Goal: Task Accomplishment & Management: Complete application form

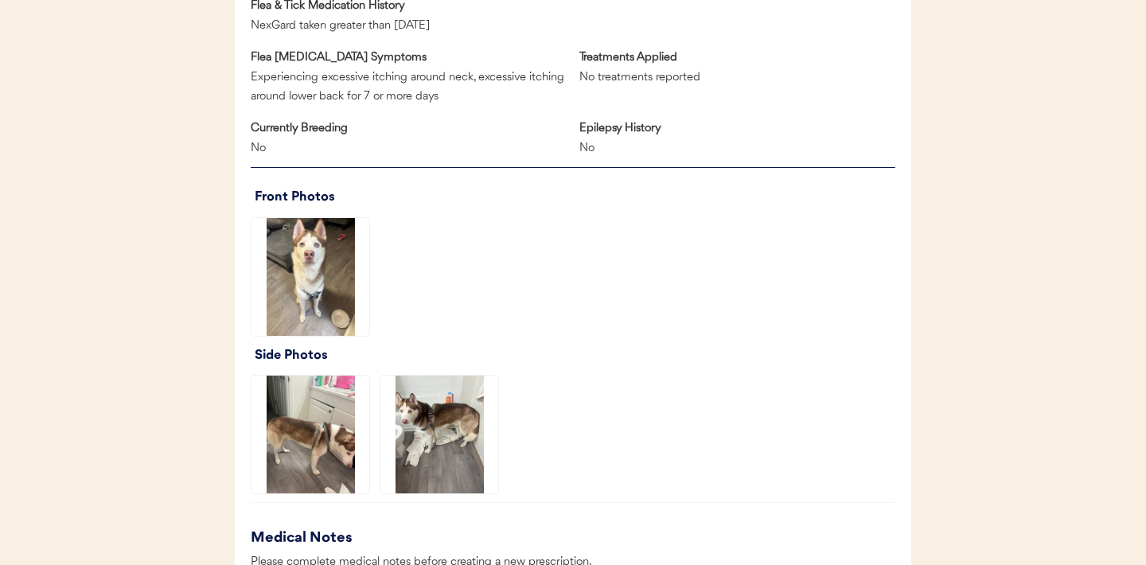
scroll to position [973, 0]
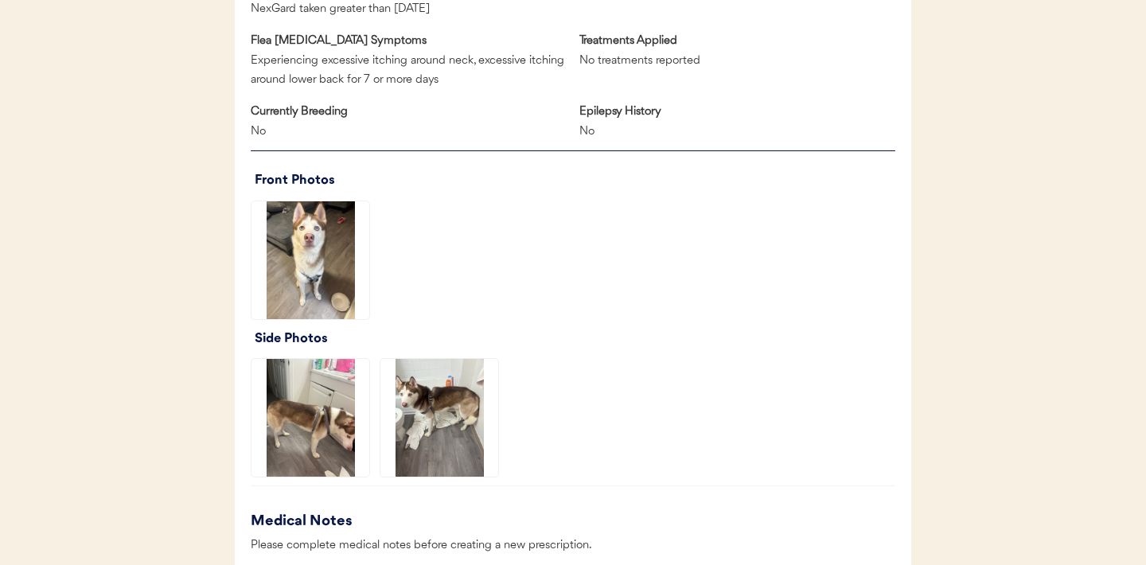
click at [340, 242] on img at bounding box center [310, 260] width 118 height 118
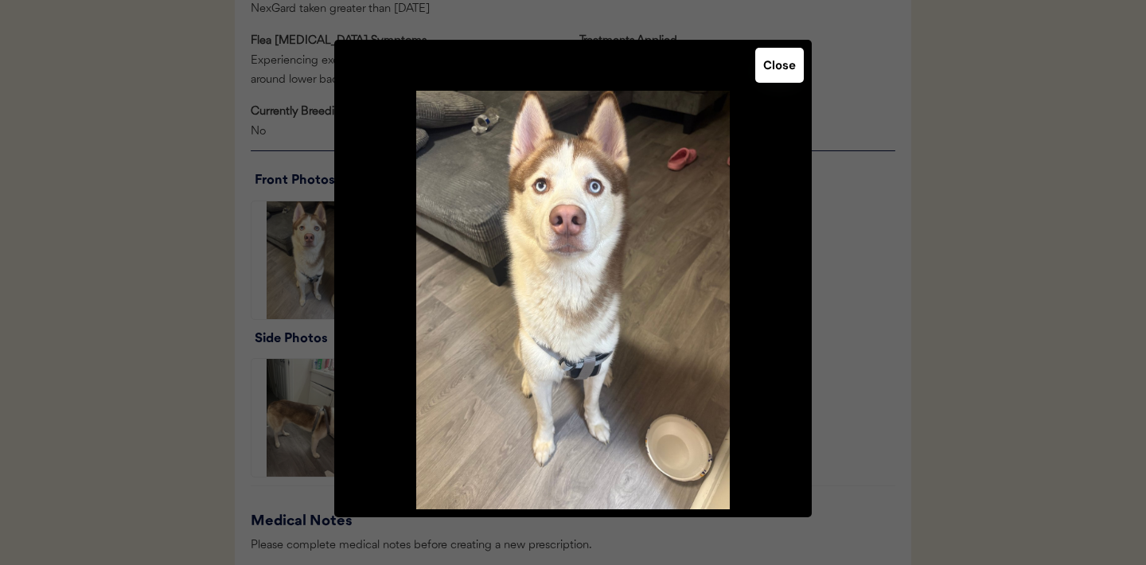
click at [787, 64] on button "Close" at bounding box center [779, 65] width 49 height 35
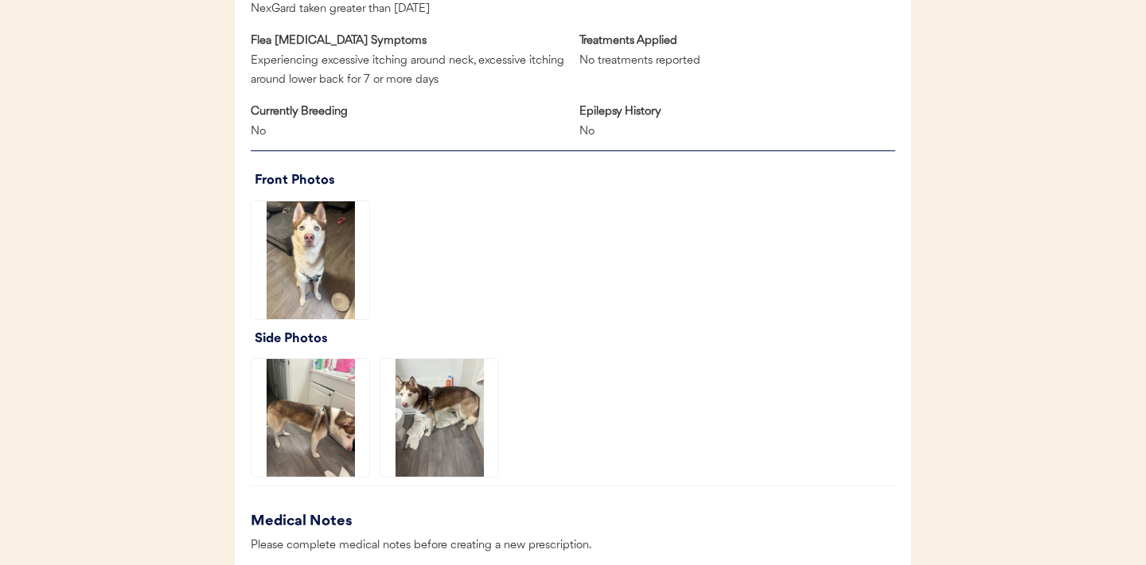
click at [315, 395] on img at bounding box center [310, 418] width 118 height 118
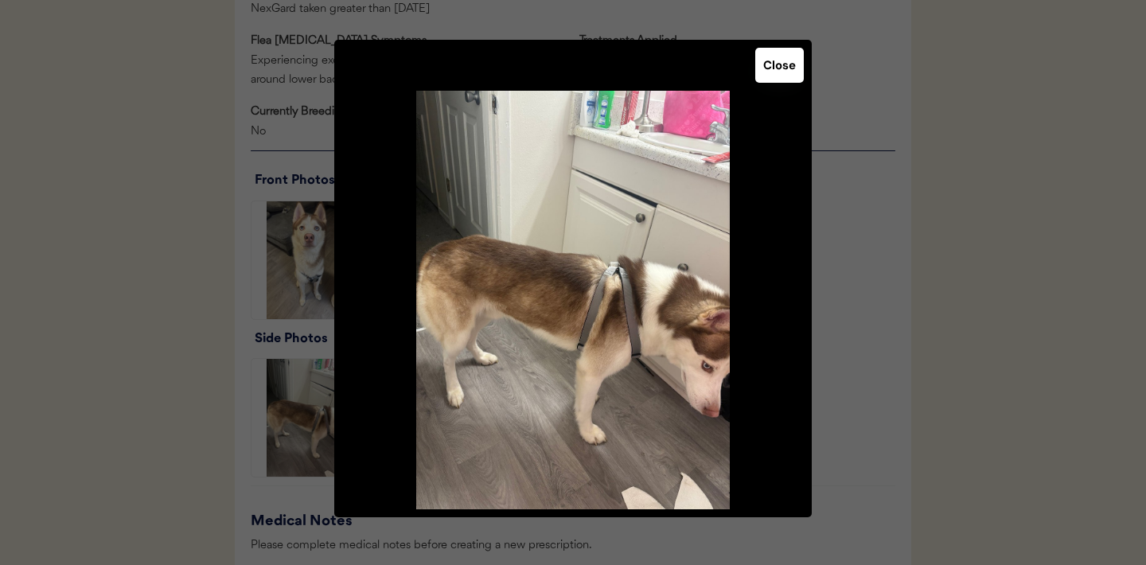
click at [784, 72] on button "Close" at bounding box center [779, 65] width 49 height 35
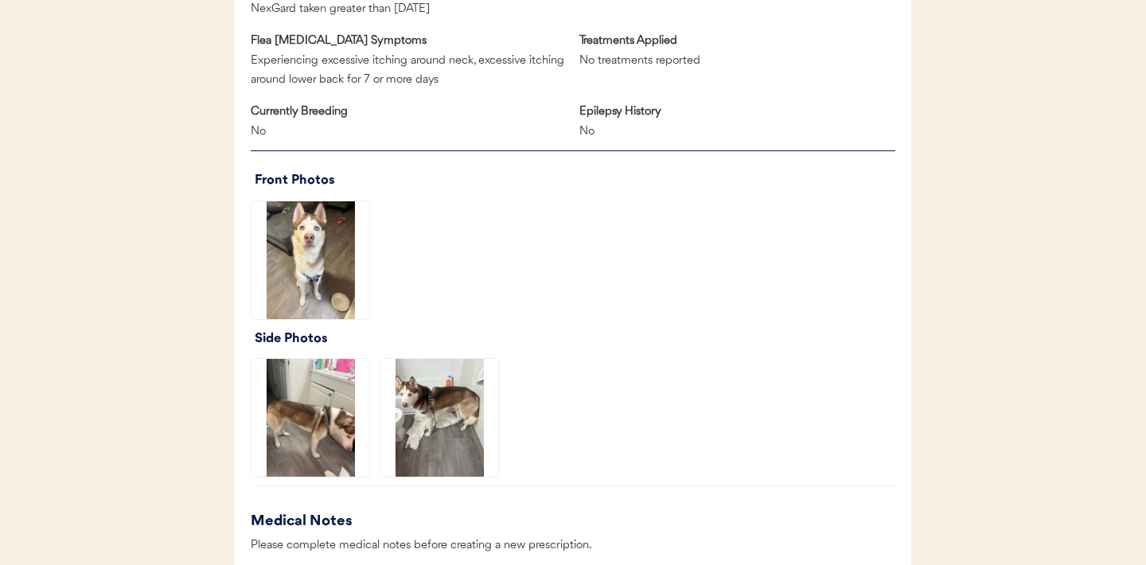
click at [437, 423] on img at bounding box center [439, 418] width 118 height 118
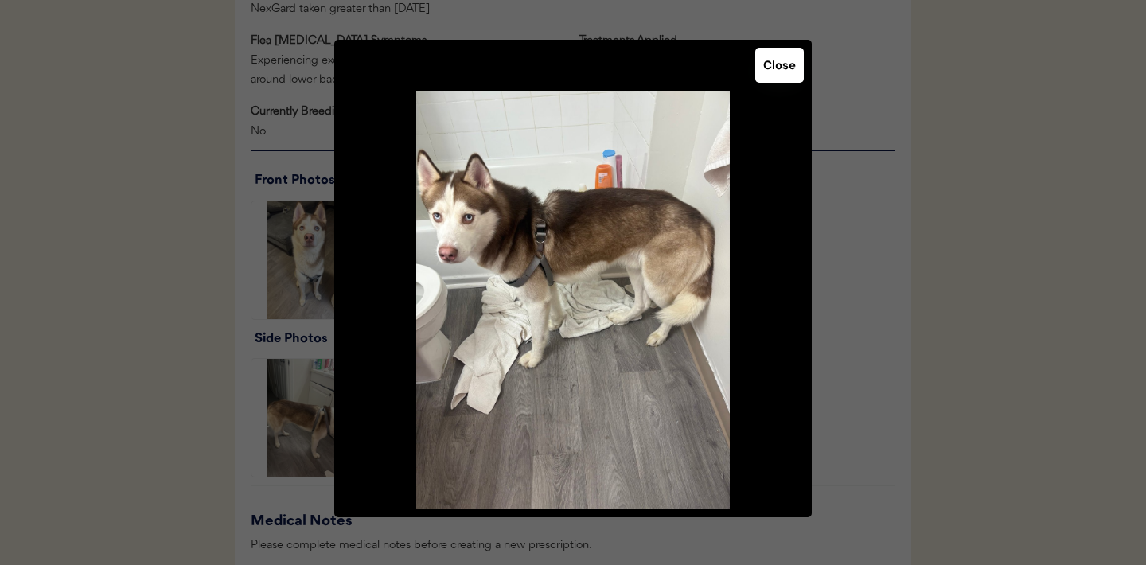
click at [784, 68] on button "Close" at bounding box center [779, 65] width 49 height 35
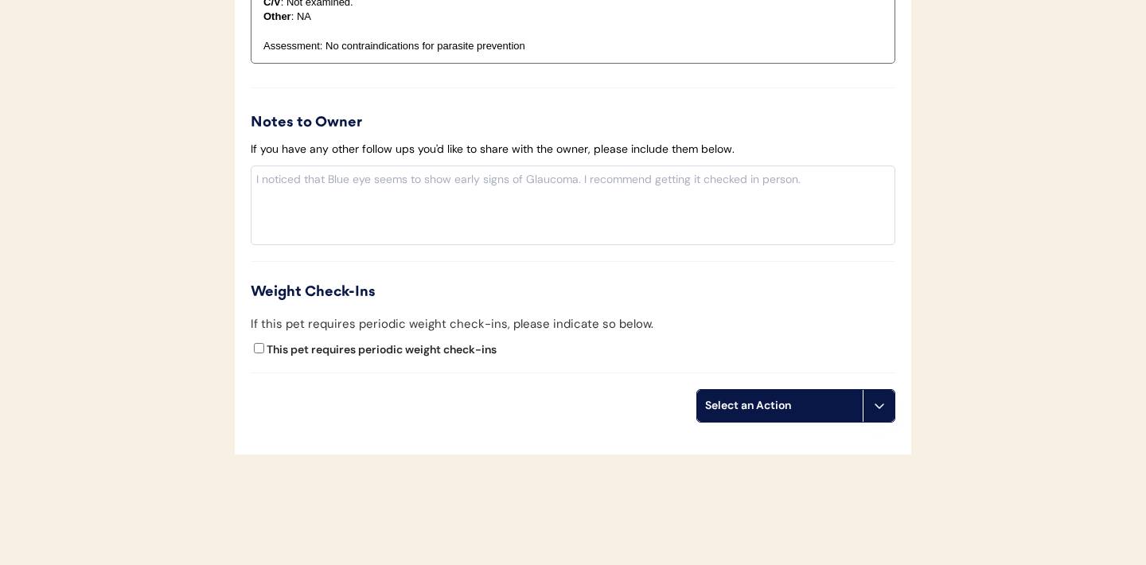
scroll to position [1769, 0]
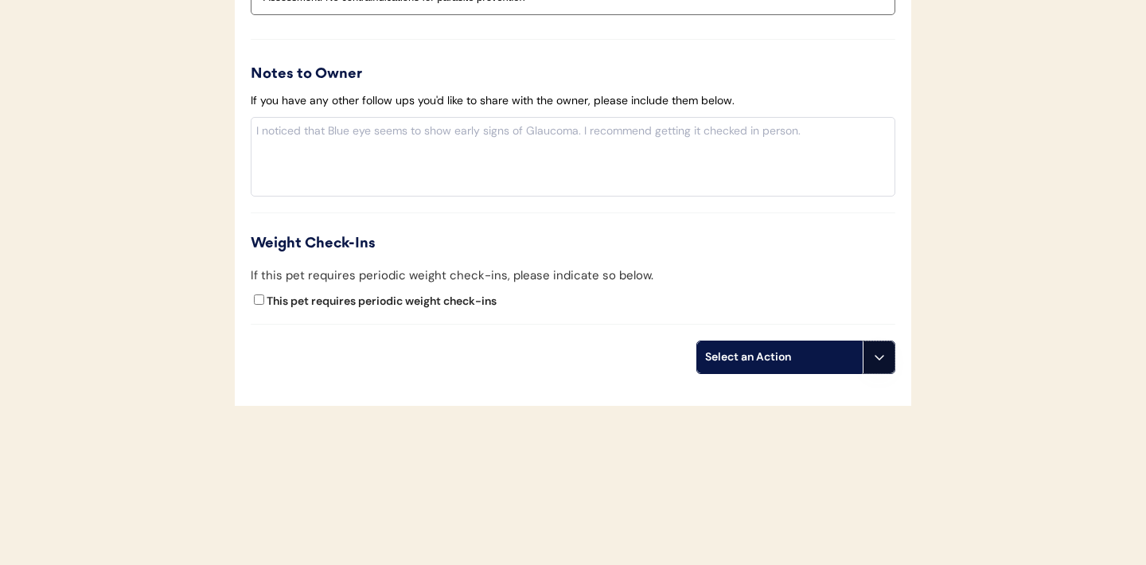
click at [874, 356] on use at bounding box center [879, 357] width 13 height 13
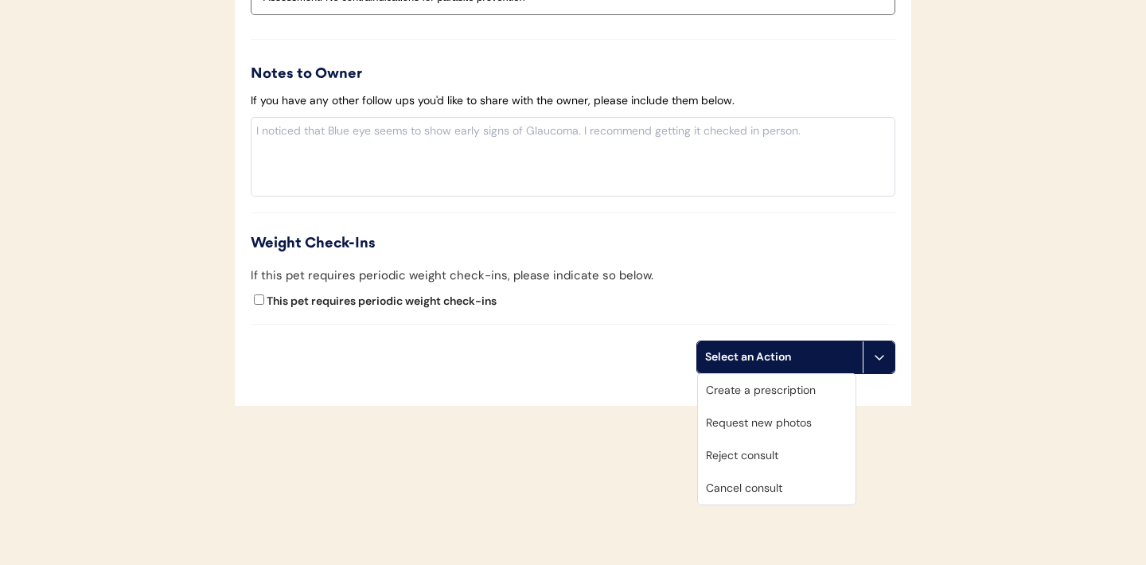
click at [746, 389] on div "Create a prescription" at bounding box center [777, 390] width 158 height 33
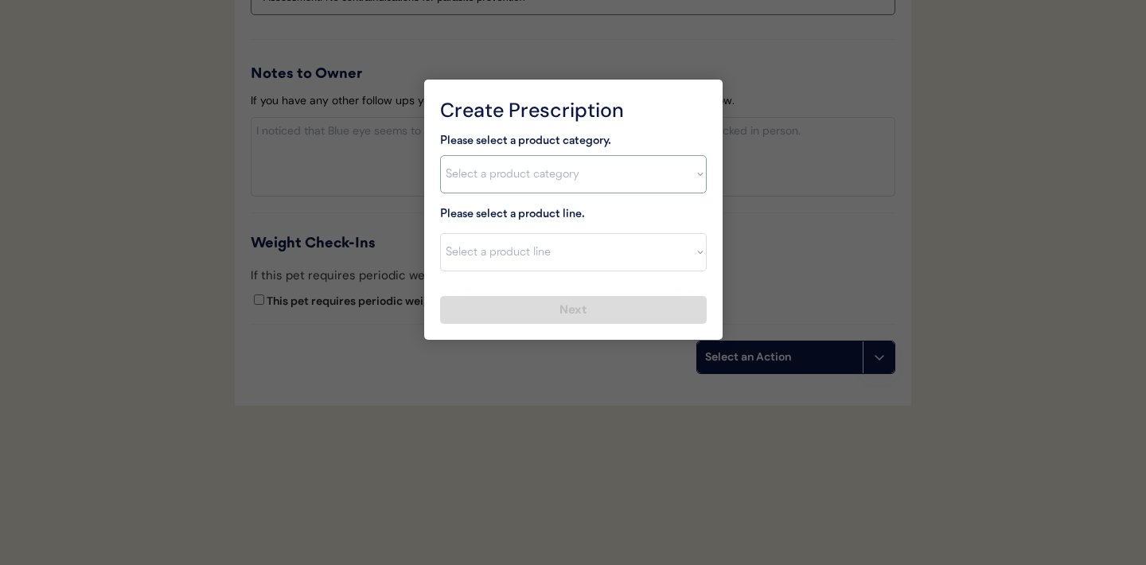
click at [697, 173] on select "Select a product category Allergies Antibiotics Anxiety Combo Parasite Preventi…" at bounding box center [573, 174] width 266 height 38
select select ""flea___tick""
click at [691, 255] on select "Select a product line" at bounding box center [573, 252] width 266 height 38
select select ""NexGard""
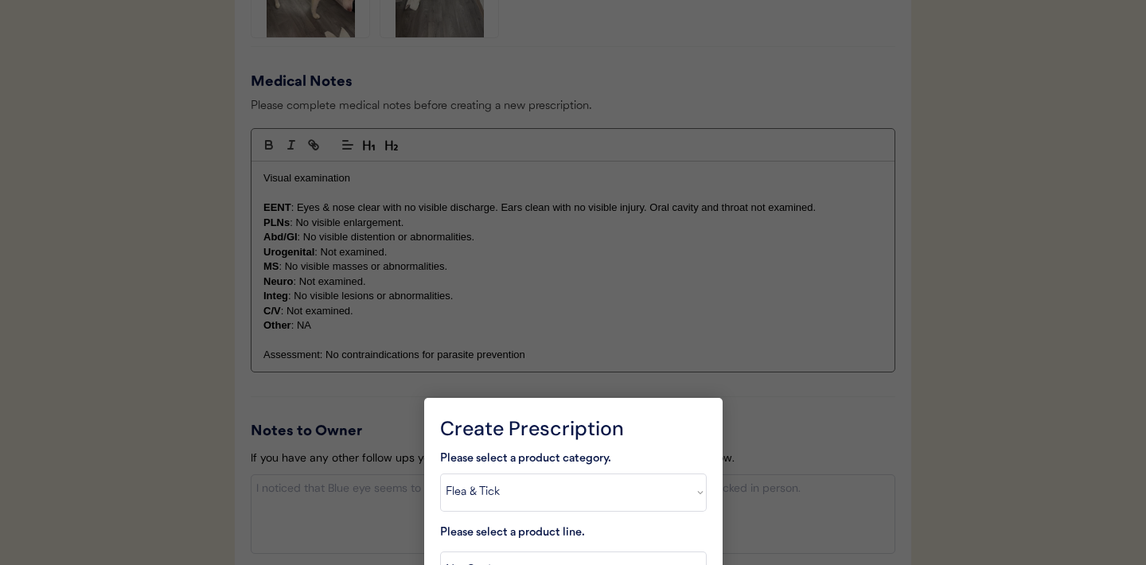
scroll to position [1866, 0]
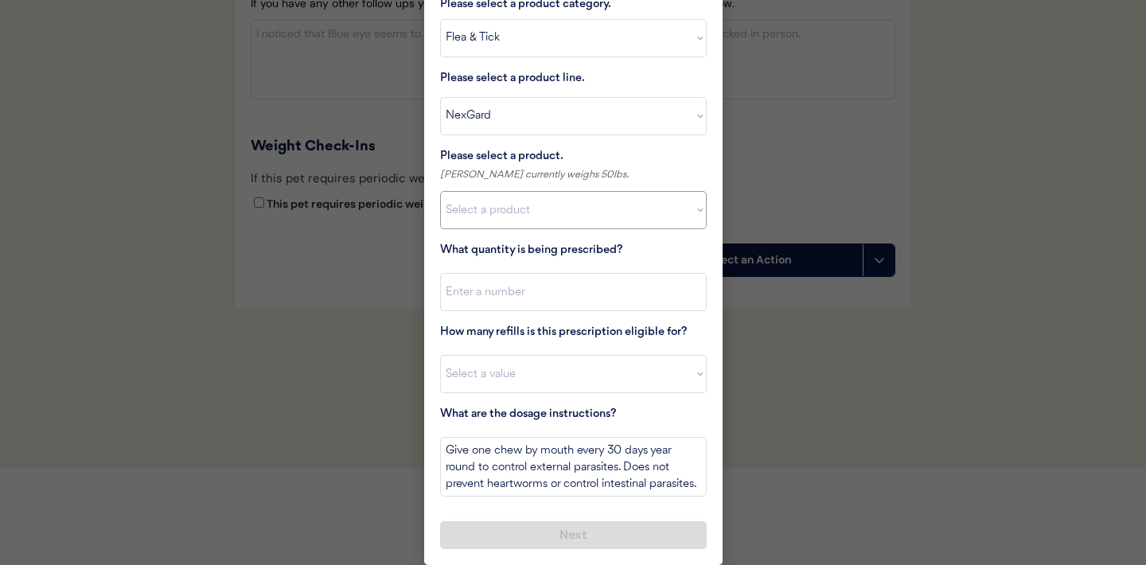
click at [694, 208] on select "Select a product NexGard, 4 - 10lbs NexGard, 10.1 - 24lbs NexGard, 24.1 - 60lbs…" at bounding box center [573, 210] width 266 height 38
select select ""1348695171700984260__LOOKUP__1670802168528x104437410217383500""
click at [612, 294] on input "input" at bounding box center [573, 292] width 266 height 38
type input "1"
click at [541, 366] on select "Select a value 0 1 2 3 4 5 6 7 8 9 10 11" at bounding box center [573, 374] width 266 height 38
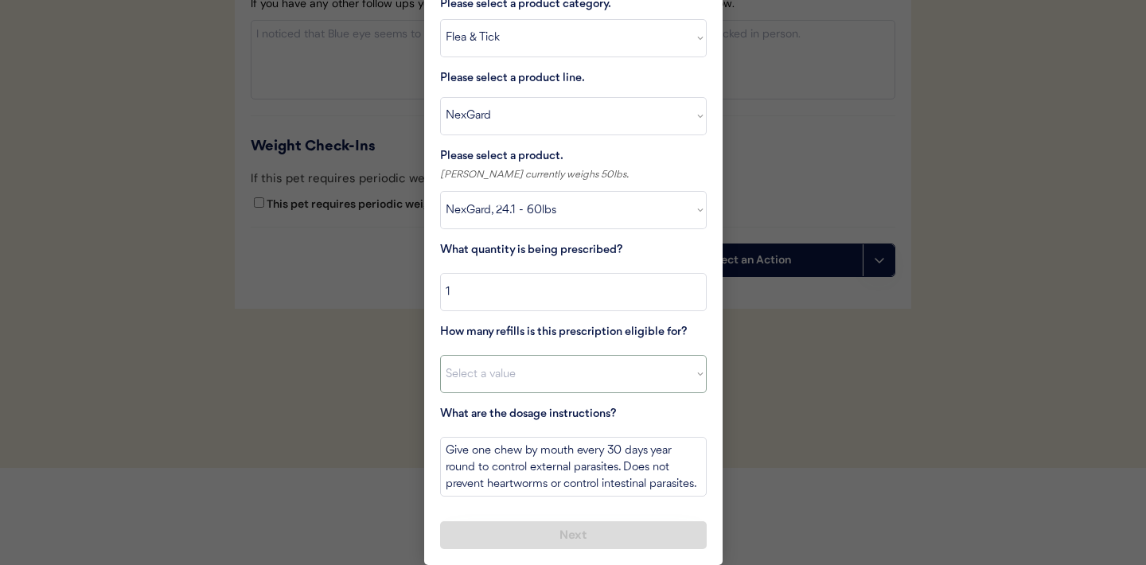
select select "11"
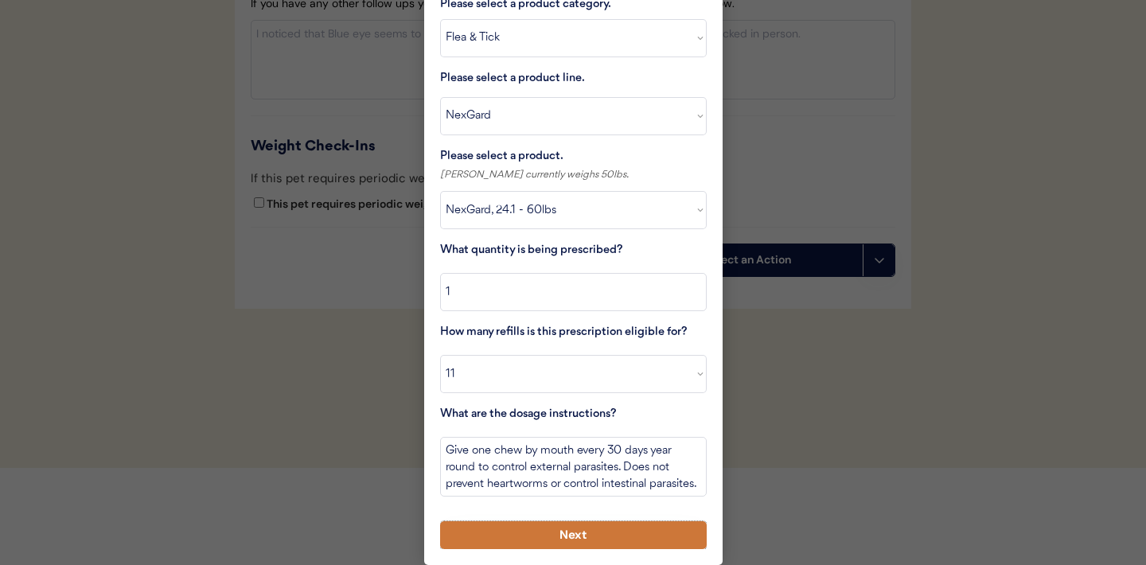
click at [498, 542] on button "Next" at bounding box center [573, 535] width 266 height 28
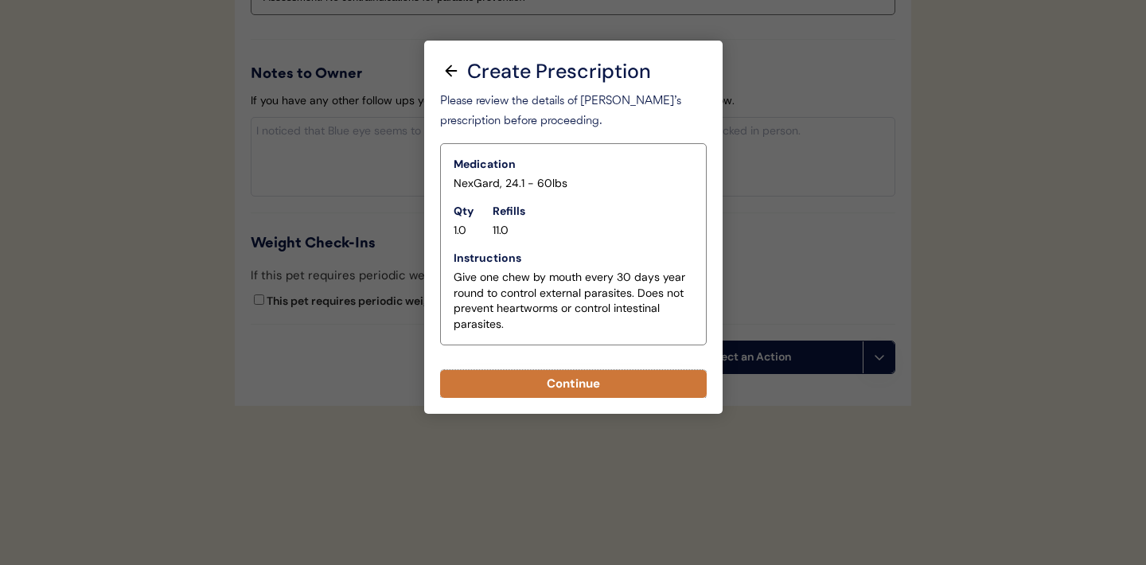
click at [569, 387] on button "Continue" at bounding box center [573, 384] width 266 height 28
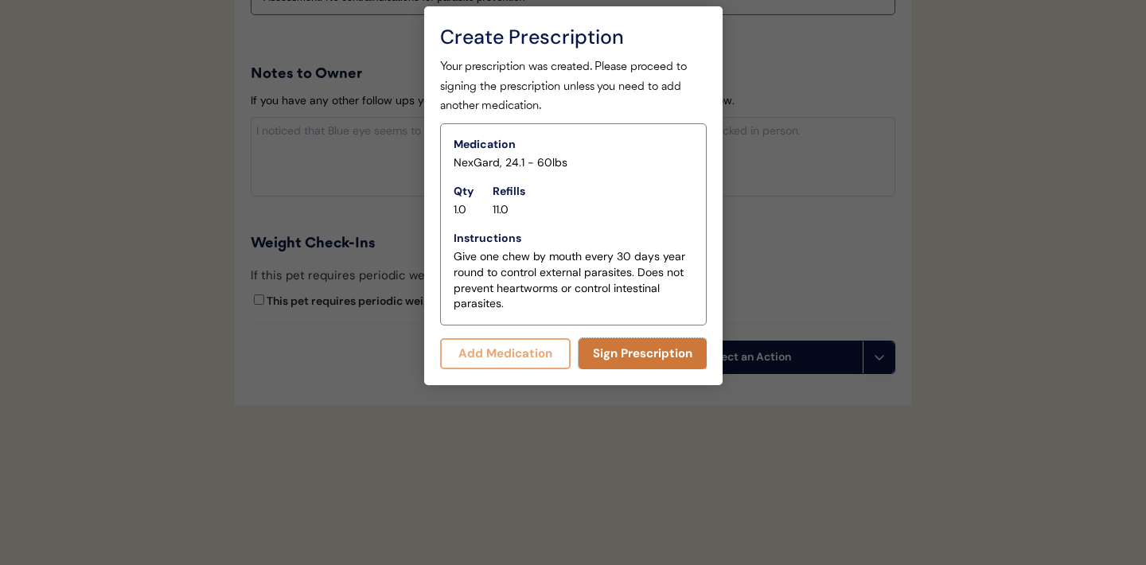
click at [623, 351] on button "Sign Prescription" at bounding box center [642, 353] width 128 height 31
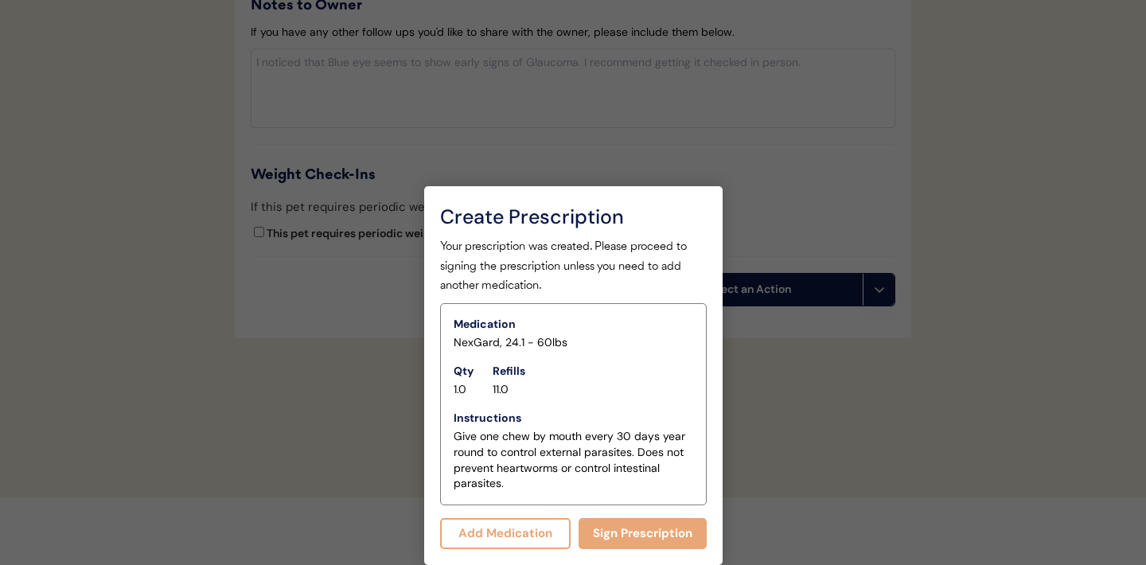
scroll to position [1789, 0]
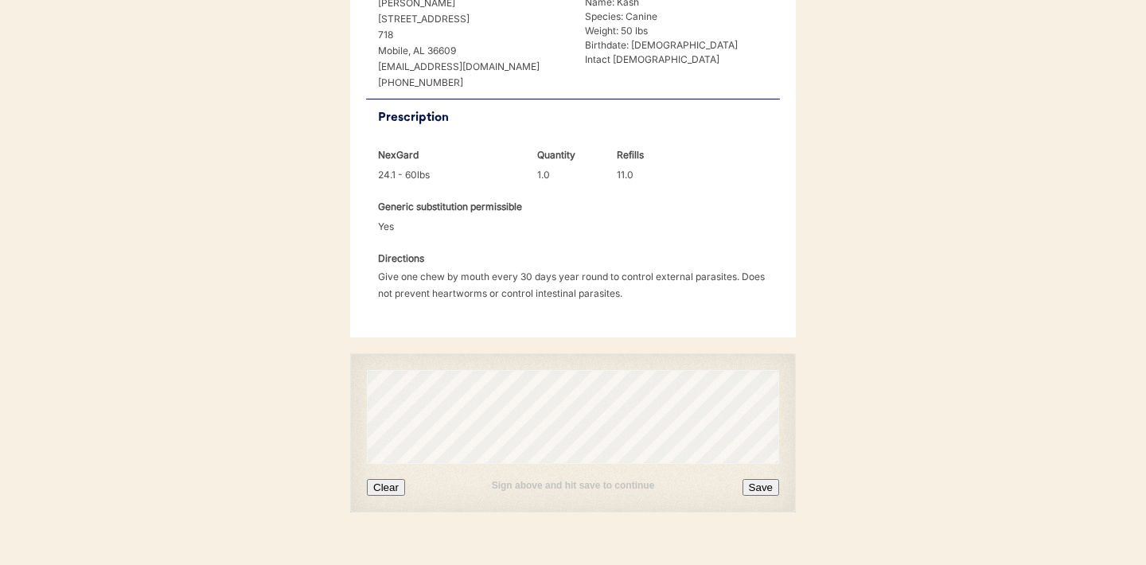
scroll to position [425, 0]
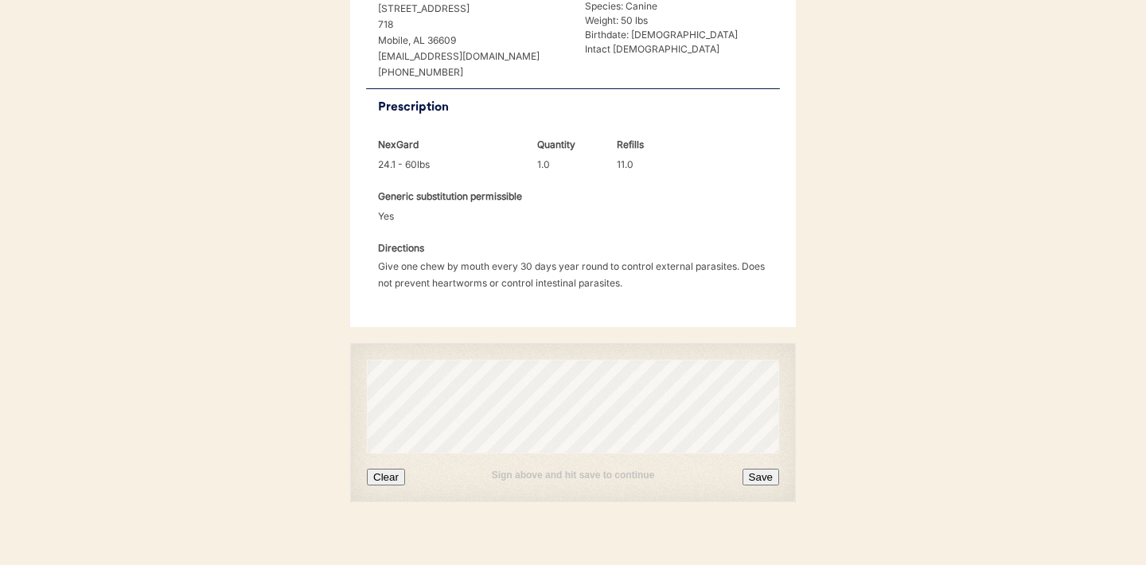
click at [391, 469] on button "Clear" at bounding box center [386, 477] width 38 height 17
click at [396, 469] on button "Clear" at bounding box center [386, 477] width 38 height 17
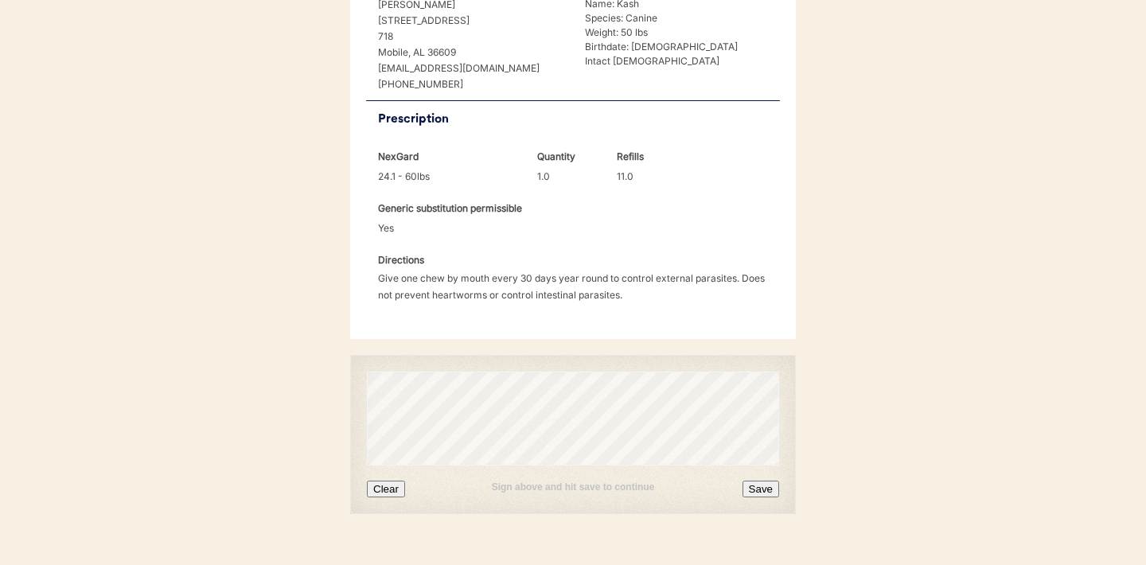
scroll to position [411, 0]
click at [757, 482] on button "Save" at bounding box center [760, 490] width 37 height 17
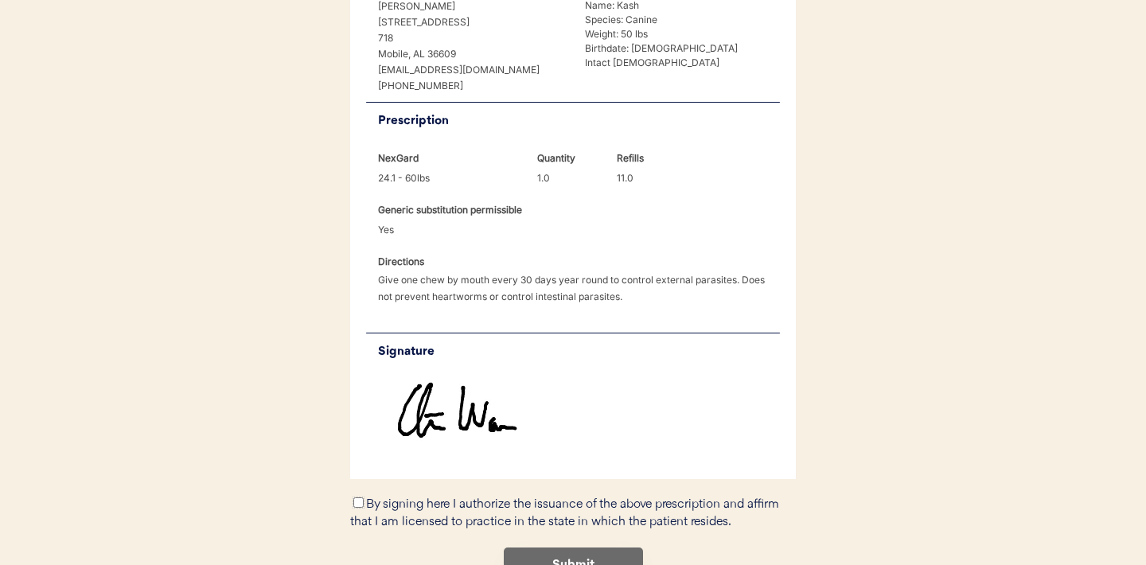
click at [354, 497] on input "By signing here I authorize the issuance of the above prescription and affirm t…" at bounding box center [358, 502] width 10 height 10
checkbox input "true"
click at [550, 547] on button "Submit" at bounding box center [573, 565] width 139 height 36
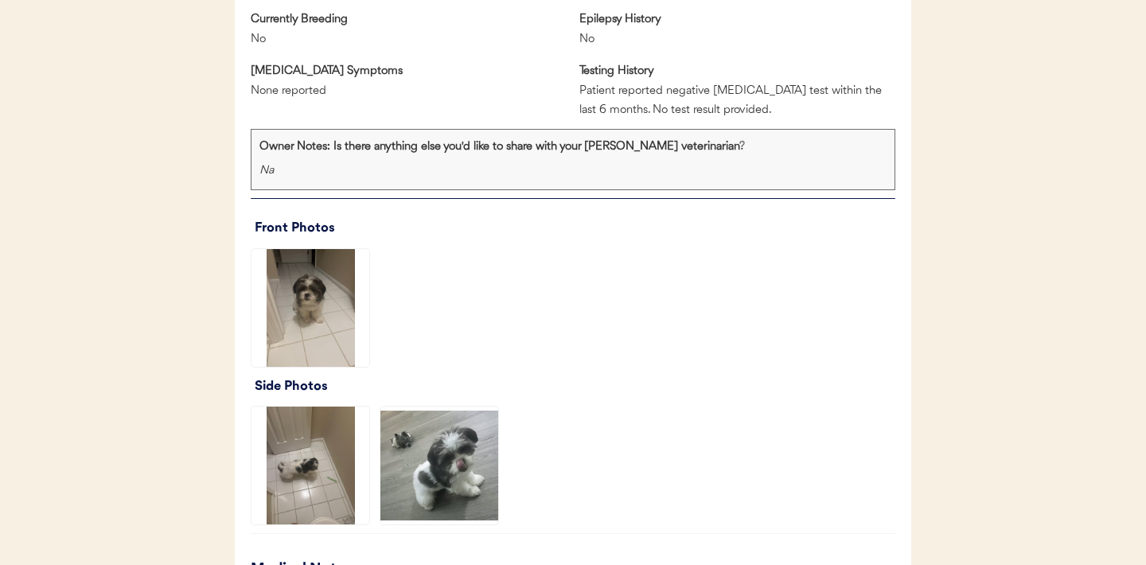
scroll to position [1165, 0]
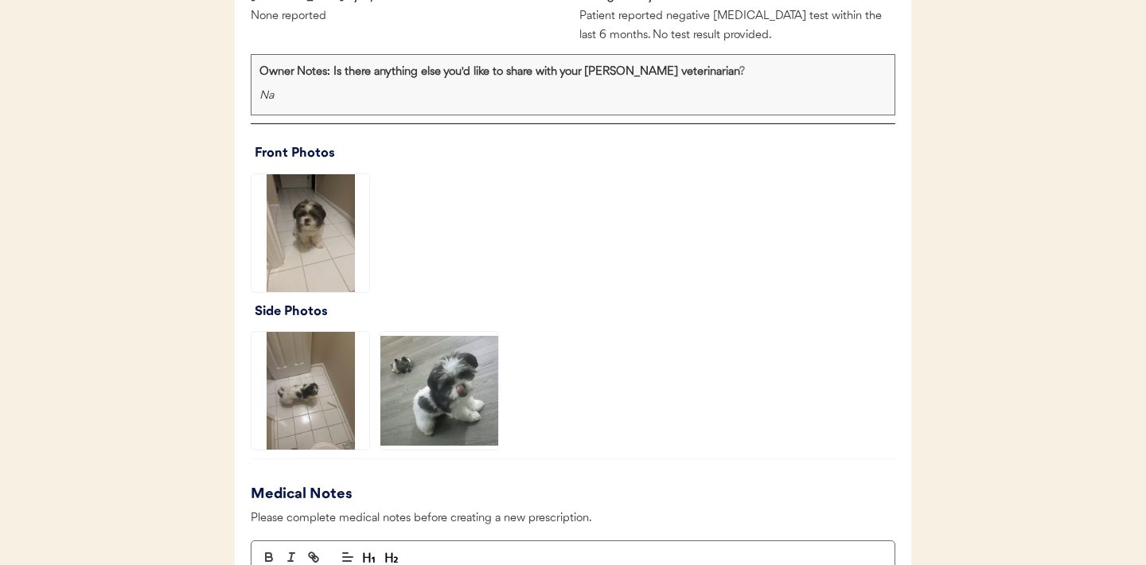
click at [320, 242] on img at bounding box center [310, 233] width 118 height 118
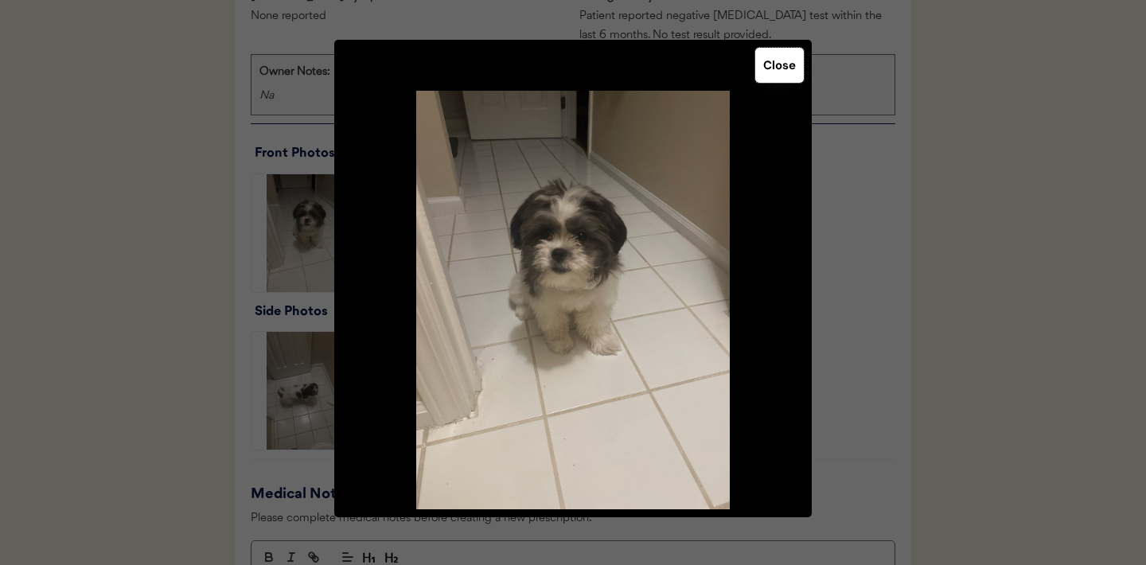
click at [780, 64] on button "Close" at bounding box center [779, 65] width 49 height 35
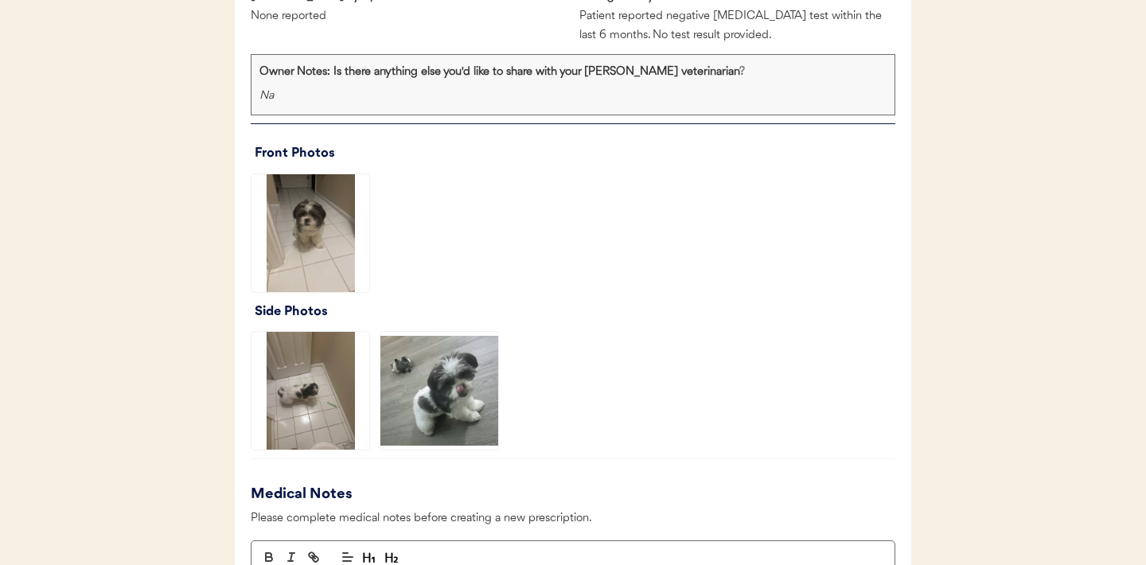
click at [309, 401] on img at bounding box center [310, 391] width 118 height 118
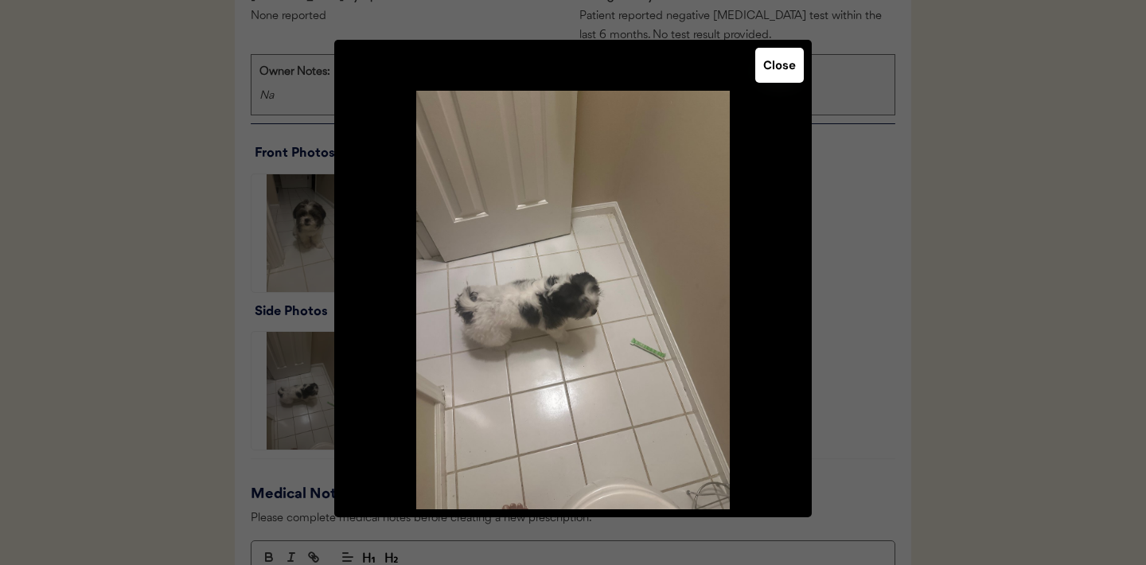
click at [783, 75] on button "Close" at bounding box center [779, 65] width 49 height 35
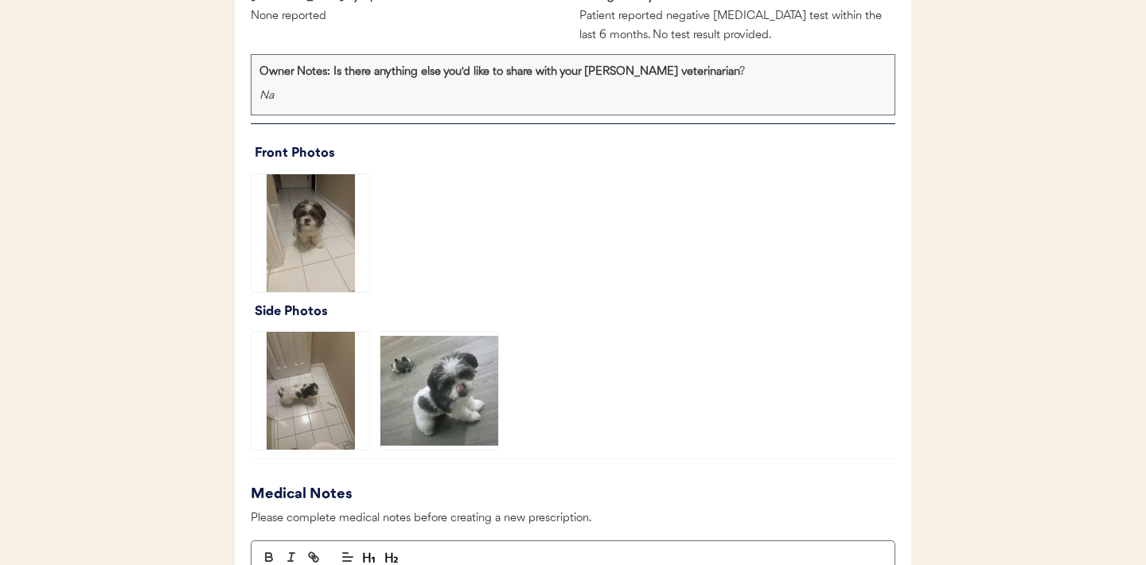
click at [463, 391] on img at bounding box center [439, 391] width 118 height 118
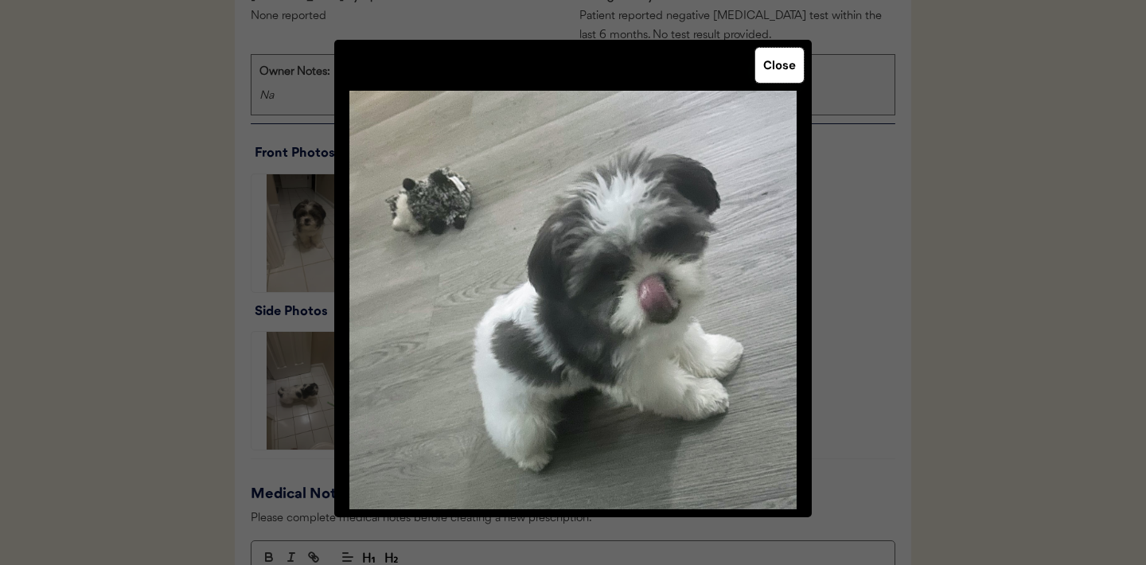
click at [784, 71] on button "Close" at bounding box center [779, 65] width 49 height 35
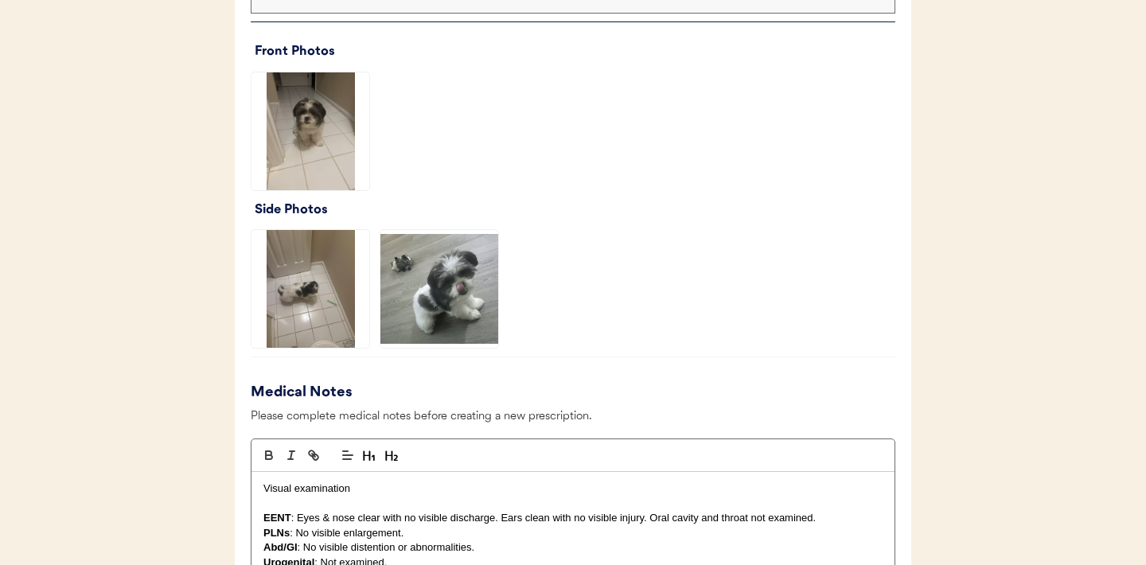
scroll to position [1289, 0]
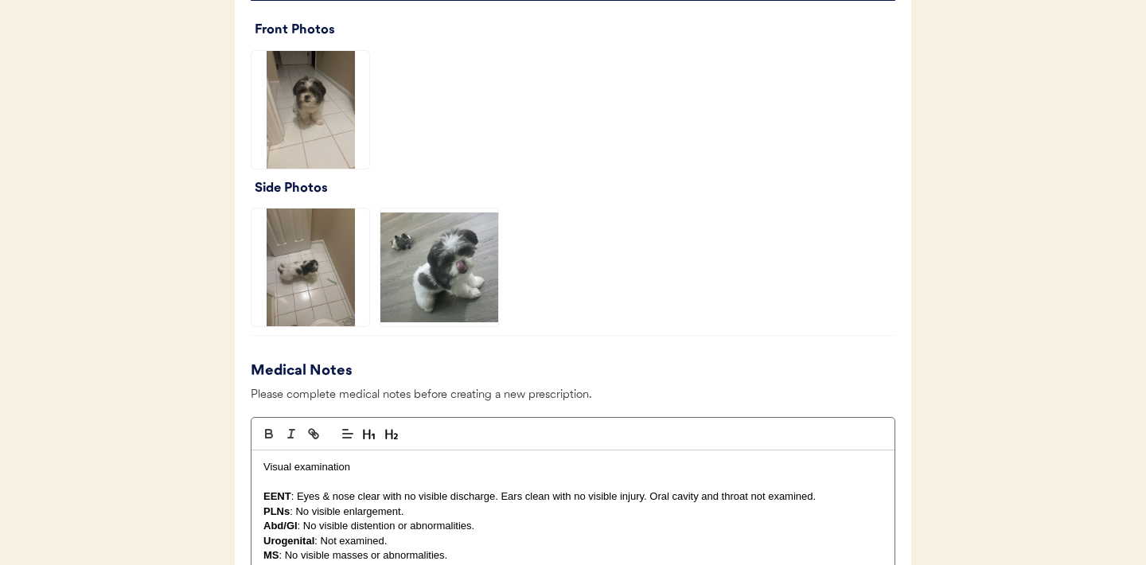
click at [332, 134] on img at bounding box center [310, 110] width 118 height 118
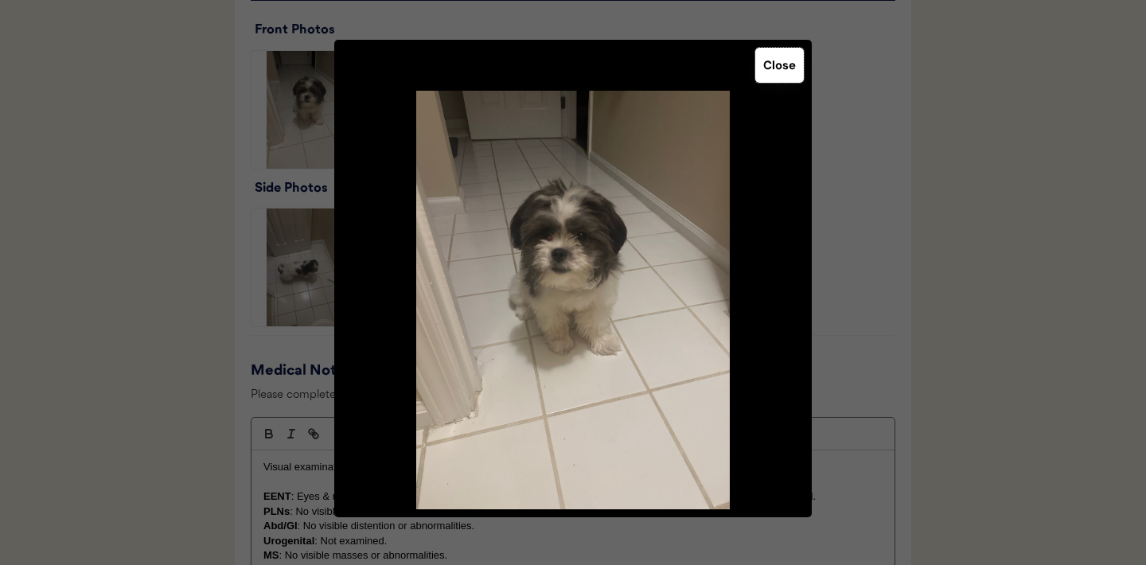
click at [788, 74] on button "Close" at bounding box center [779, 65] width 49 height 35
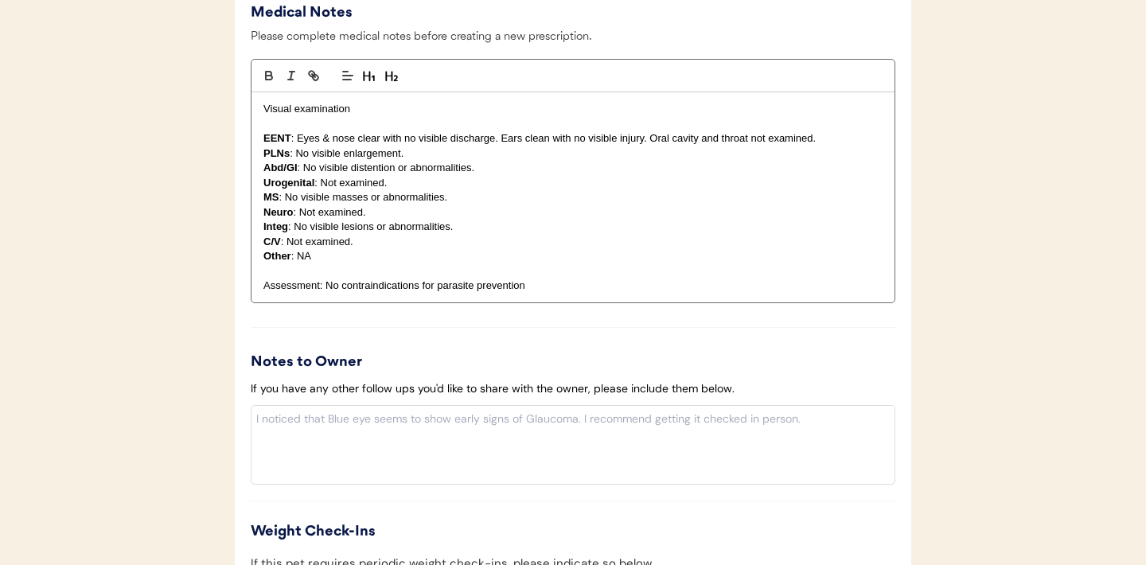
scroll to position [1789, 0]
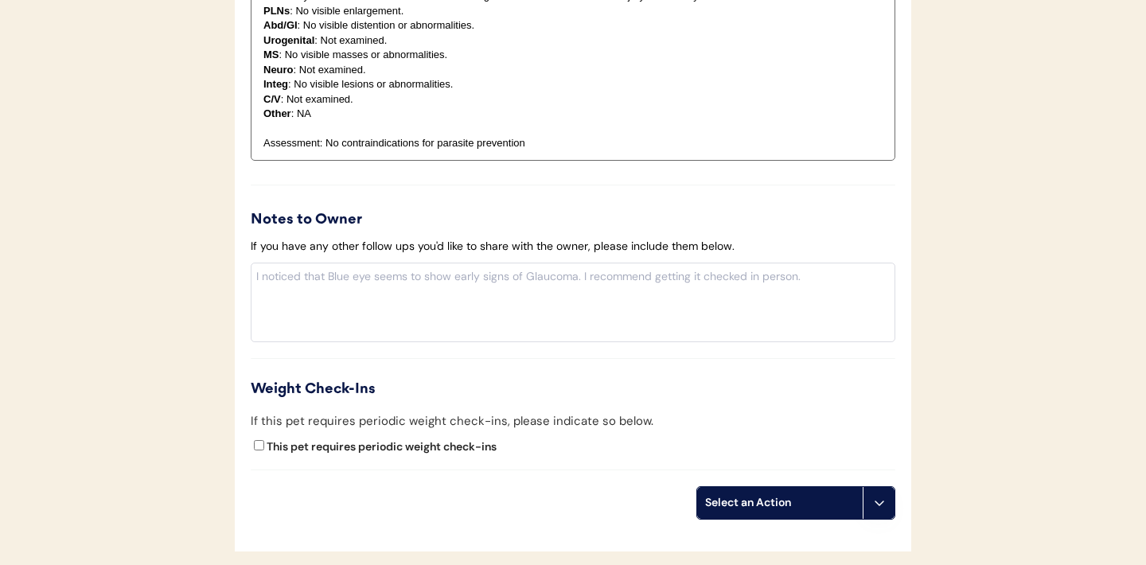
click at [885, 505] on button at bounding box center [878, 503] width 32 height 32
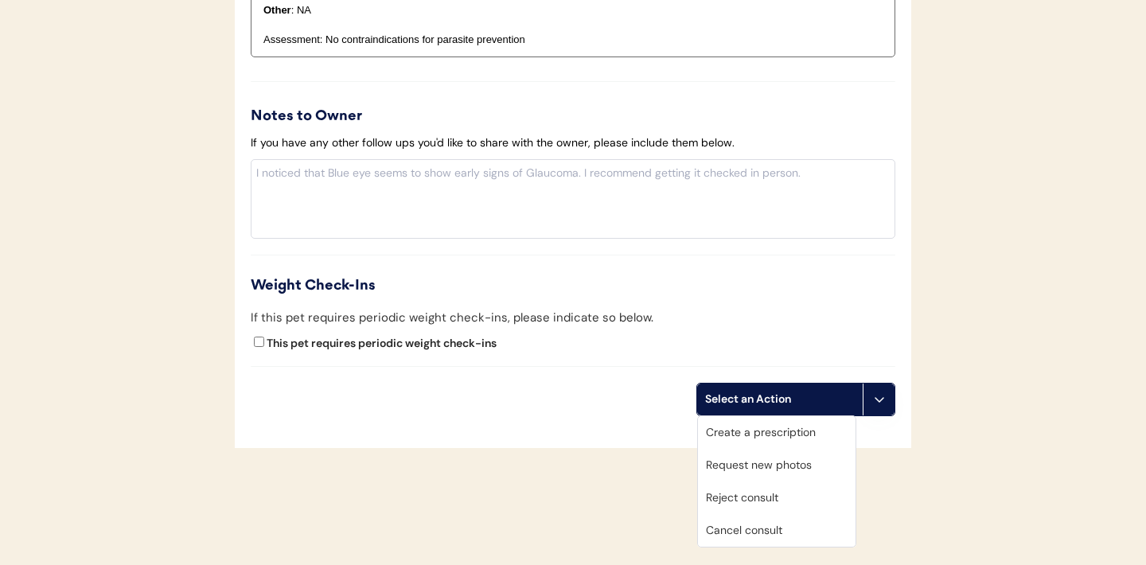
scroll to position [1894, 0]
click at [759, 465] on div "Request new photos" at bounding box center [777, 463] width 158 height 33
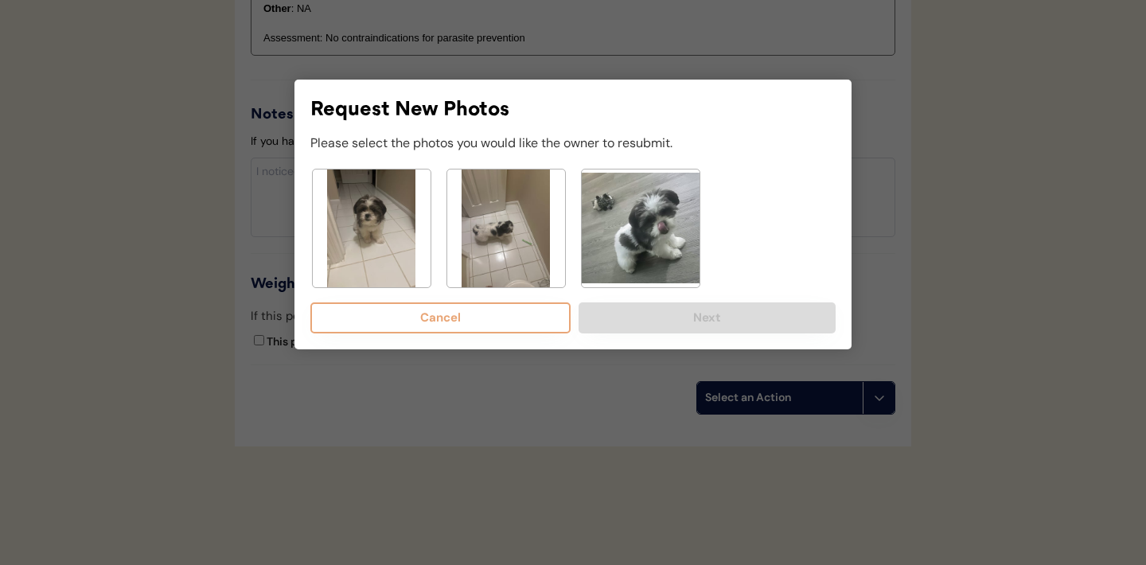
click at [504, 211] on img at bounding box center [506, 228] width 118 height 118
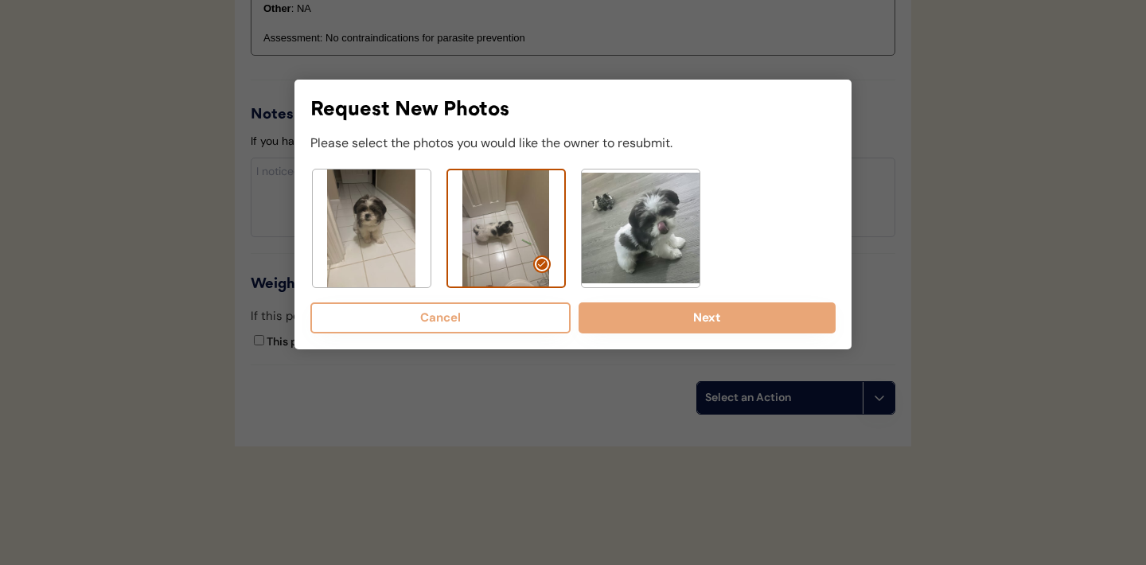
click at [639, 241] on img at bounding box center [641, 228] width 118 height 118
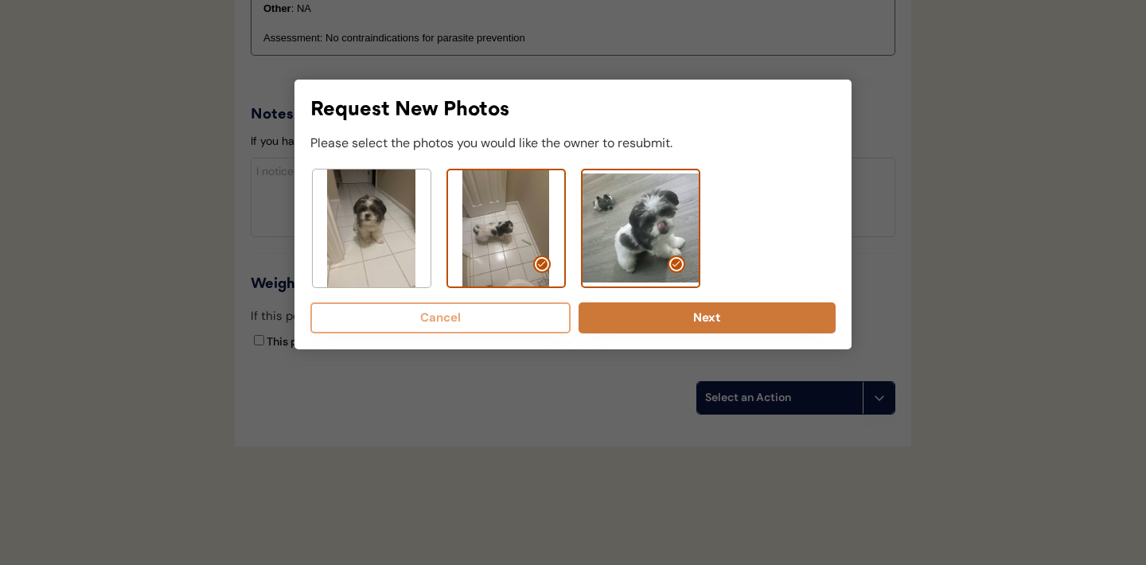
click at [701, 322] on button "Next" at bounding box center [706, 317] width 257 height 31
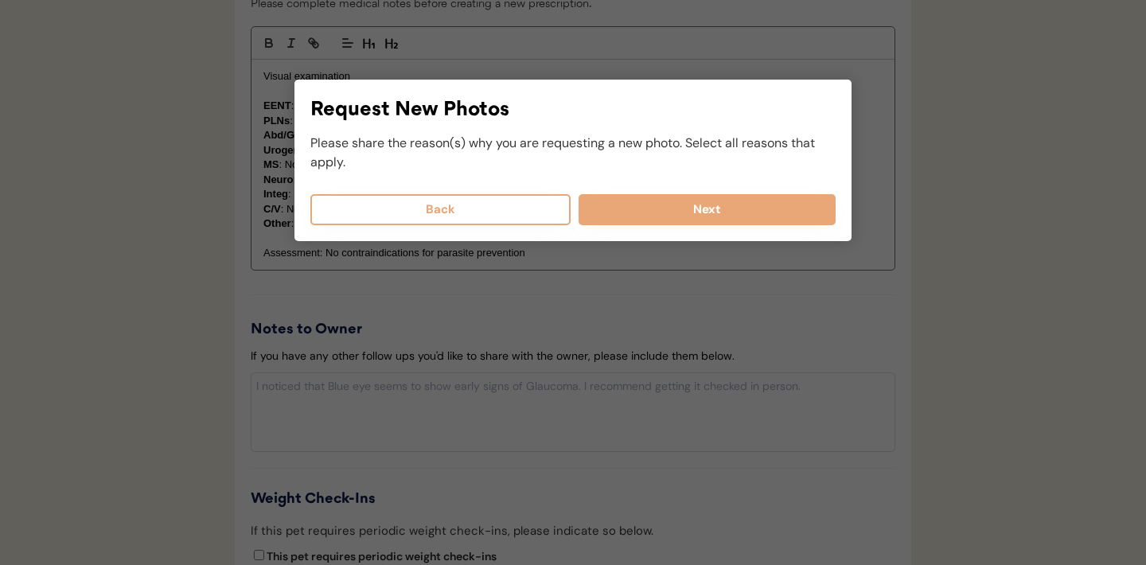
scroll to position [1678, 0]
select select
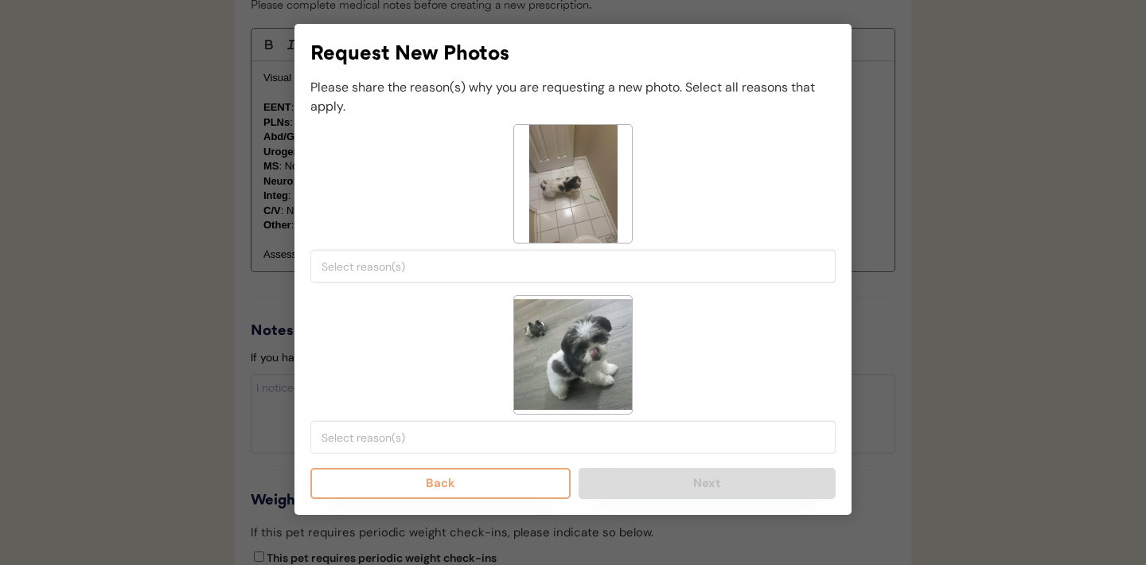
click at [450, 268] on input "search" at bounding box center [576, 266] width 511 height 14
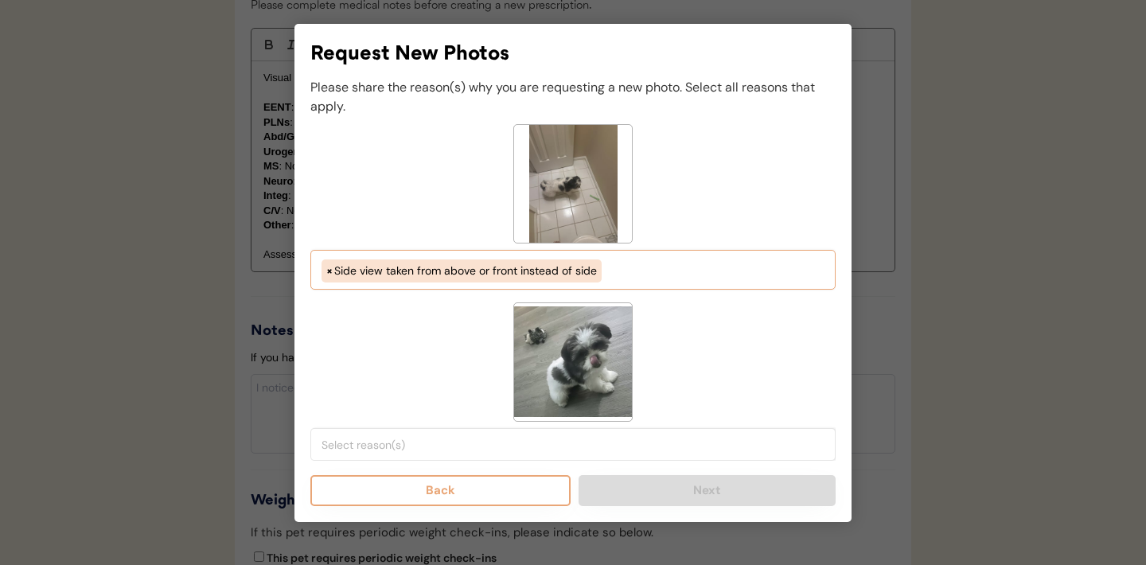
scroll to position [95, 0]
click at [635, 274] on ul "× Side view taken from above or front instead of side" at bounding box center [572, 268] width 511 height 27
select select "side_view_taken_from_above_instead_of_side"
click at [504, 449] on input "search" at bounding box center [576, 445] width 511 height 14
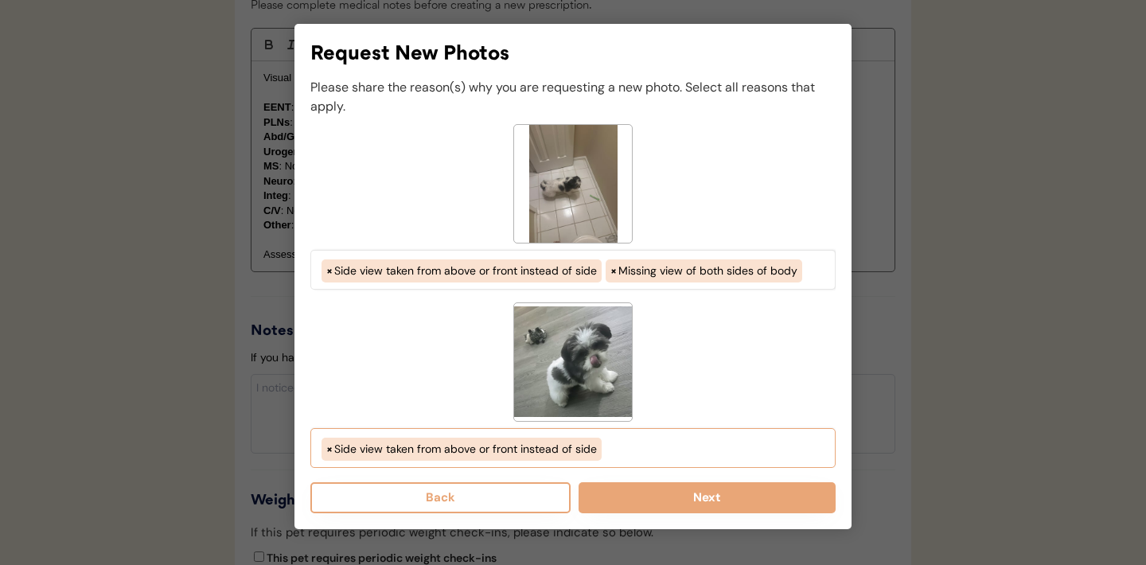
scroll to position [95, 0]
click at [648, 453] on ul "× Side view taken from above or front instead of side" at bounding box center [572, 447] width 511 height 27
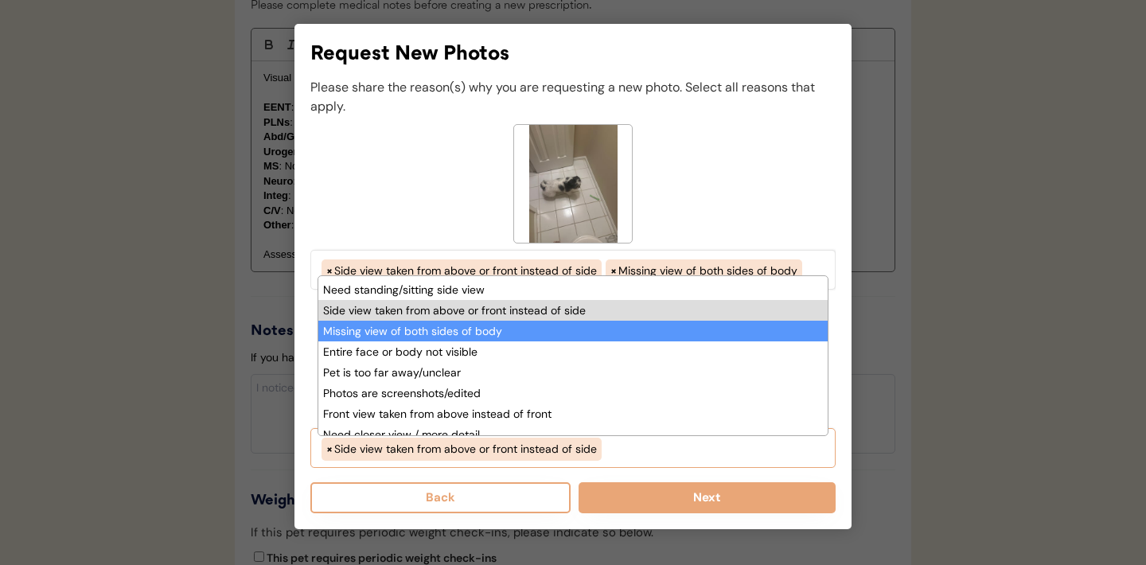
scroll to position [108, 0]
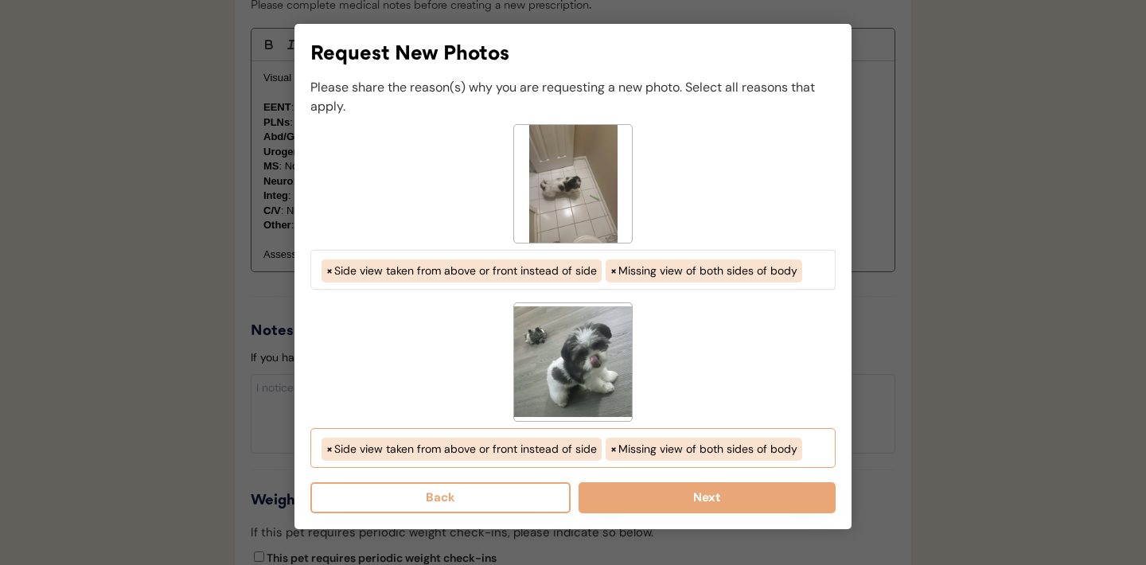
select select "side_view_taken_from_above_instead_of_side"
click at [684, 500] on button "Next" at bounding box center [706, 497] width 257 height 31
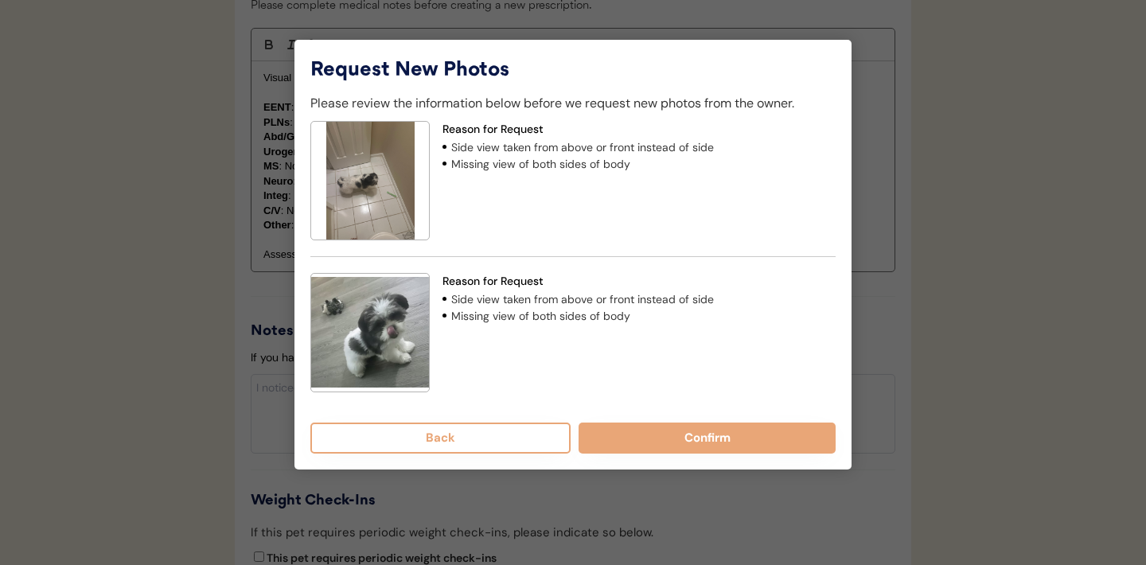
scroll to position [1643, 0]
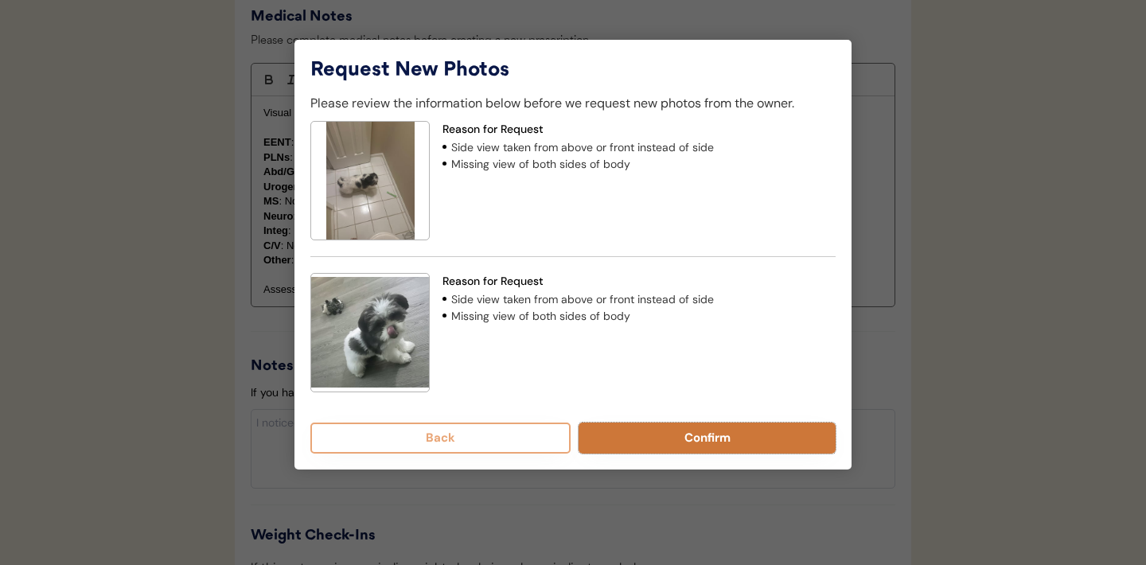
click at [687, 438] on button "Confirm" at bounding box center [706, 437] width 257 height 31
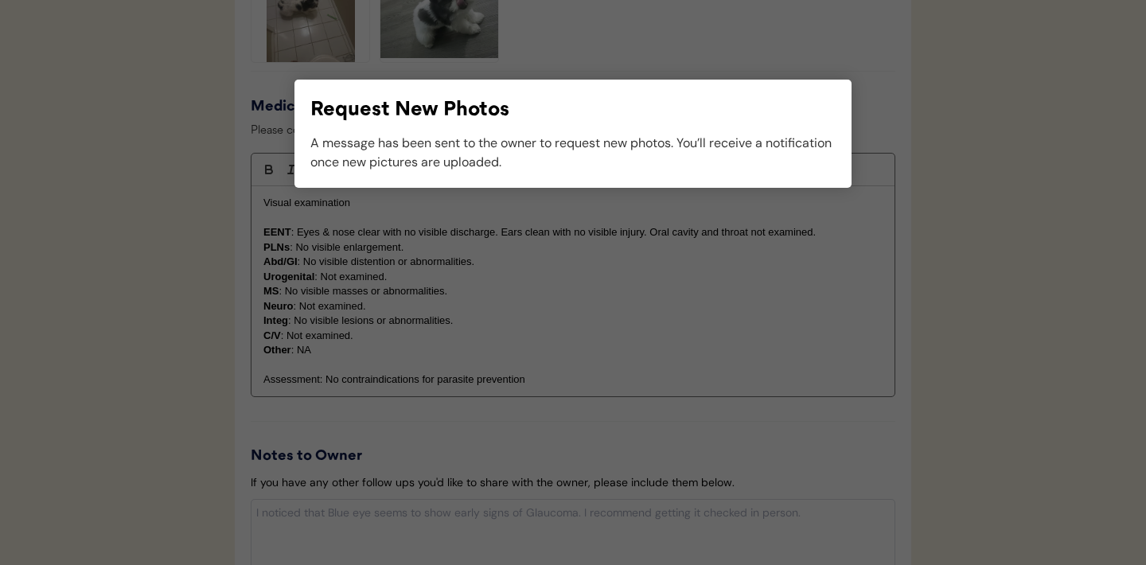
scroll to position [1578, 0]
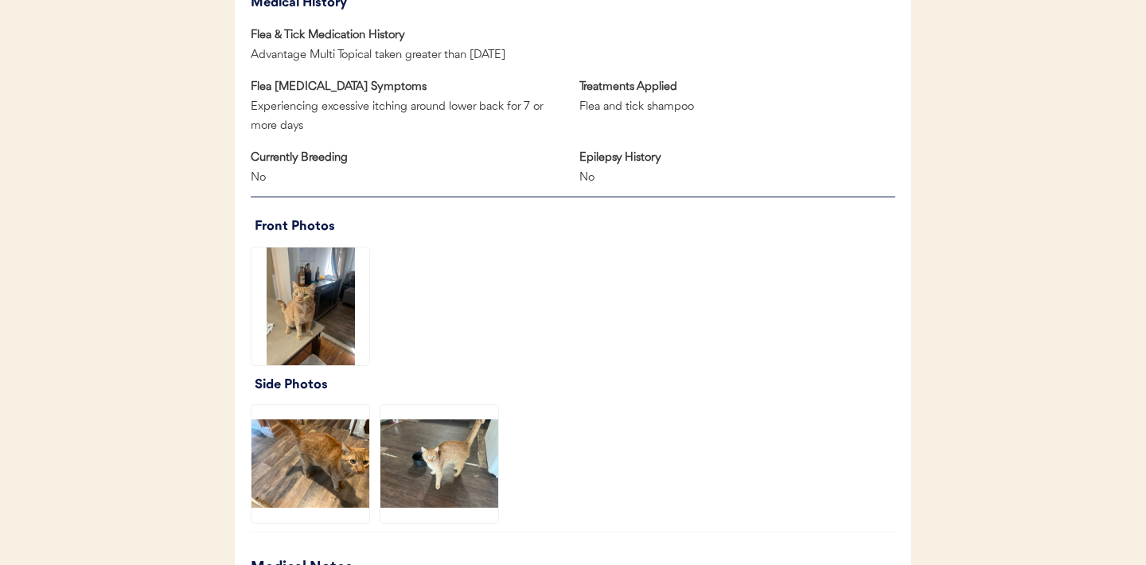
scroll to position [929, 0]
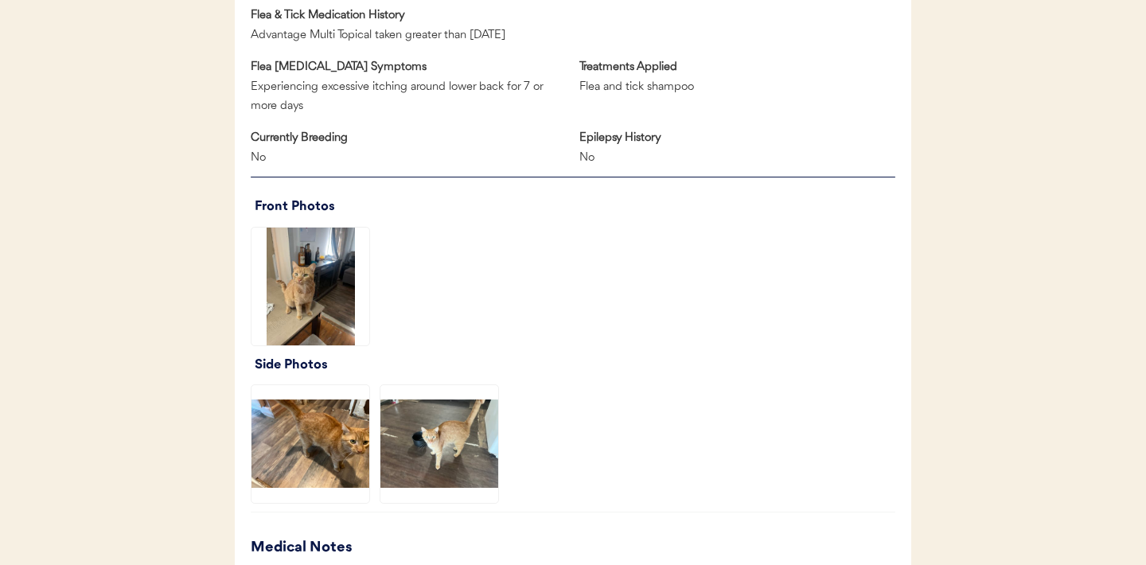
click at [339, 297] on img at bounding box center [310, 287] width 118 height 118
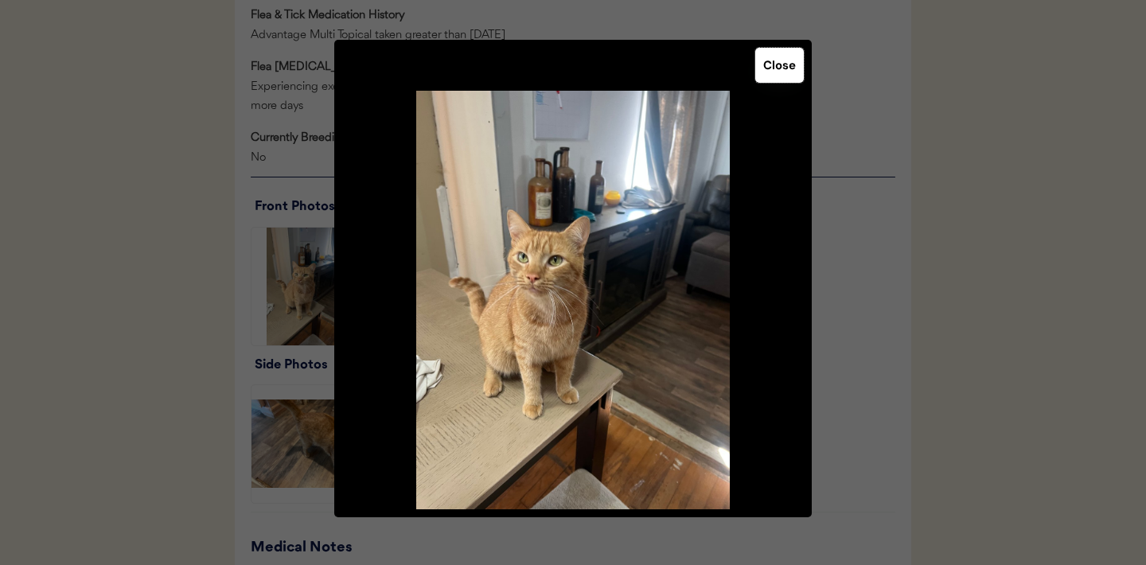
click at [776, 78] on button "Close" at bounding box center [779, 65] width 49 height 35
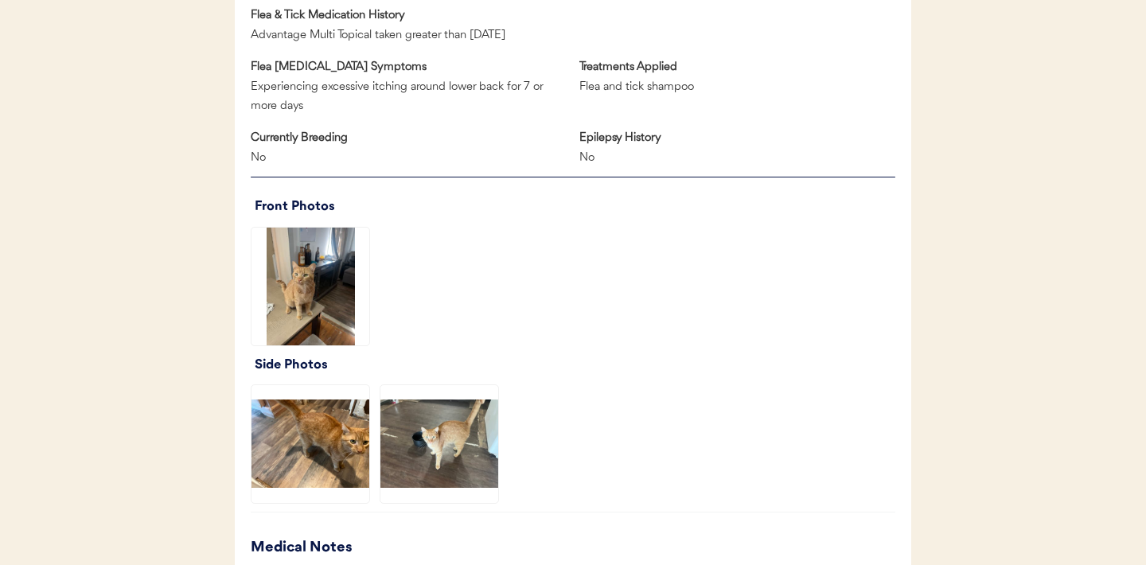
click at [341, 463] on img at bounding box center [310, 444] width 118 height 118
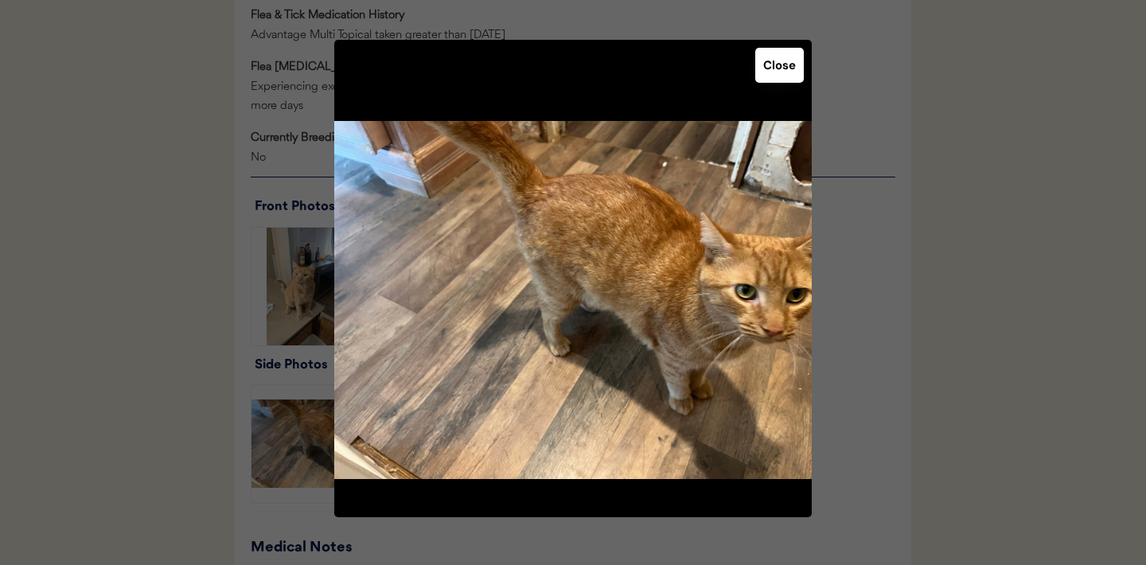
click at [780, 66] on button "Close" at bounding box center [779, 65] width 49 height 35
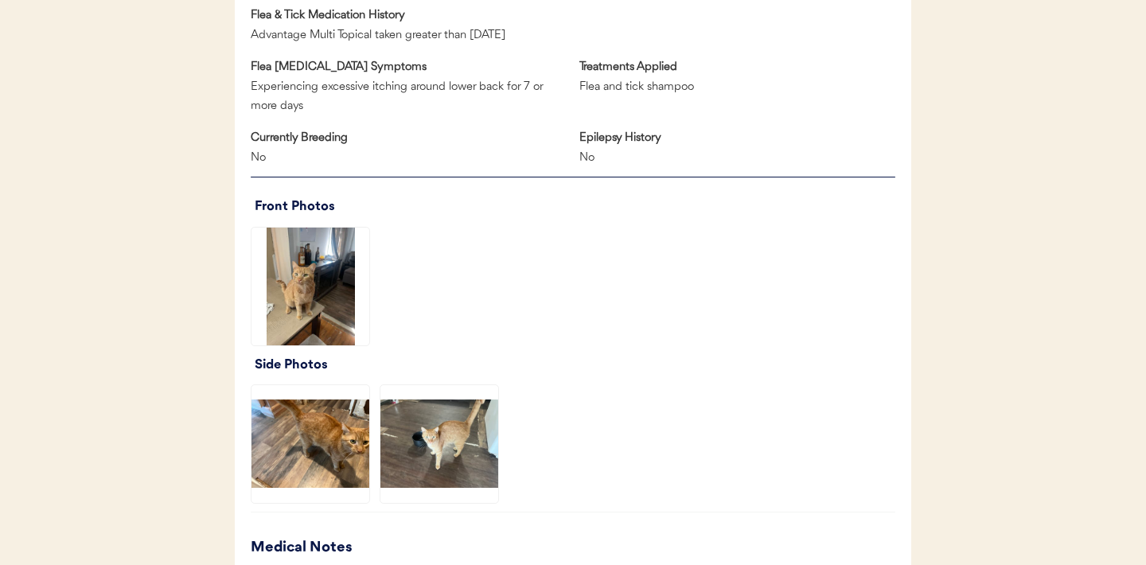
click at [446, 407] on img at bounding box center [439, 444] width 118 height 118
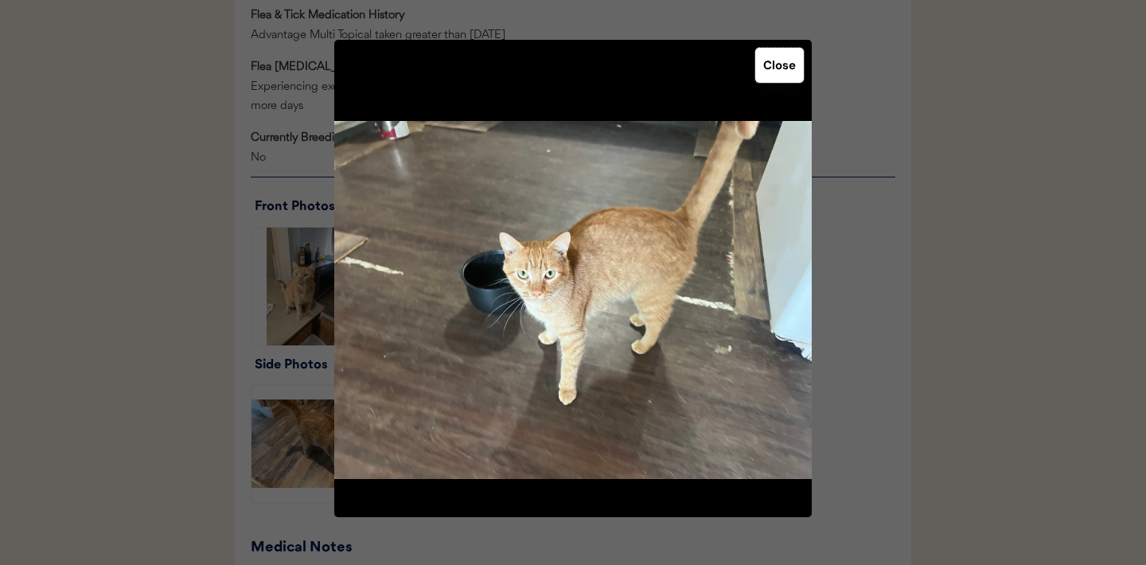
click at [777, 63] on button "Close" at bounding box center [779, 65] width 49 height 35
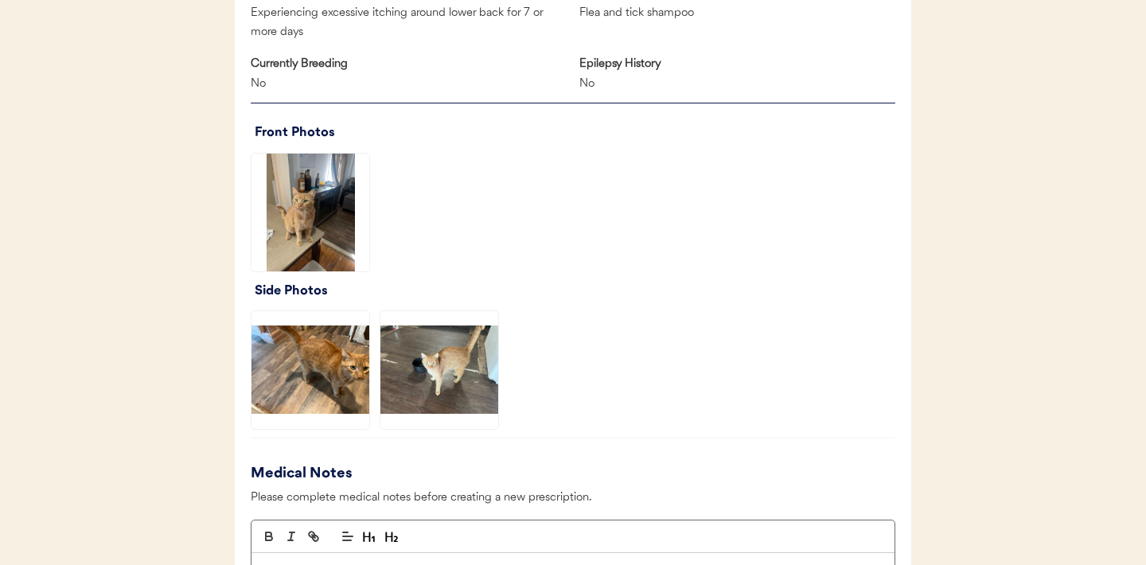
scroll to position [1010, 0]
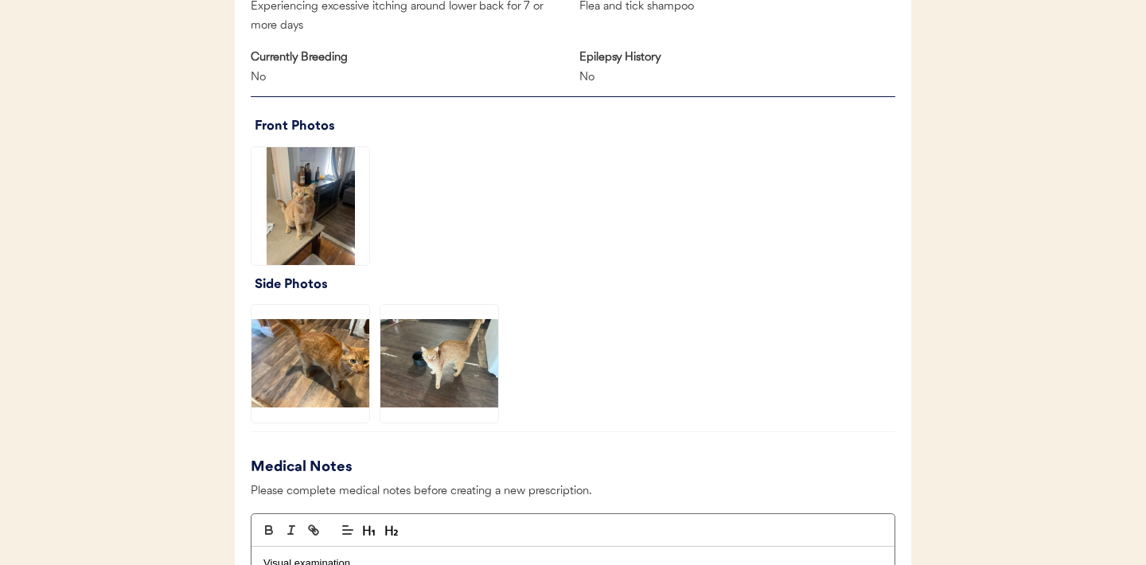
click at [314, 200] on img at bounding box center [310, 206] width 118 height 118
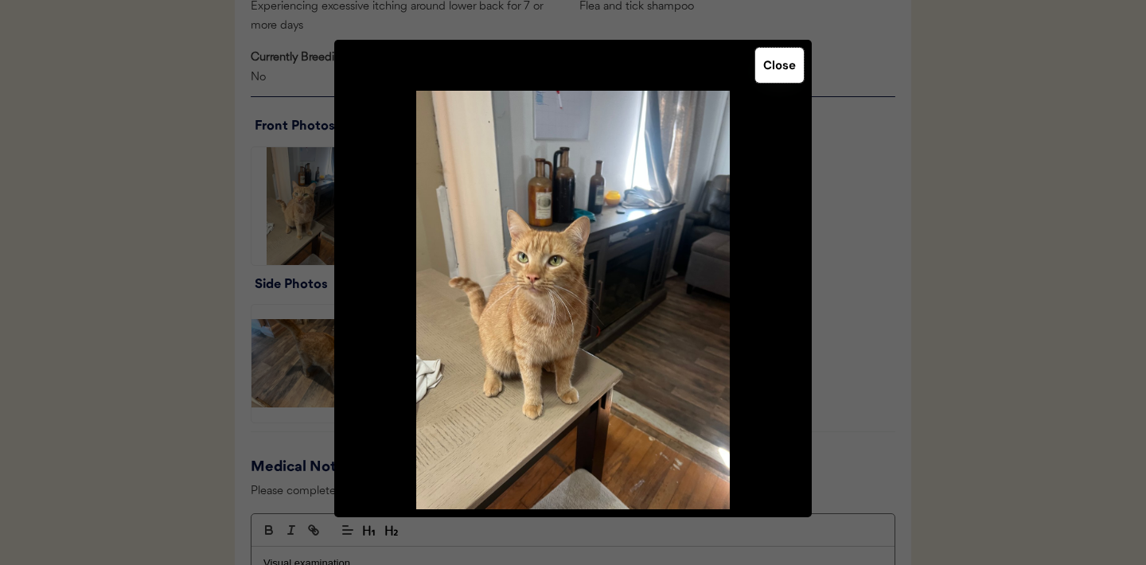
click at [771, 66] on button "Close" at bounding box center [779, 65] width 49 height 35
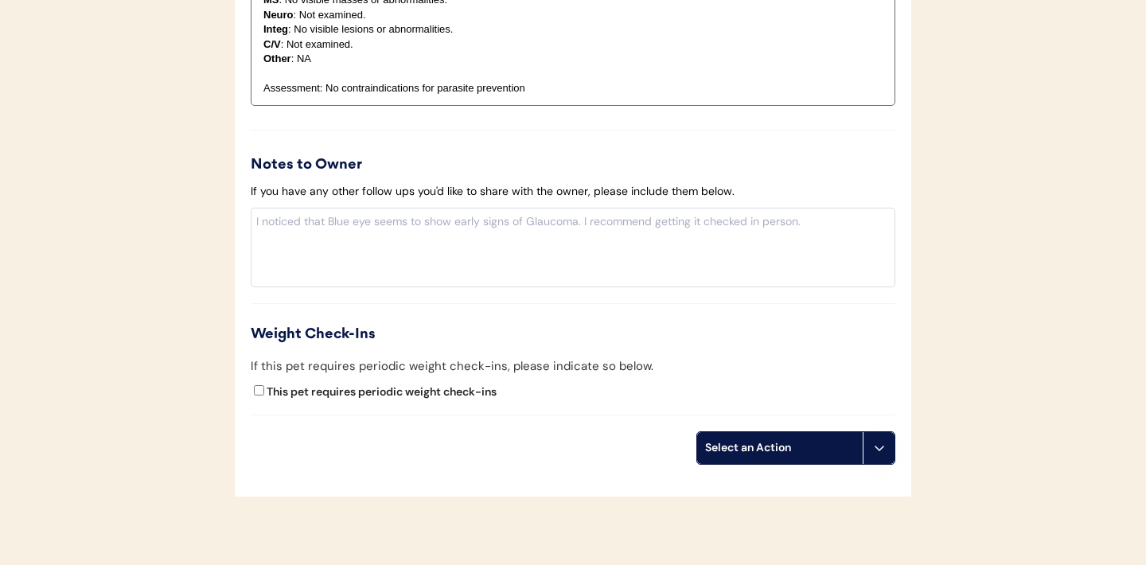
scroll to position [1752, 0]
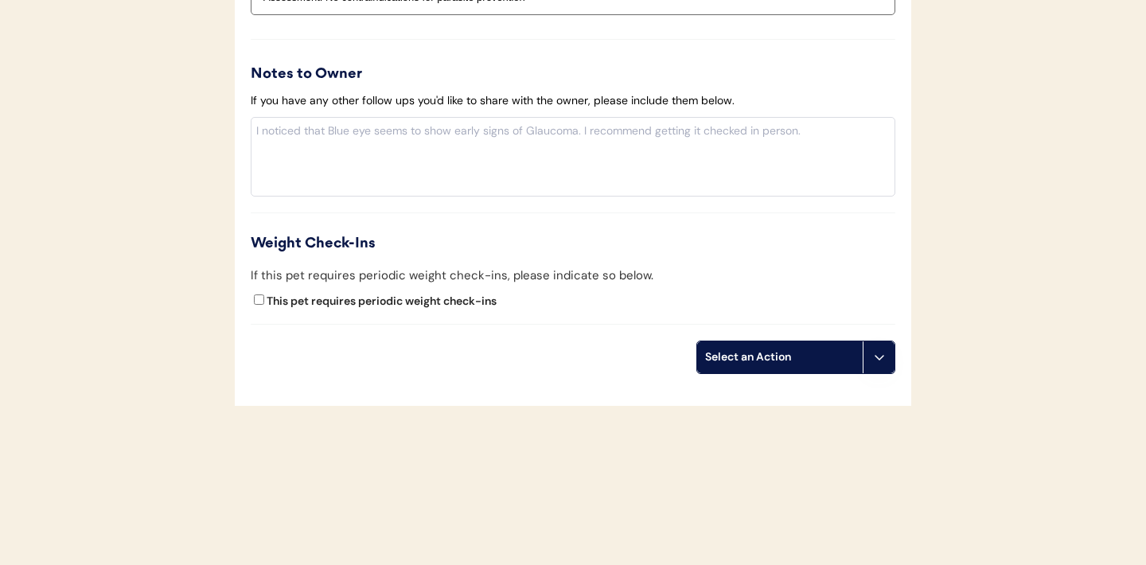
click at [878, 360] on icon at bounding box center [879, 357] width 13 height 13
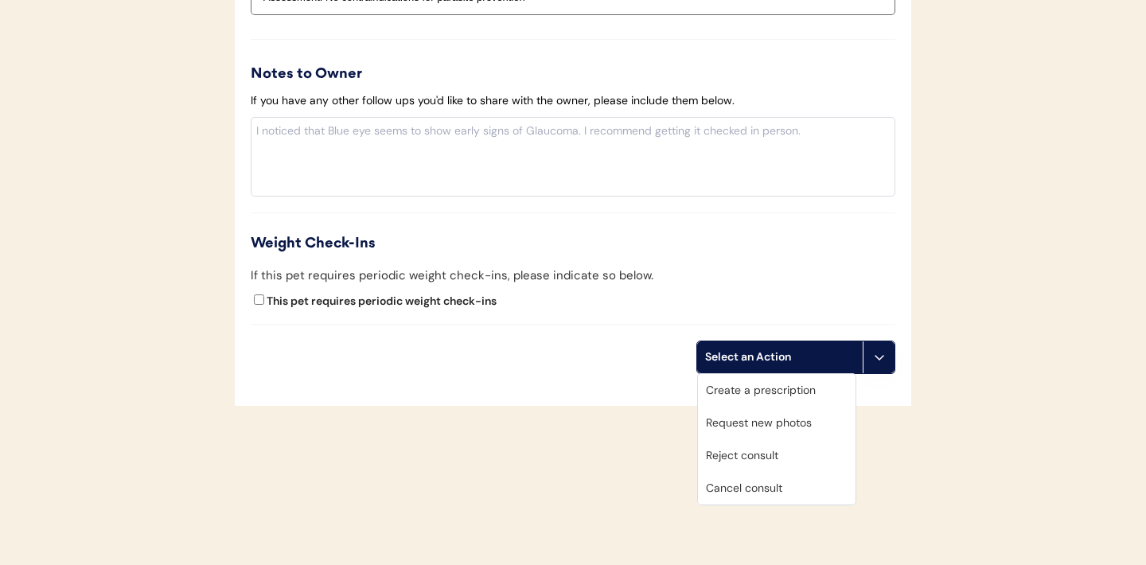
click at [770, 392] on div "Create a prescription" at bounding box center [777, 390] width 158 height 33
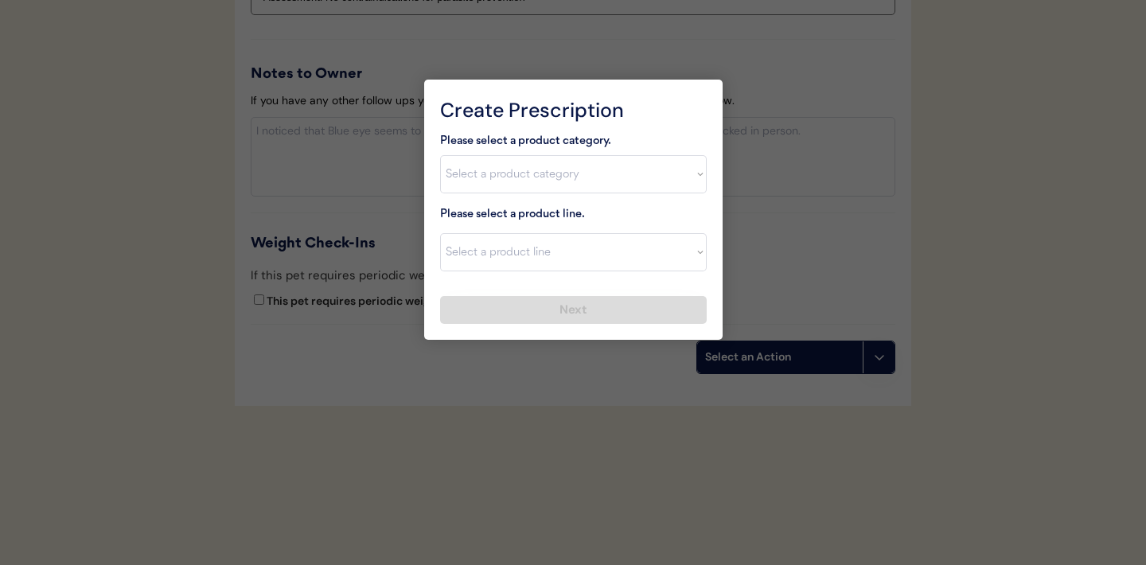
click at [694, 177] on select "Select a product category Allergies Antibiotics Anxiety Combo Parasite Preventi…" at bounding box center [573, 174] width 266 height 38
select select ""flea___tick""
click at [696, 261] on select "Select a product line Bravecto Topical for Cats Credelio for Cats" at bounding box center [573, 252] width 266 height 38
select select ""Credelio for Cats""
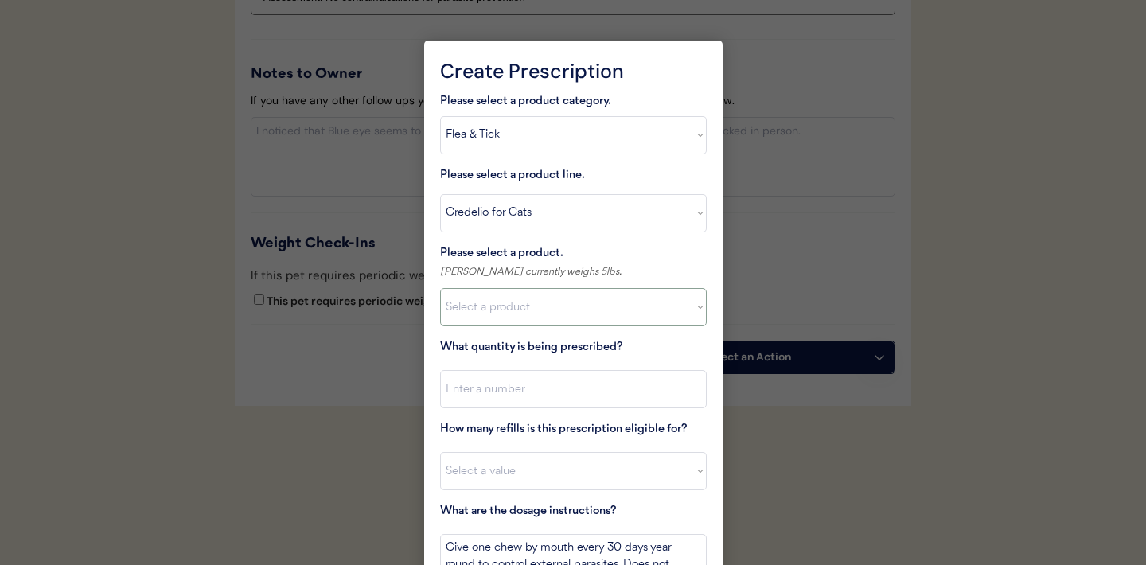
click at [690, 305] on select "Select a product Credelio for Cats, 2 - 4lbs Credelio for Cats, 4.1 - 17lbs" at bounding box center [573, 307] width 266 height 38
select select ""1348695171700984260__LOOKUP__1670802308248x841506022521419000""
click at [688, 217] on select "Select a product line Bravecto Topical for Cats Credelio for Cats" at bounding box center [573, 213] width 266 height 38
select select ""Bravecto Topical for Cats""
select select ""PLACEHOLDER_1427118222253""
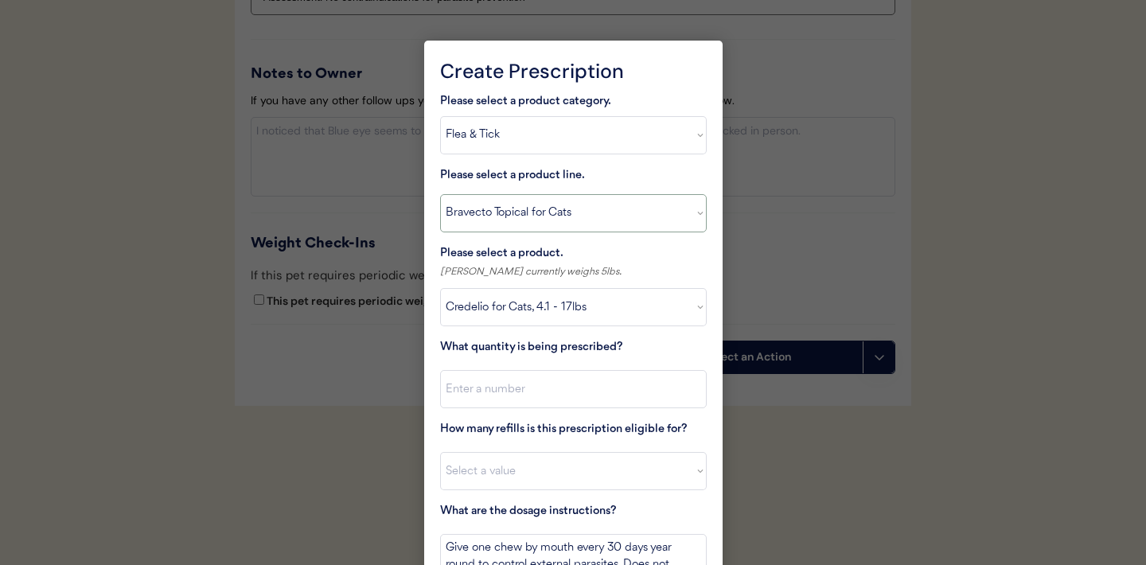
type textarea "Part hair at base of neck and apply contents of tube directly to skin every 30 …"
click at [700, 309] on select "Select a product Bravecto Topical for Cats, 2.6 - 6.2lb Bravecto Topical for Ca…" at bounding box center [573, 307] width 266 height 38
click at [694, 208] on select "Select a product line Bravecto Topical for Cats Credelio for Cats" at bounding box center [573, 213] width 266 height 38
select select ""Credelio for Cats""
type textarea "Give one chew by mouth every 30 days year round to control external parasites. …"
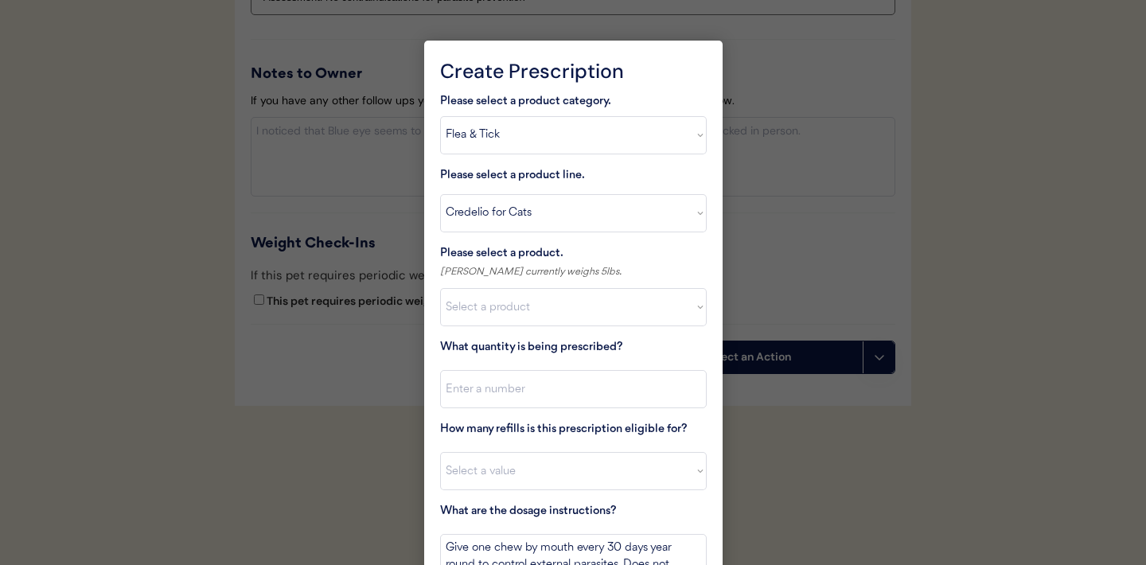
scroll to position [1775, 0]
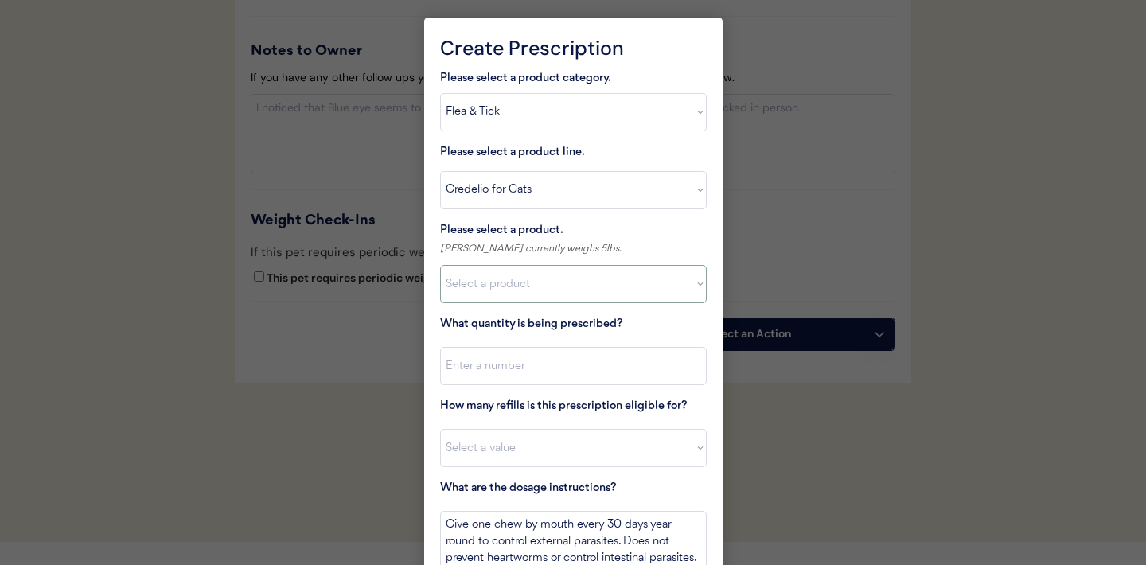
click at [685, 290] on select "Select a product Credelio for Cats, 2 - 4lbs Credelio for Cats, 4.1 - 17lbs" at bounding box center [573, 284] width 266 height 38
select select ""1348695171700984260__LOOKUP__1670802308248x841506022521419000""
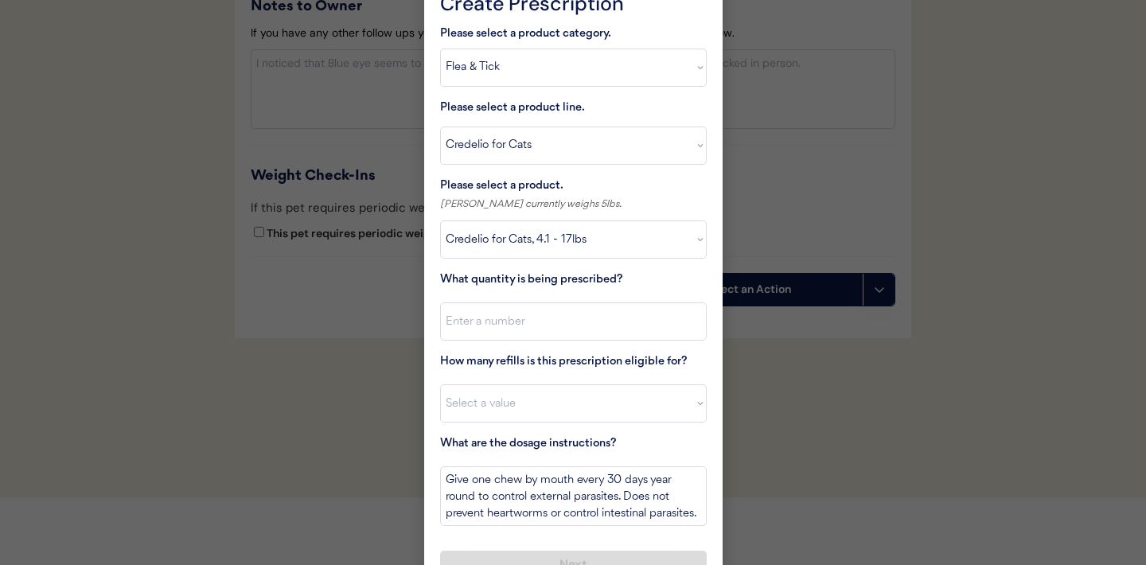
scroll to position [1849, 0]
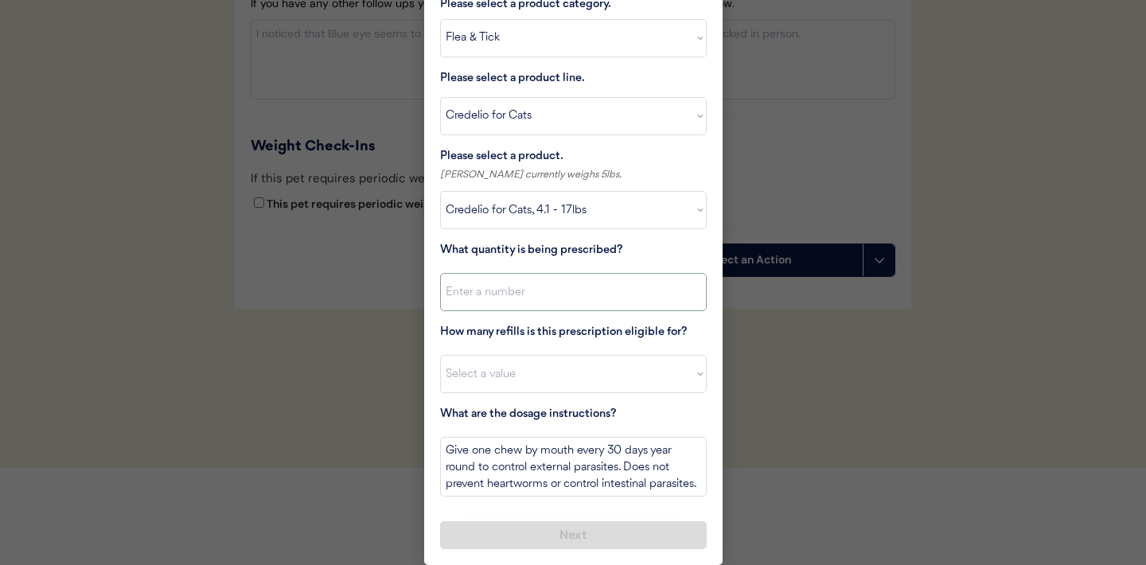
click at [537, 294] on input "input" at bounding box center [573, 292] width 266 height 38
type input "1"
click at [497, 374] on select "Select a value 0 1 2 3 4 5 6 7 8 9 10 11" at bounding box center [573, 374] width 266 height 38
select select "11"
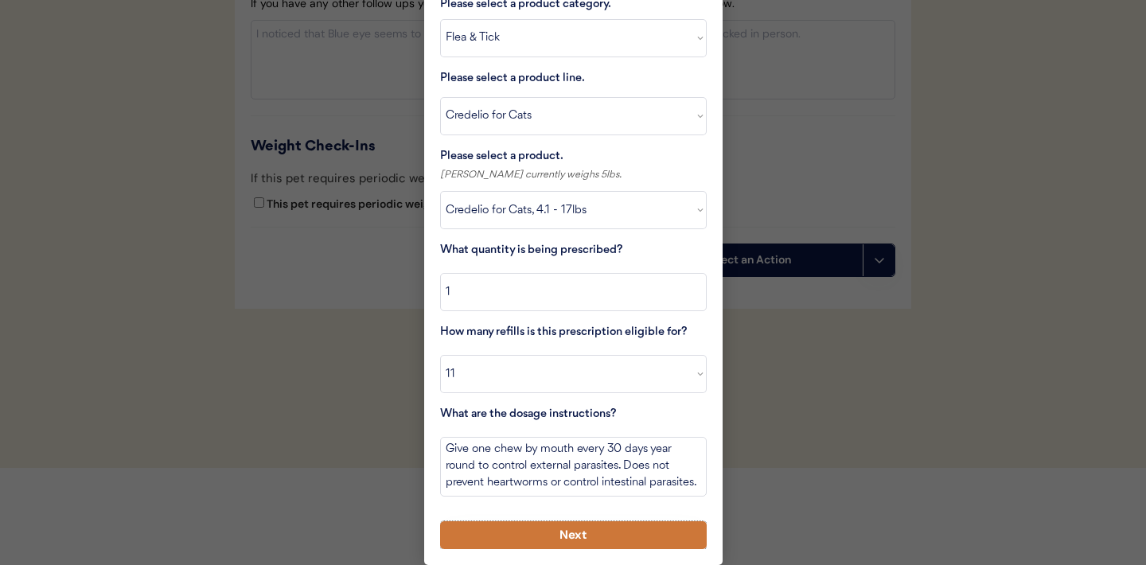
click at [550, 523] on button "Next" at bounding box center [573, 535] width 266 height 28
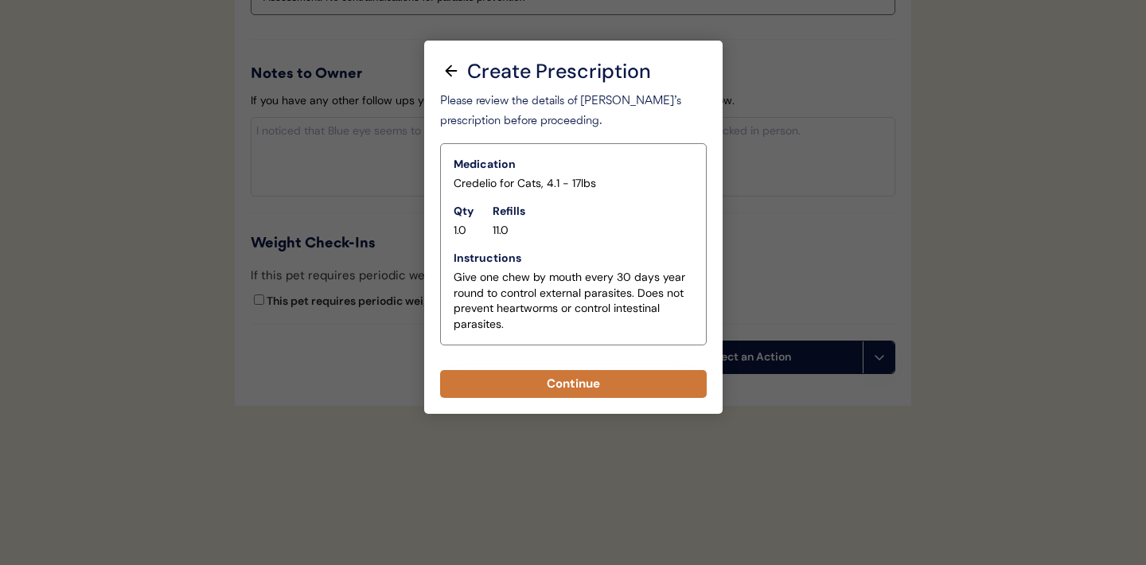
click at [571, 390] on button "Continue" at bounding box center [573, 384] width 266 height 28
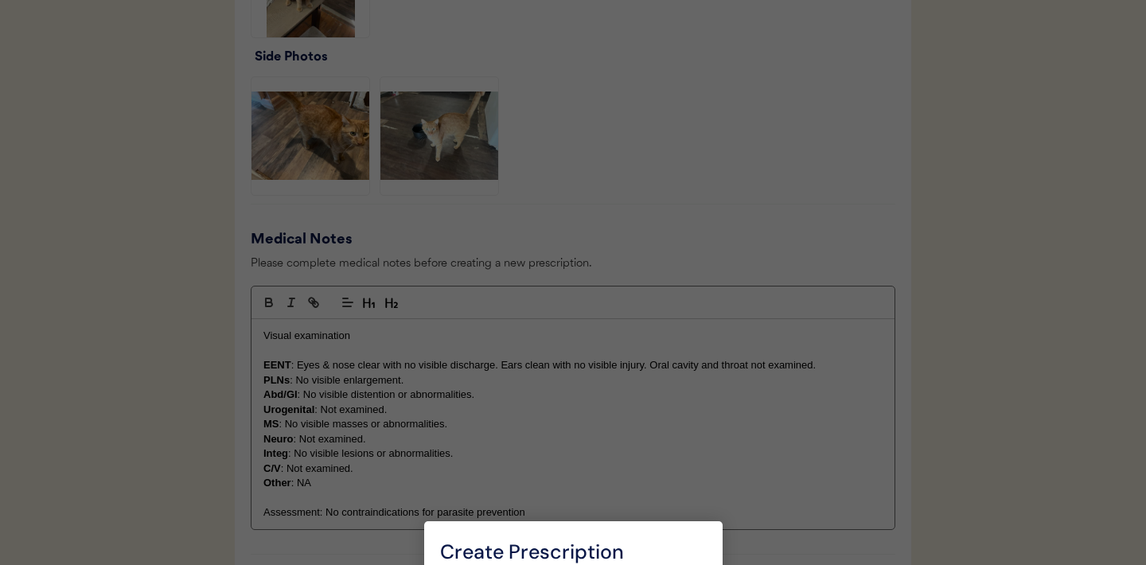
scroll to position [1786, 0]
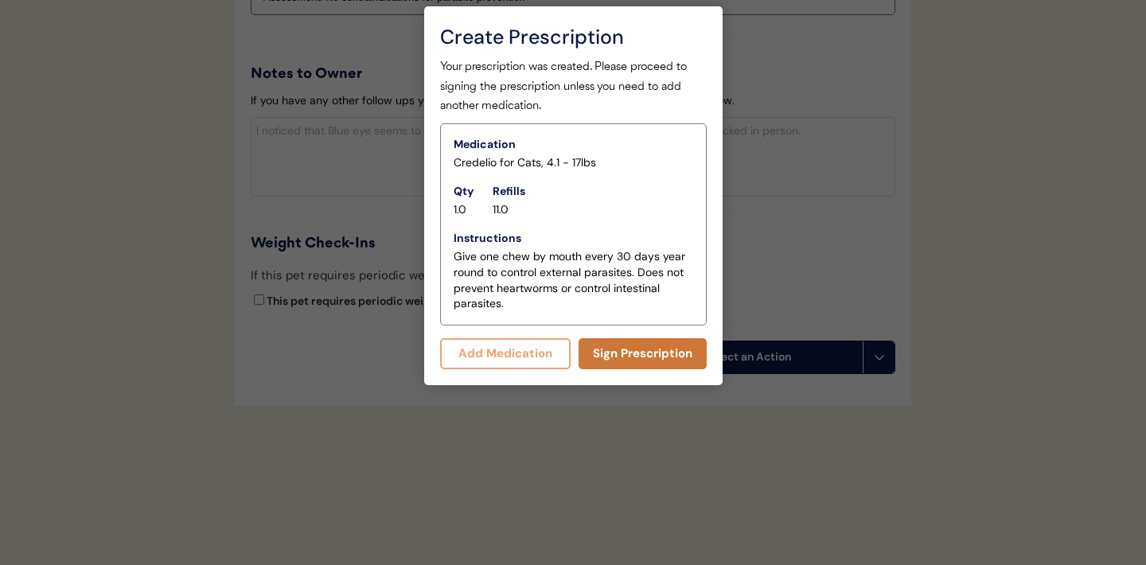
click at [623, 355] on button "Sign Prescription" at bounding box center [642, 353] width 128 height 31
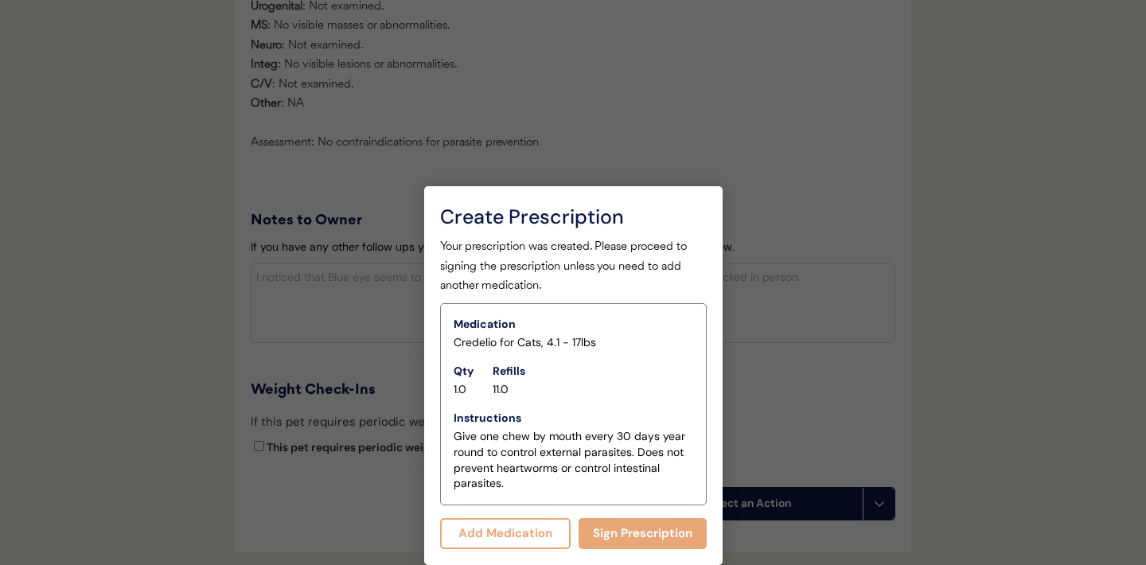
scroll to position [1772, 0]
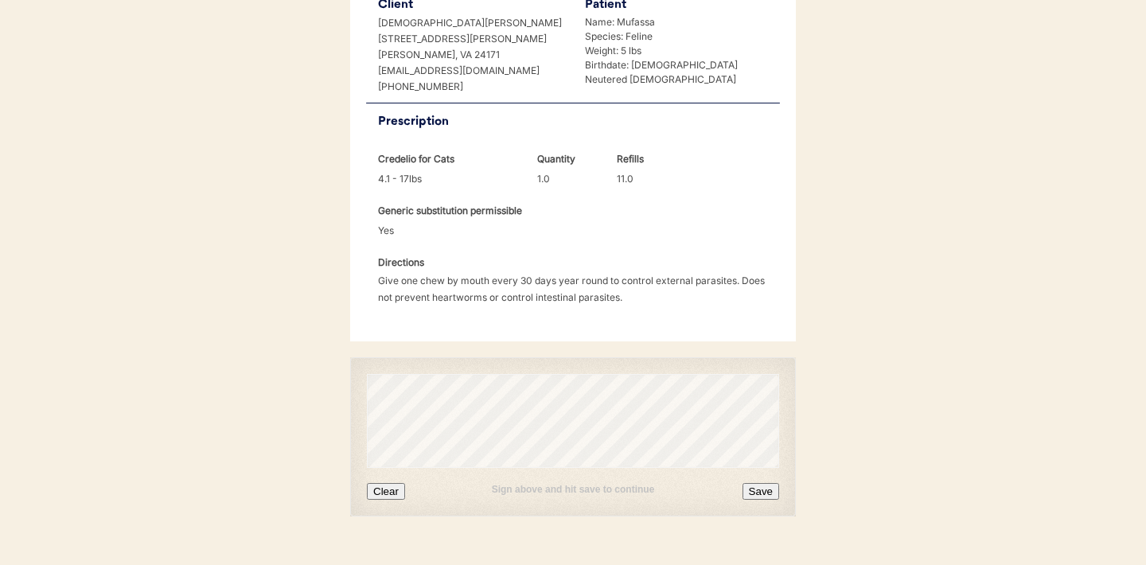
scroll to position [409, 0]
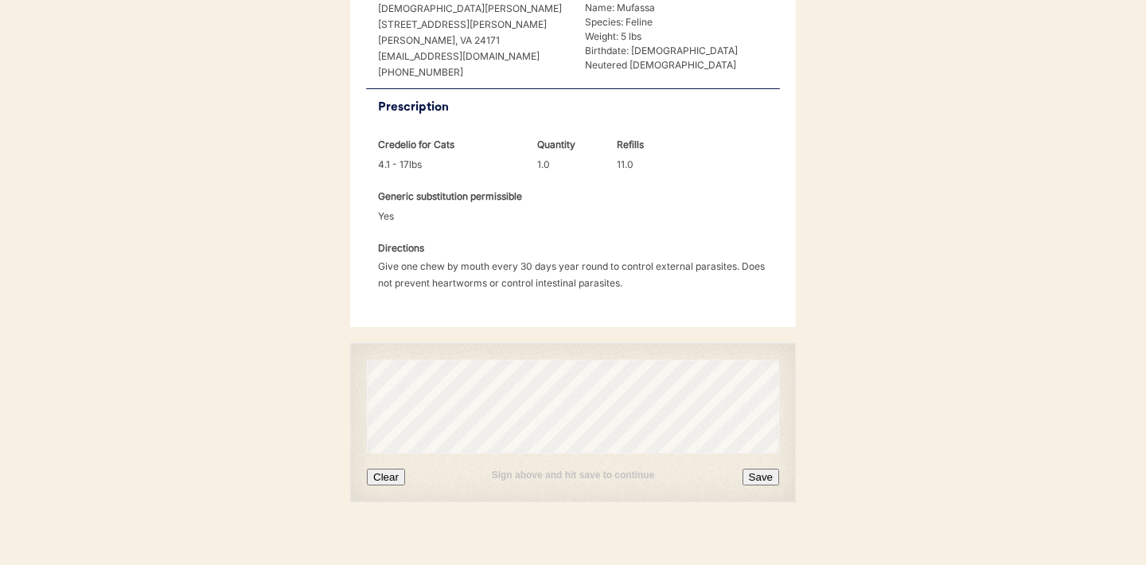
click at [395, 469] on button "Clear" at bounding box center [386, 477] width 38 height 17
click at [392, 469] on button "Clear" at bounding box center [386, 477] width 38 height 17
click at [761, 469] on button "Save" at bounding box center [760, 477] width 37 height 17
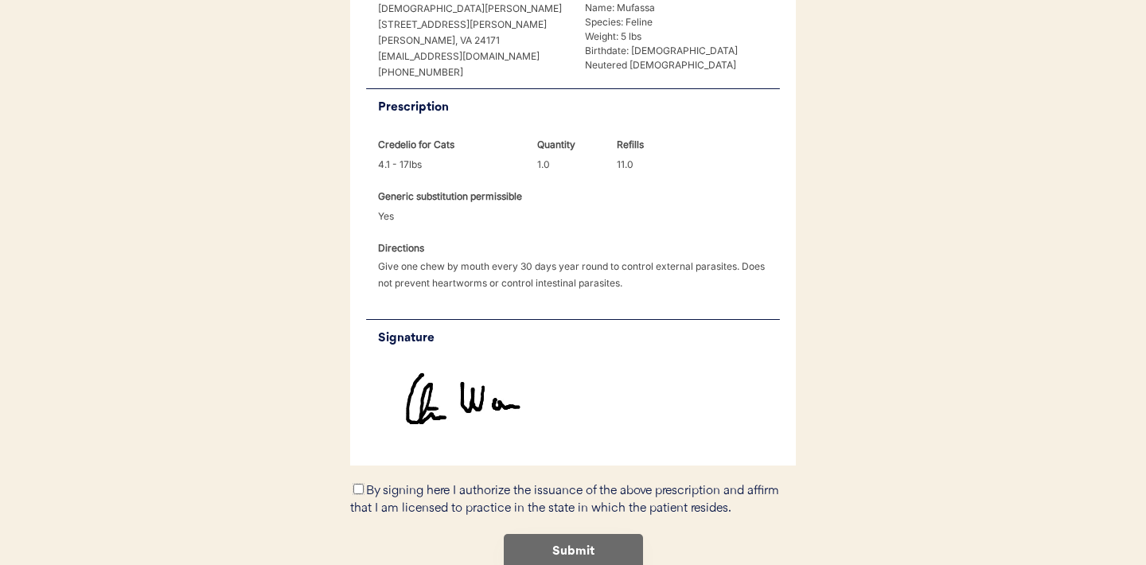
click at [360, 484] on input "By signing here I authorize the issuance of the above prescription and affirm t…" at bounding box center [358, 489] width 10 height 10
checkbox input "true"
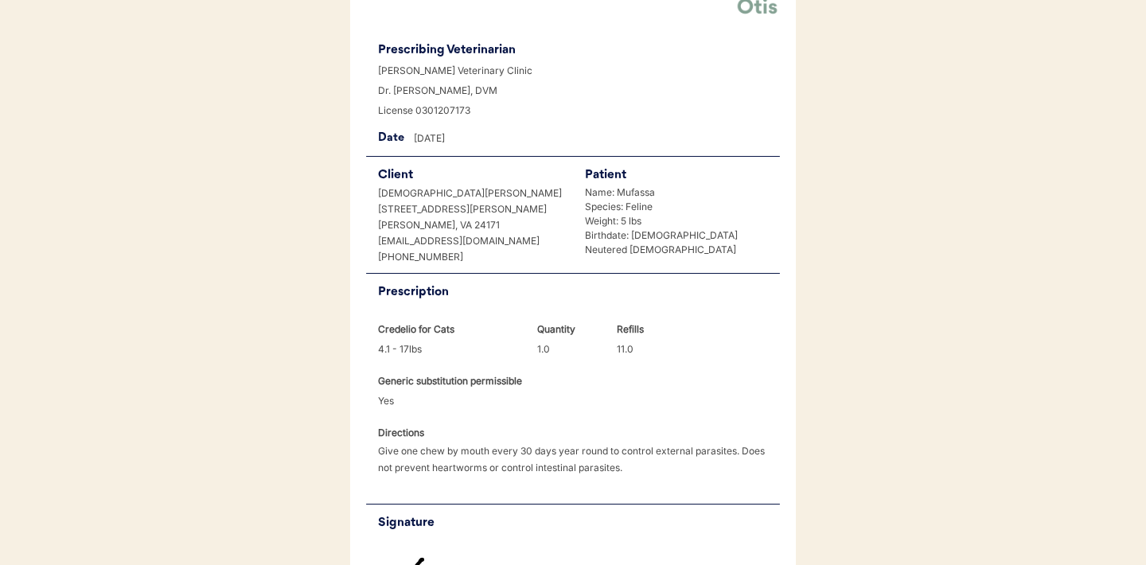
scroll to position [477, 0]
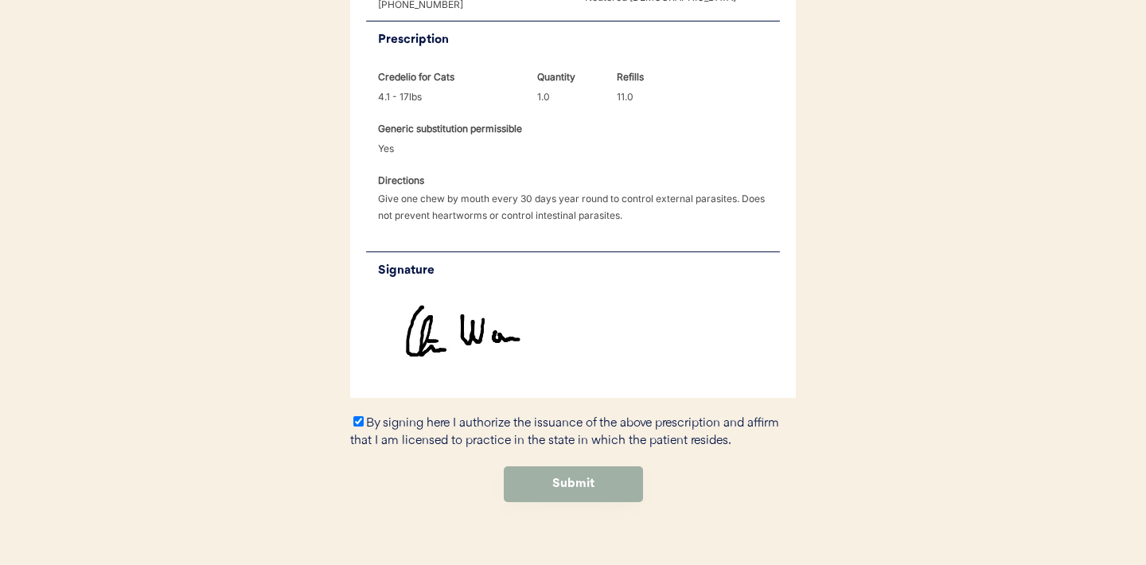
click at [559, 469] on button "Submit" at bounding box center [573, 484] width 139 height 36
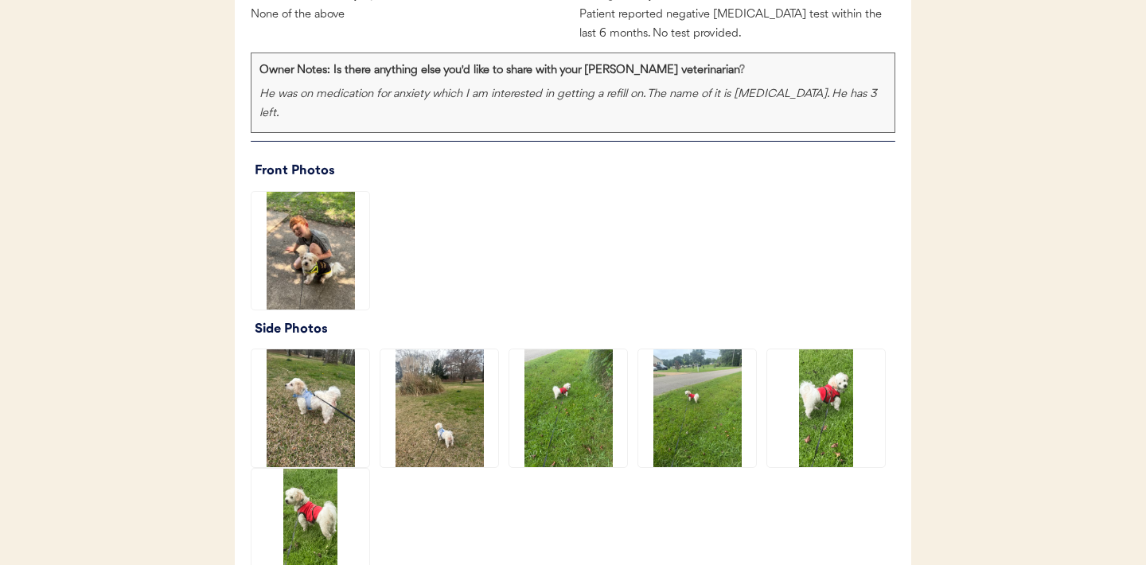
scroll to position [1137, 0]
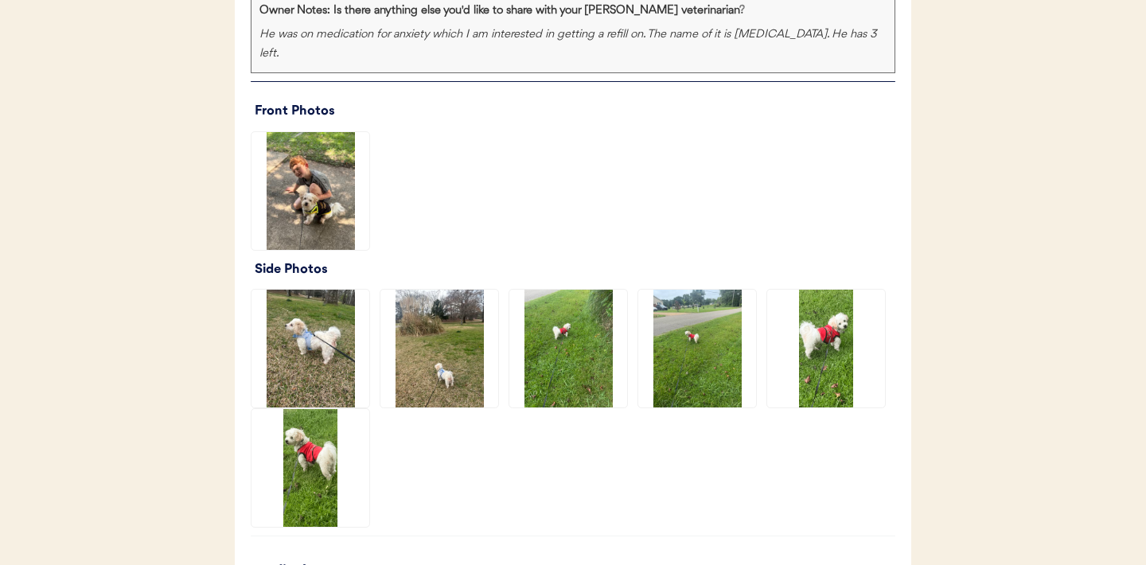
click at [306, 161] on img at bounding box center [310, 191] width 118 height 118
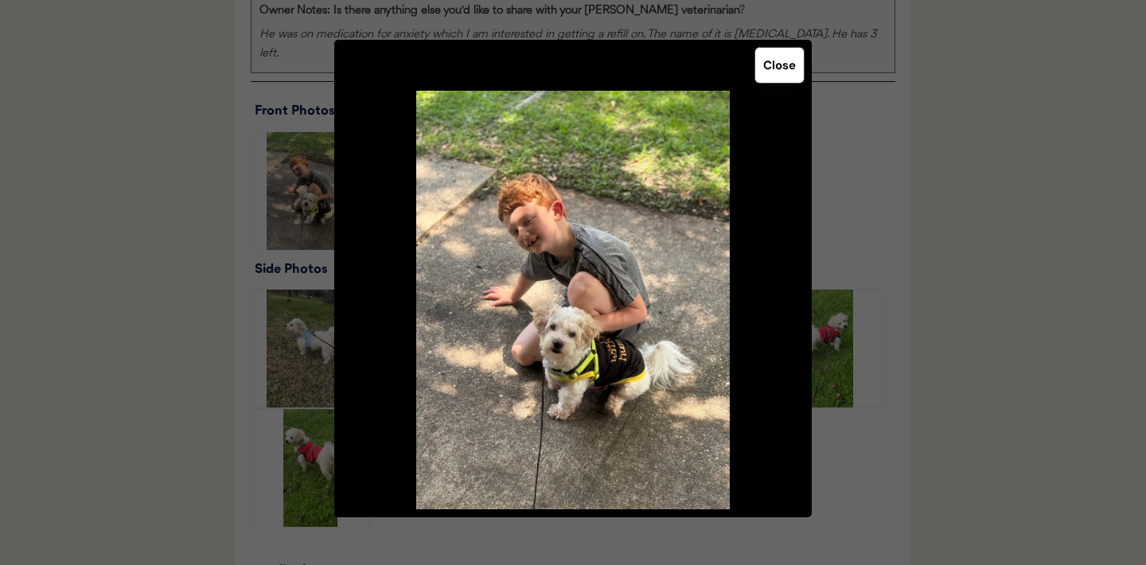
click at [780, 60] on button "Close" at bounding box center [779, 65] width 49 height 35
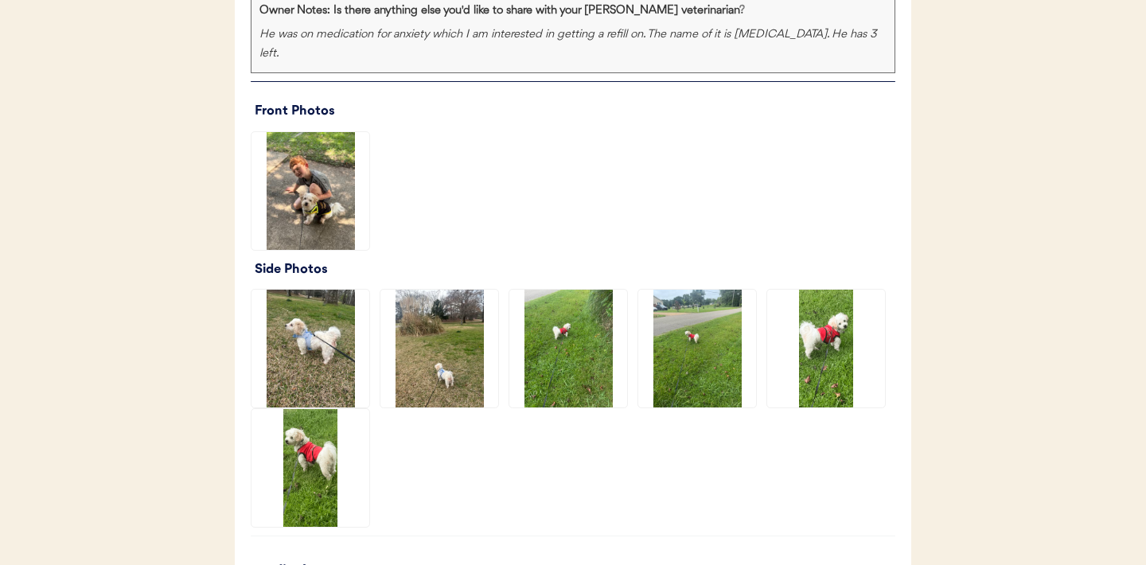
click at [305, 333] on img at bounding box center [310, 349] width 118 height 118
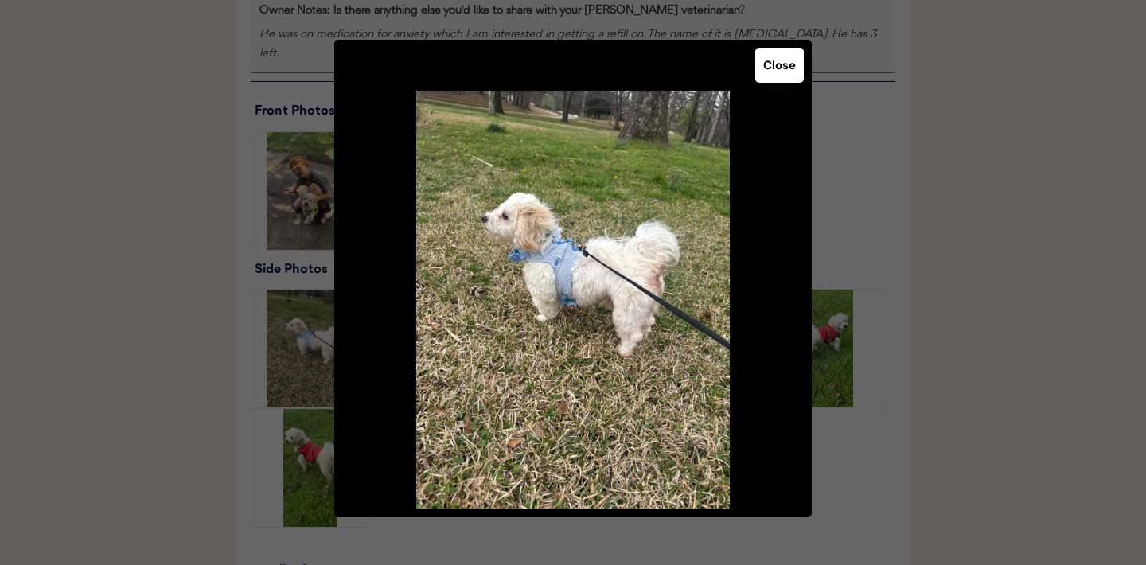
click at [781, 75] on button "Close" at bounding box center [779, 65] width 49 height 35
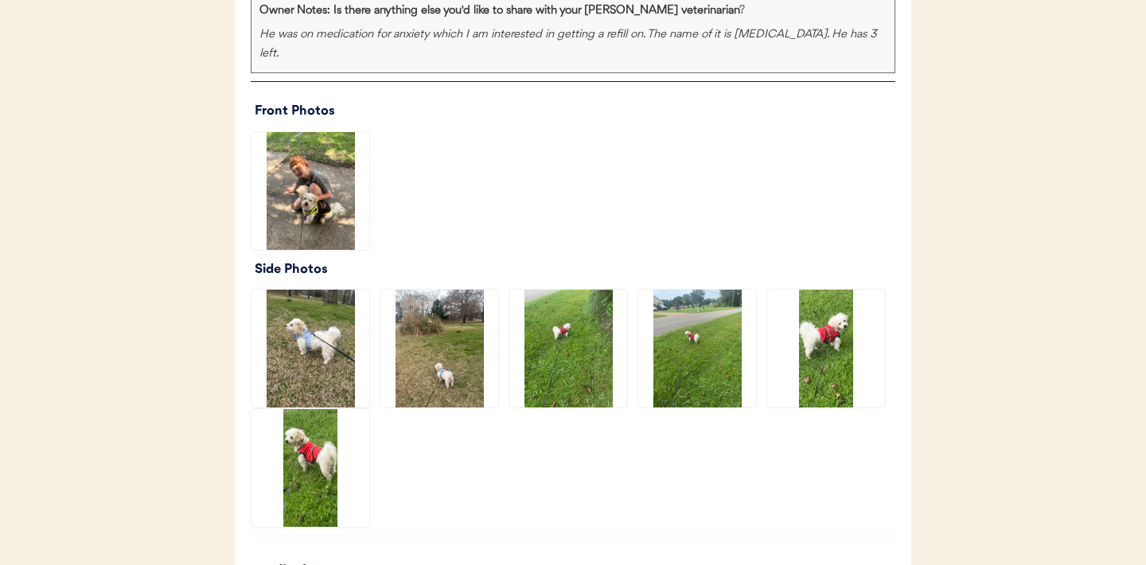
click at [433, 350] on img at bounding box center [439, 349] width 118 height 118
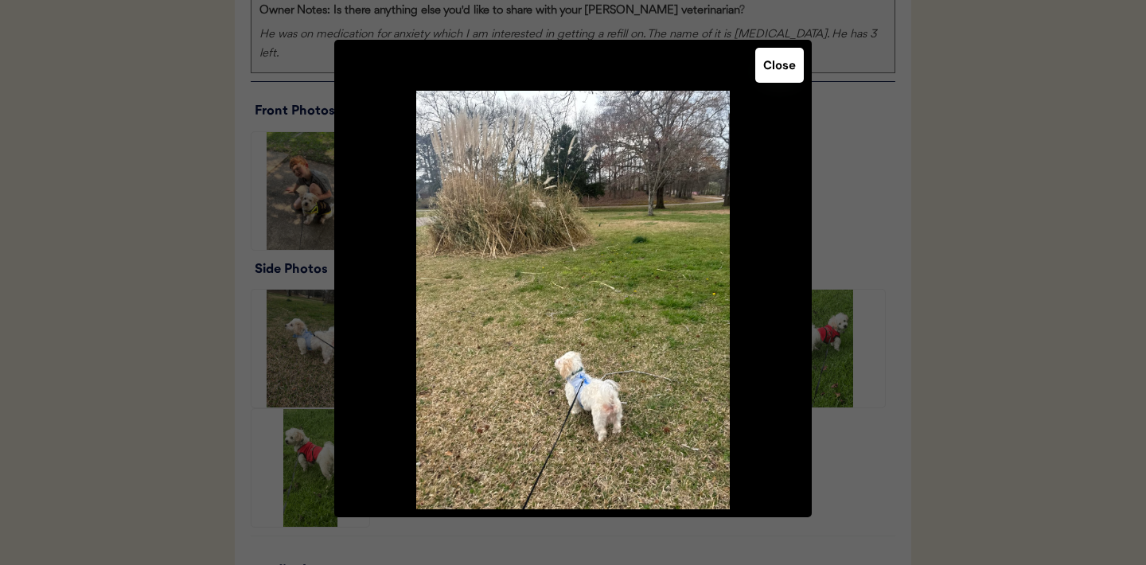
click at [779, 80] on button "Close" at bounding box center [779, 65] width 49 height 35
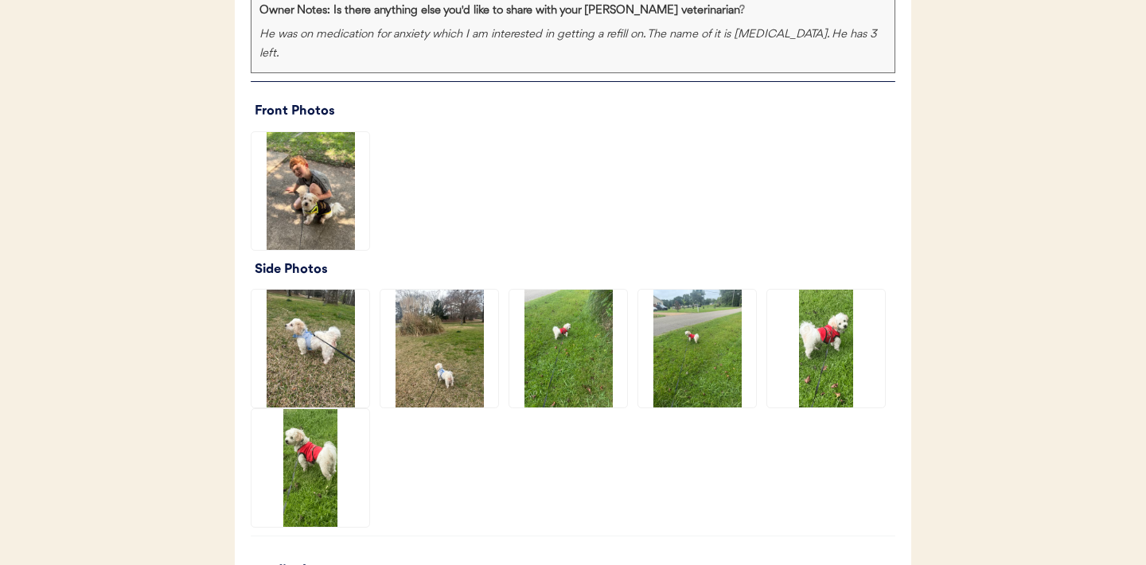
click at [585, 340] on img at bounding box center [568, 349] width 118 height 118
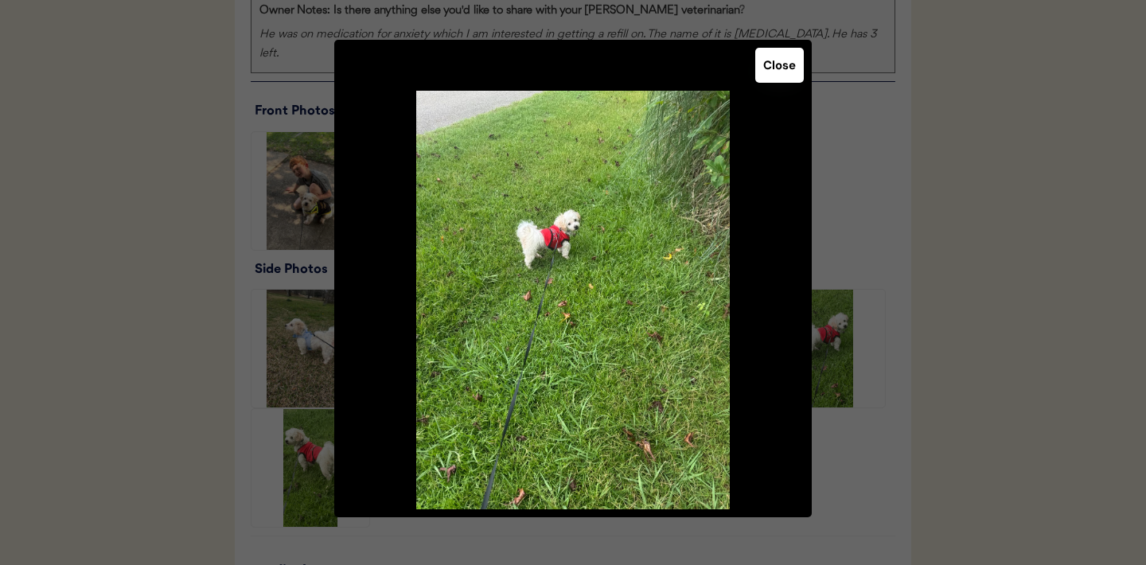
click at [779, 79] on button "Close" at bounding box center [779, 65] width 49 height 35
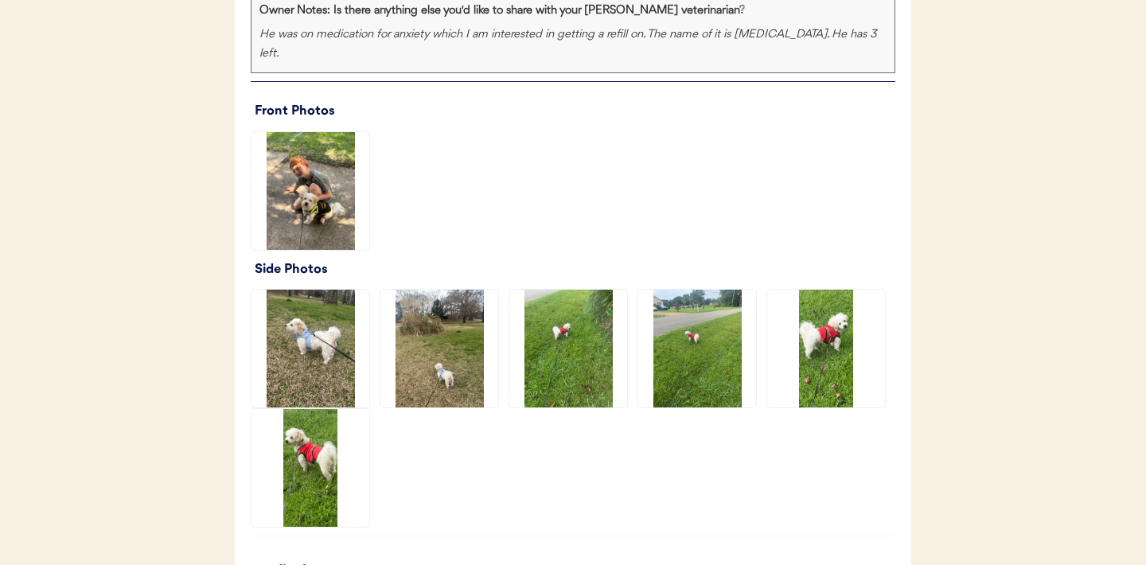
click at [694, 329] on img at bounding box center [697, 349] width 118 height 118
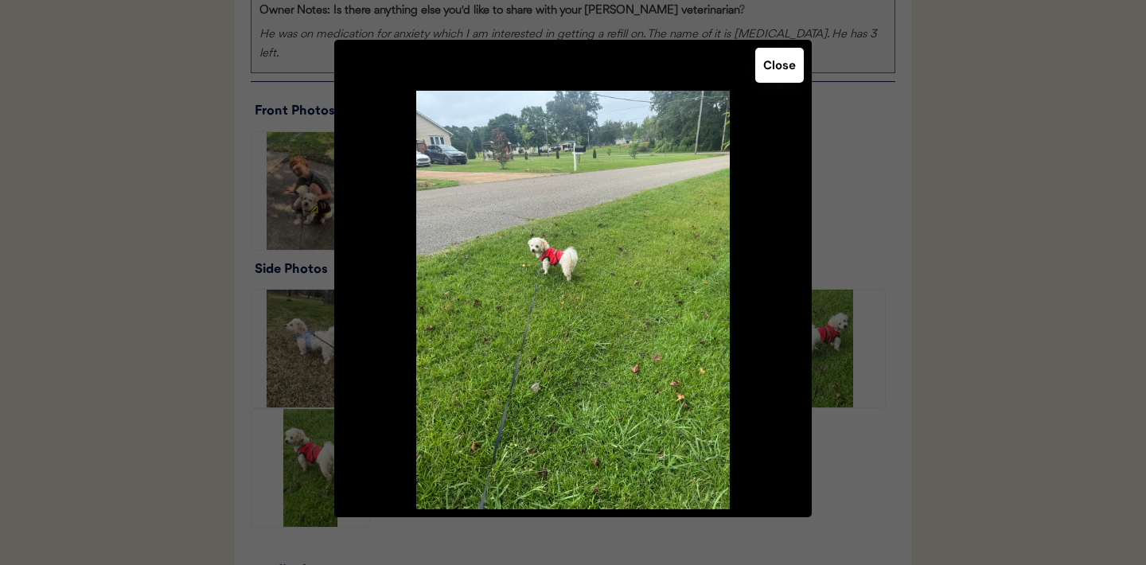
click at [788, 69] on button "Close" at bounding box center [779, 65] width 49 height 35
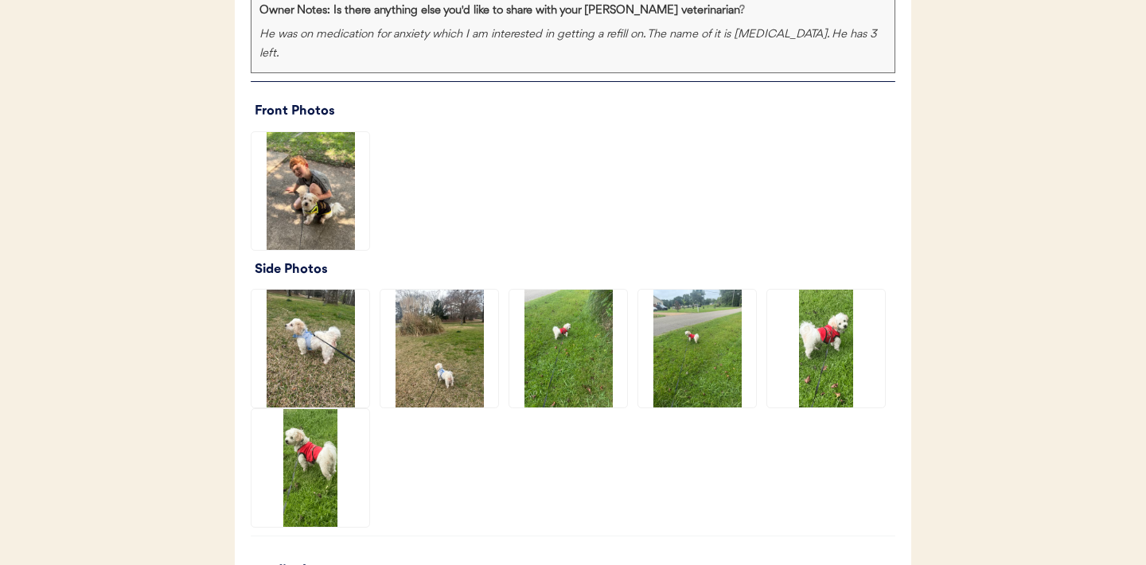
click at [811, 350] on img at bounding box center [826, 349] width 118 height 118
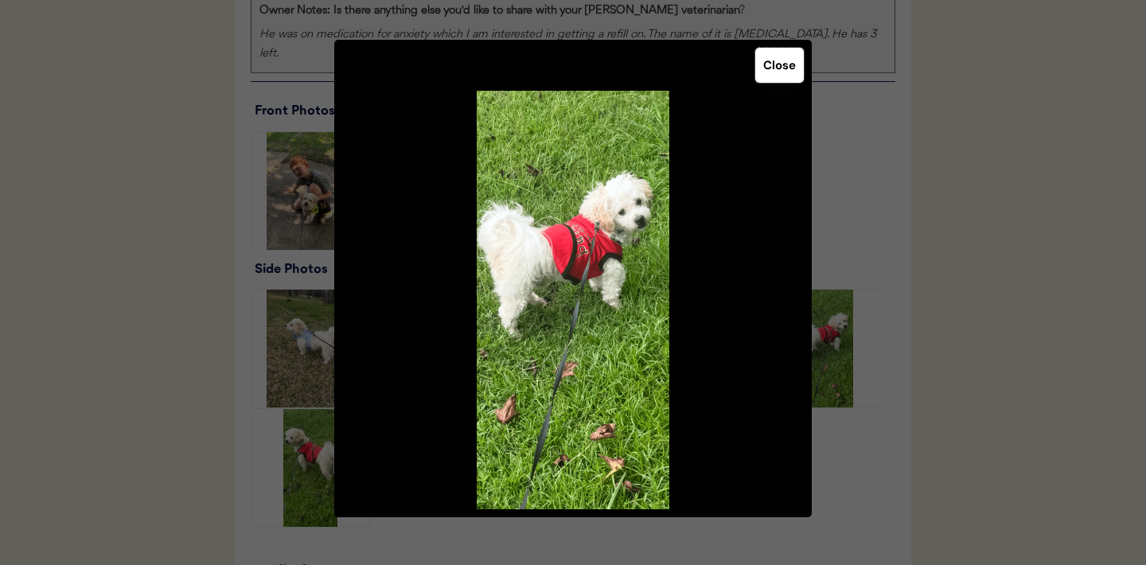
click at [779, 57] on button "Close" at bounding box center [779, 65] width 49 height 35
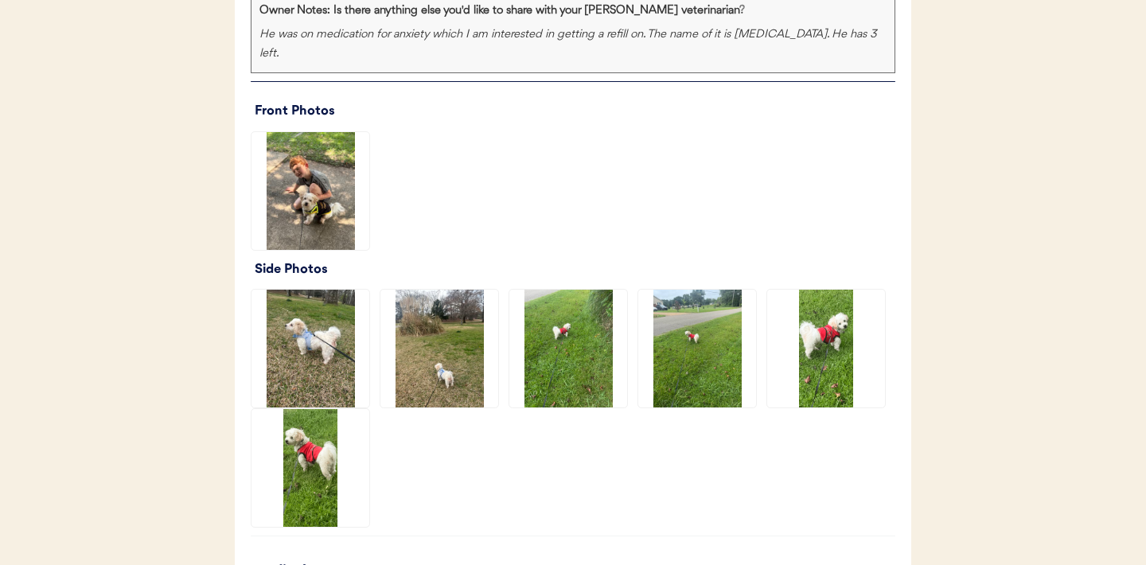
click at [309, 431] on img at bounding box center [310, 468] width 118 height 118
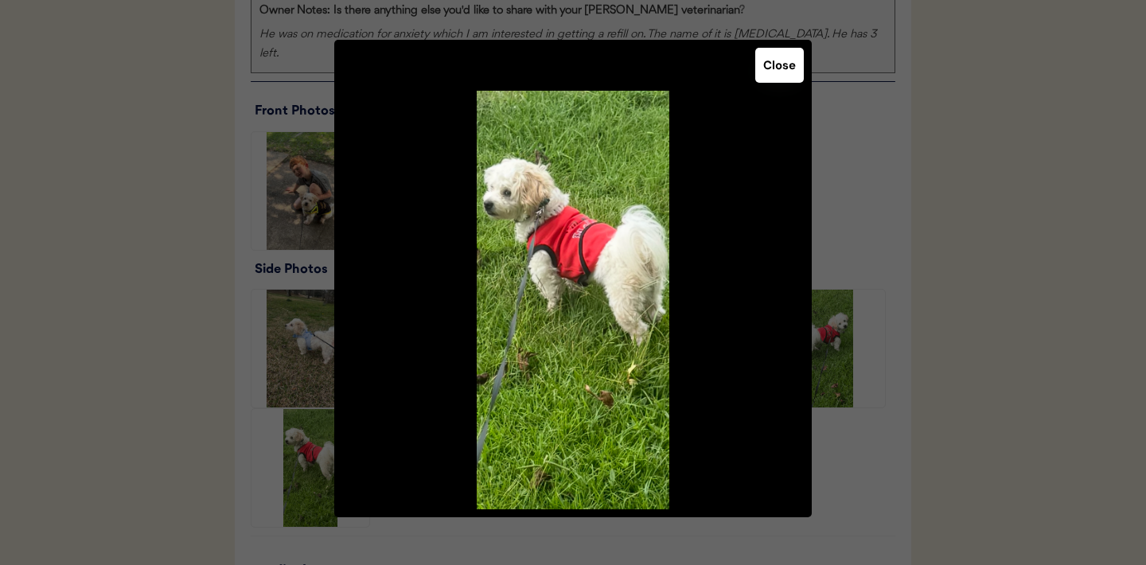
click at [811, 48] on div "Close" at bounding box center [572, 278] width 477 height 477
click at [781, 68] on button "Close" at bounding box center [779, 65] width 49 height 35
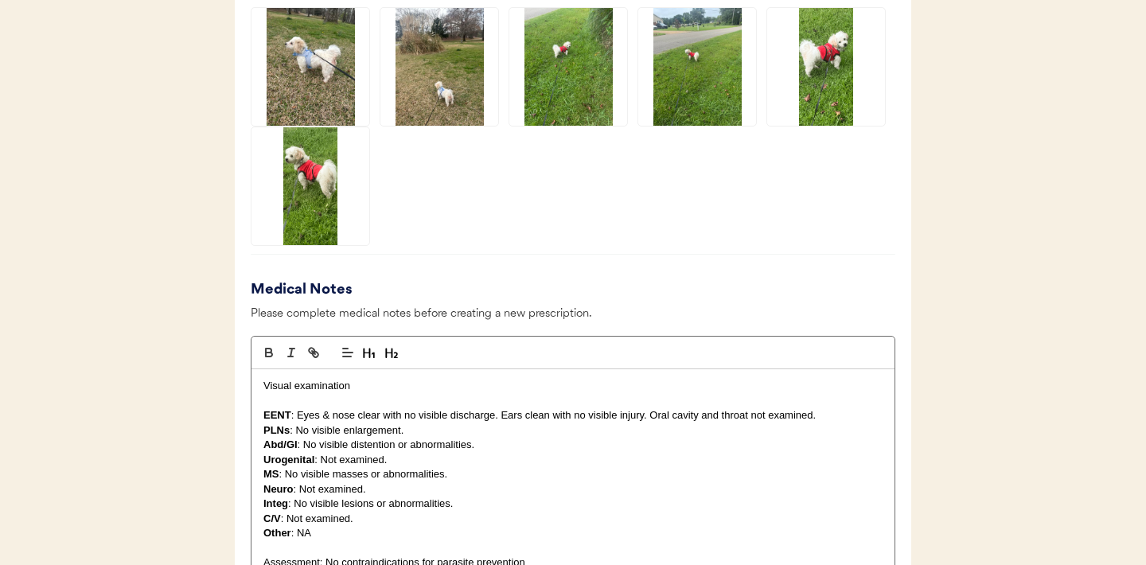
scroll to position [1130, 0]
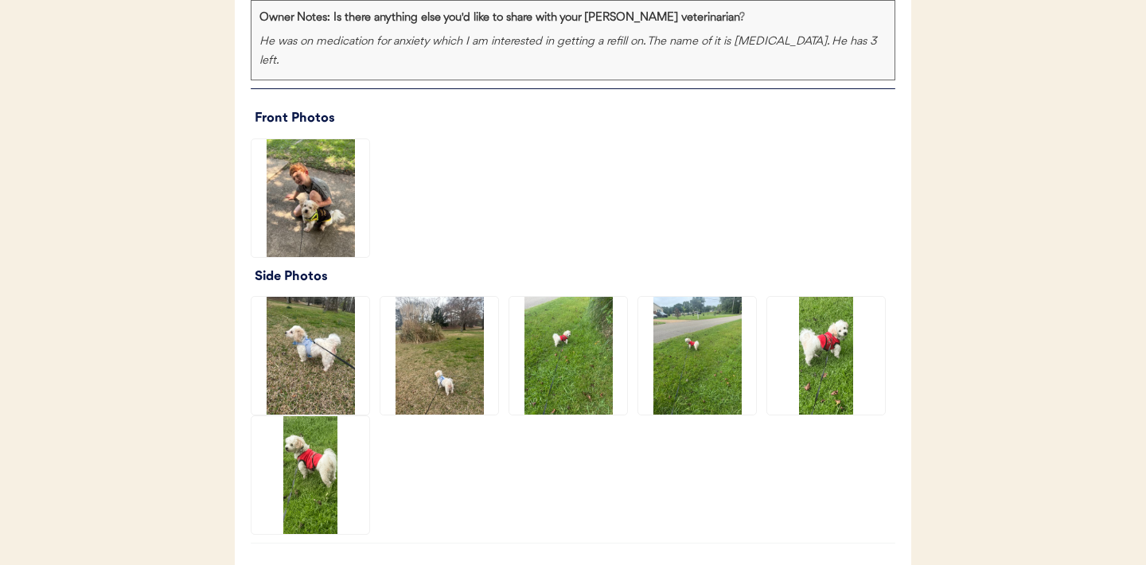
click at [325, 206] on img at bounding box center [310, 198] width 118 height 118
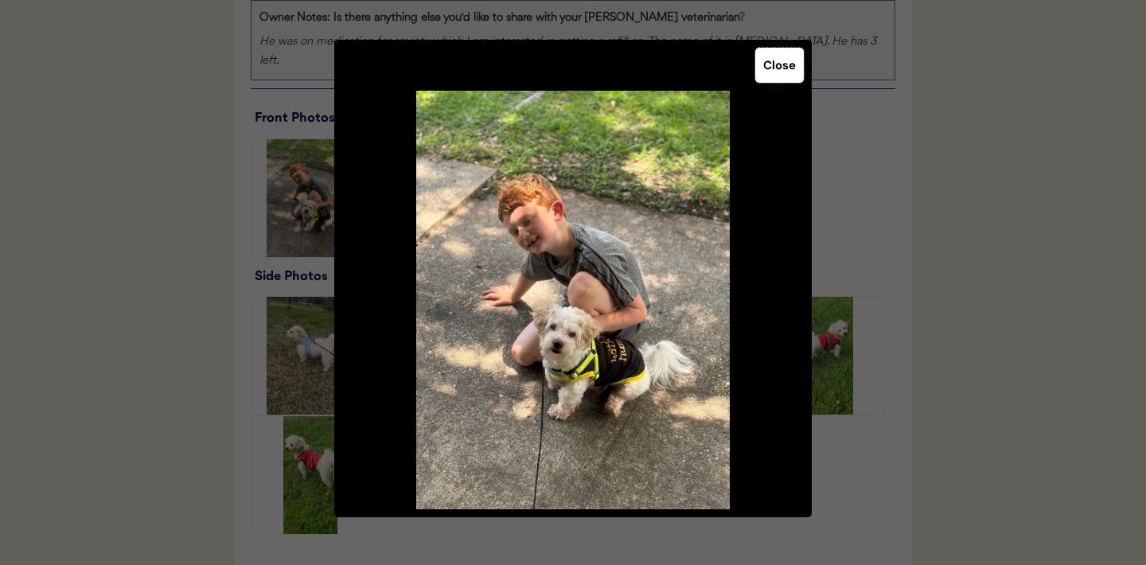
click at [778, 64] on button "Close" at bounding box center [779, 65] width 49 height 35
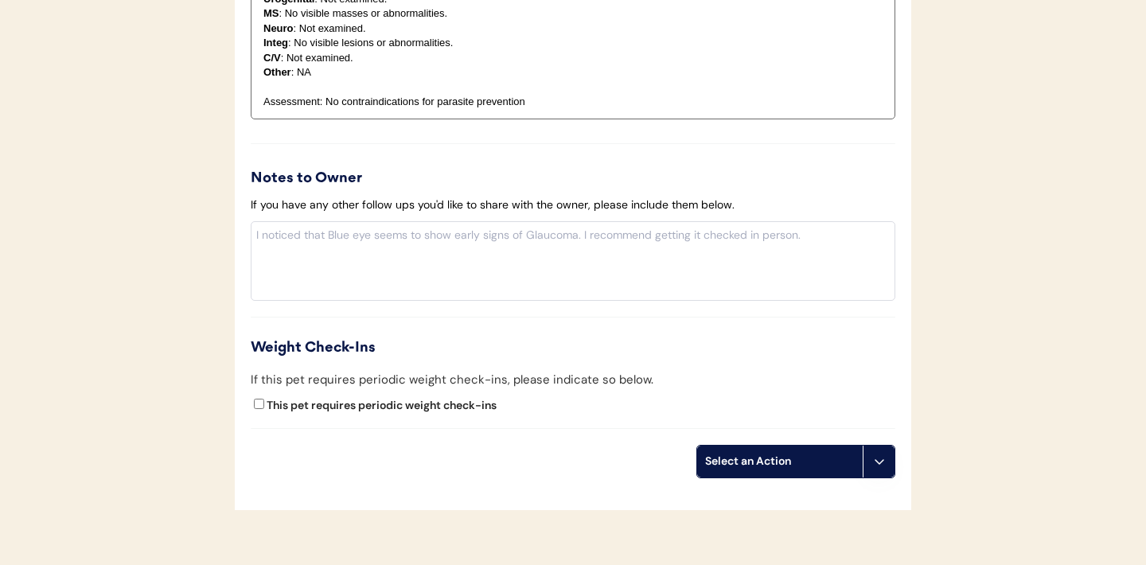
scroll to position [1912, 0]
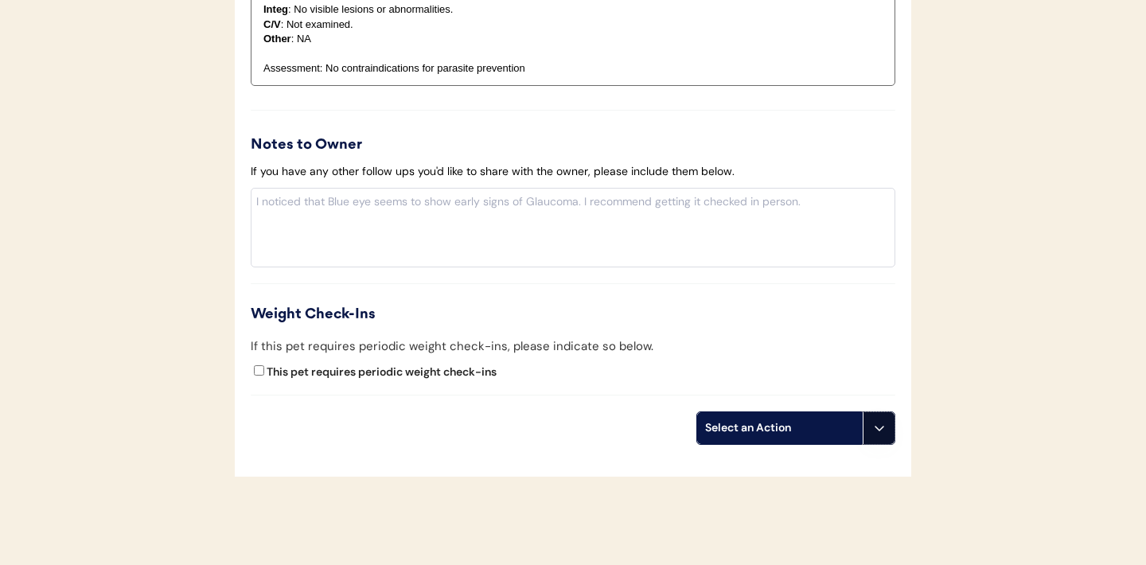
click at [883, 422] on icon at bounding box center [879, 428] width 13 height 13
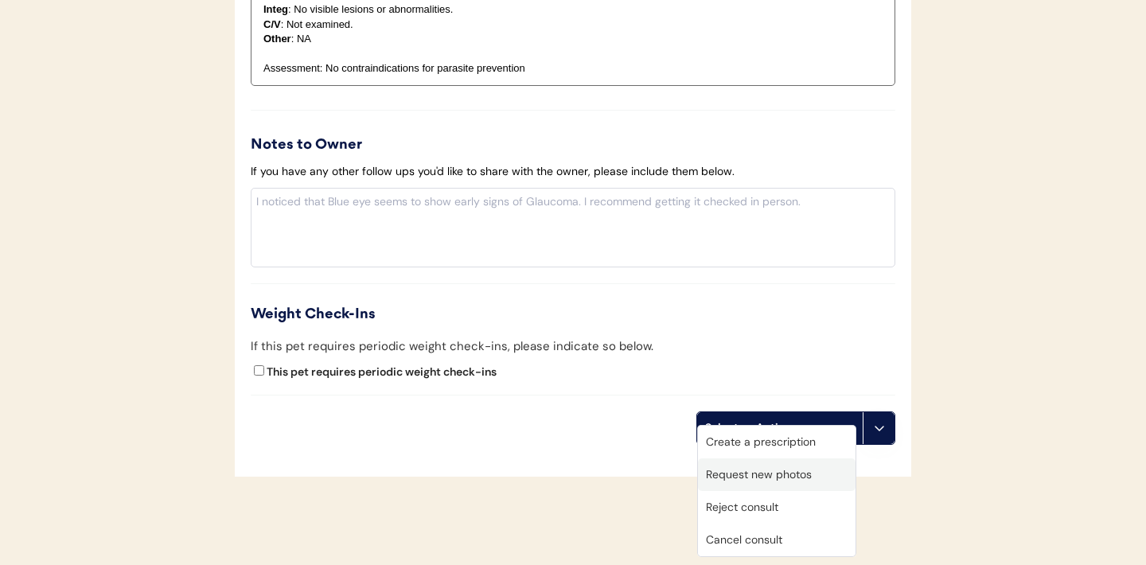
click at [762, 473] on div "Request new photos" at bounding box center [777, 474] width 158 height 33
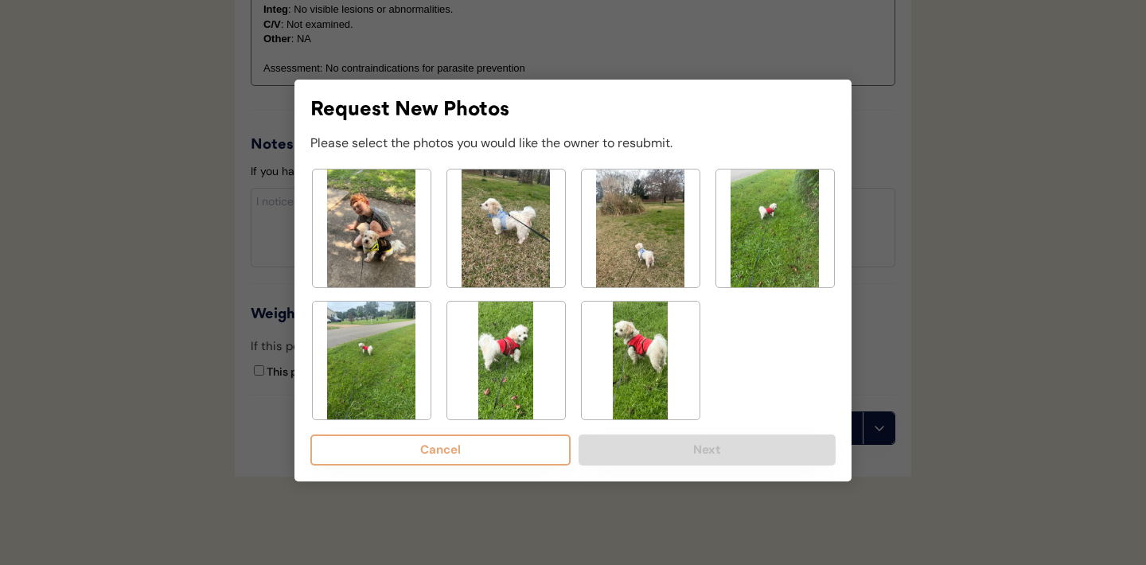
click at [368, 200] on img at bounding box center [372, 228] width 118 height 118
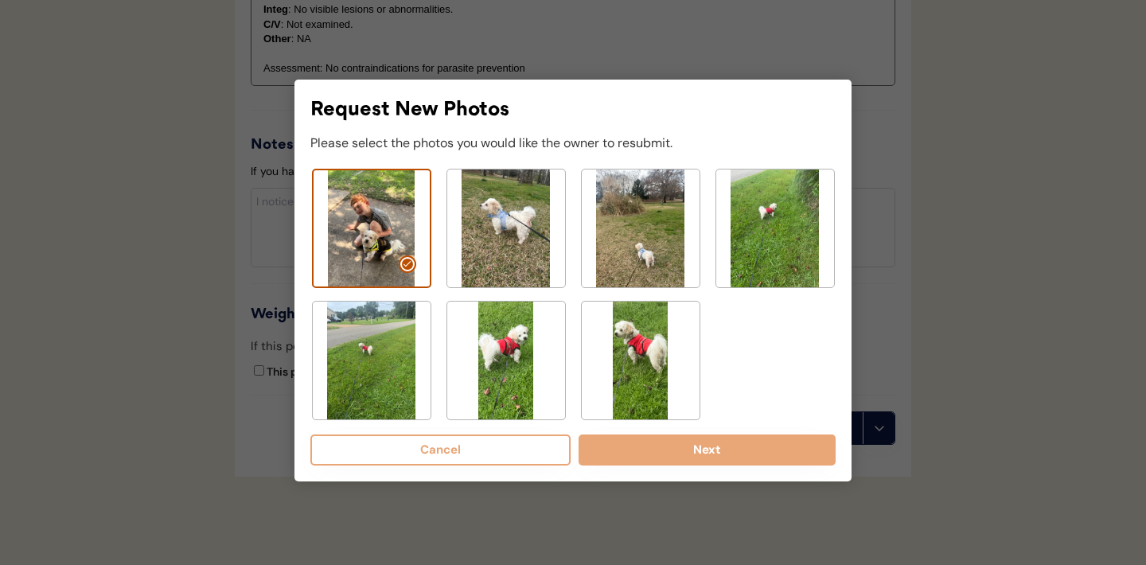
click at [496, 343] on img at bounding box center [506, 361] width 118 height 118
click at [613, 344] on img at bounding box center [641, 361] width 118 height 118
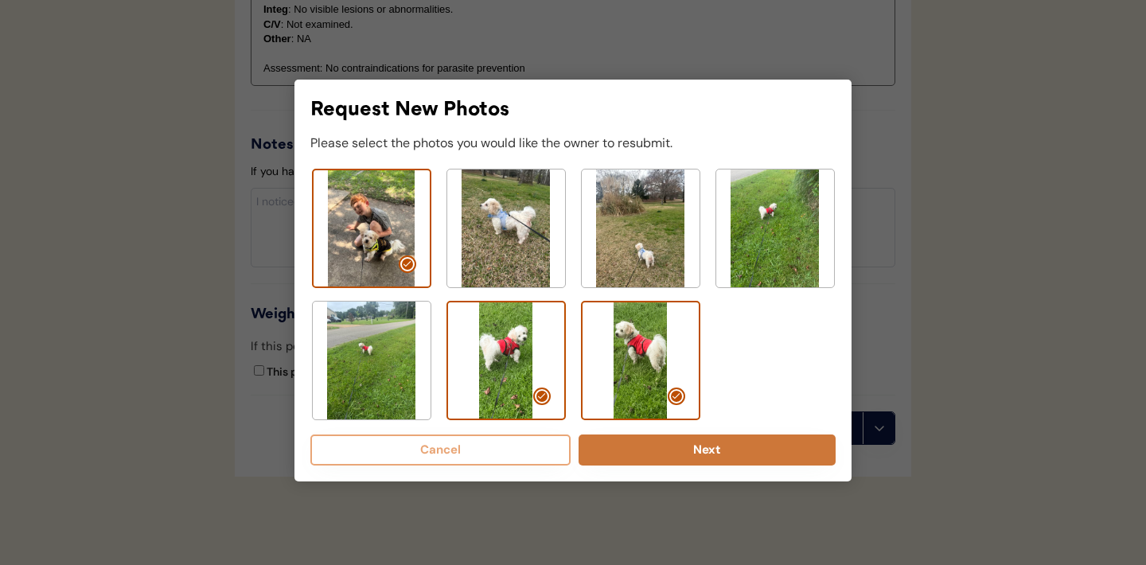
click at [683, 444] on button "Next" at bounding box center [706, 449] width 257 height 31
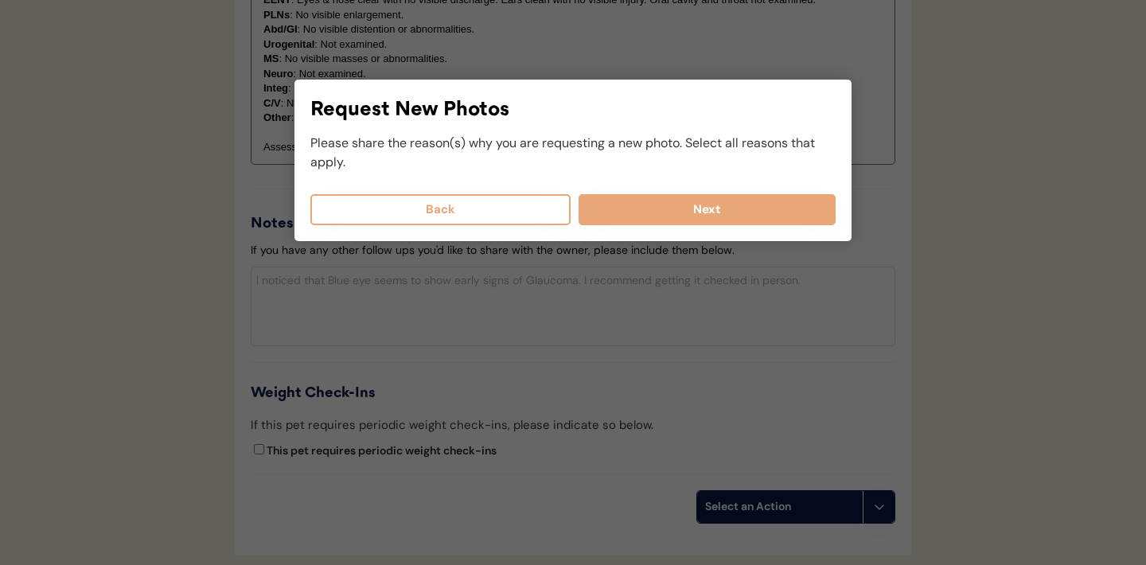
scroll to position [1828, 0]
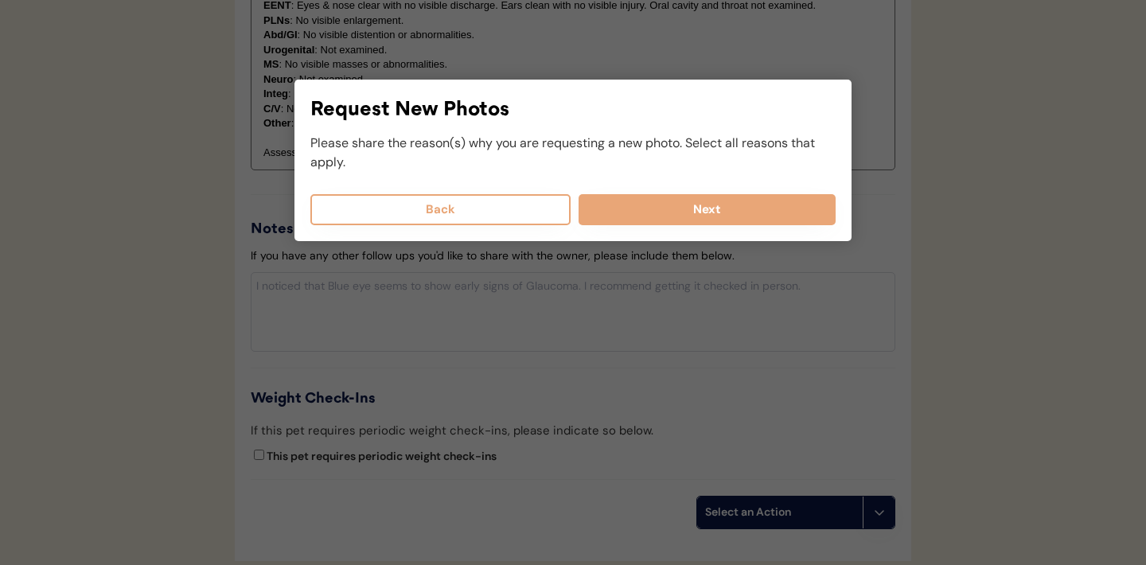
select select
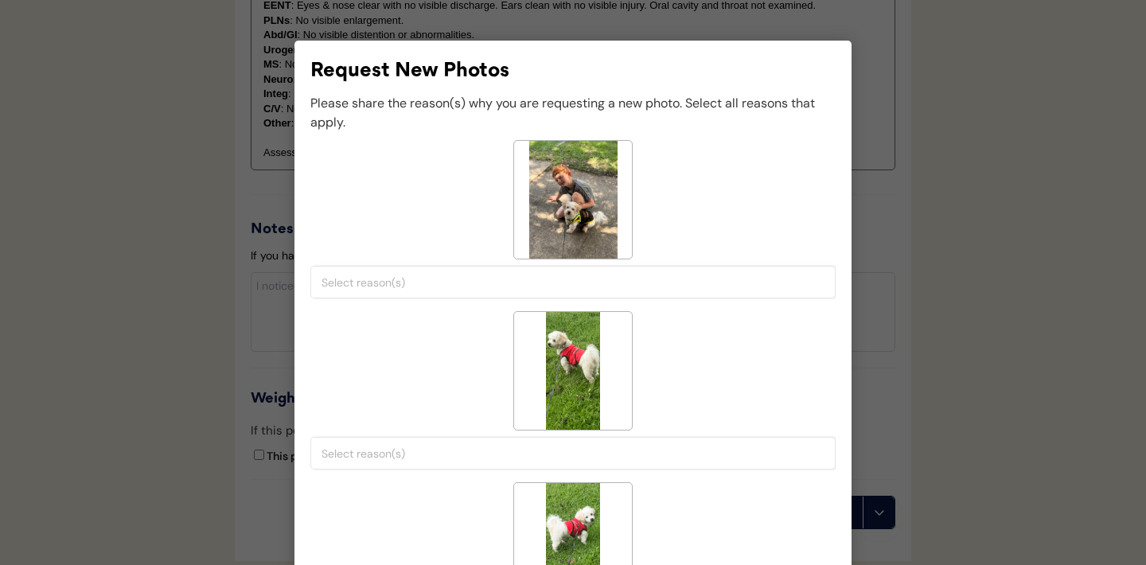
click at [458, 276] on input "search" at bounding box center [576, 282] width 511 height 14
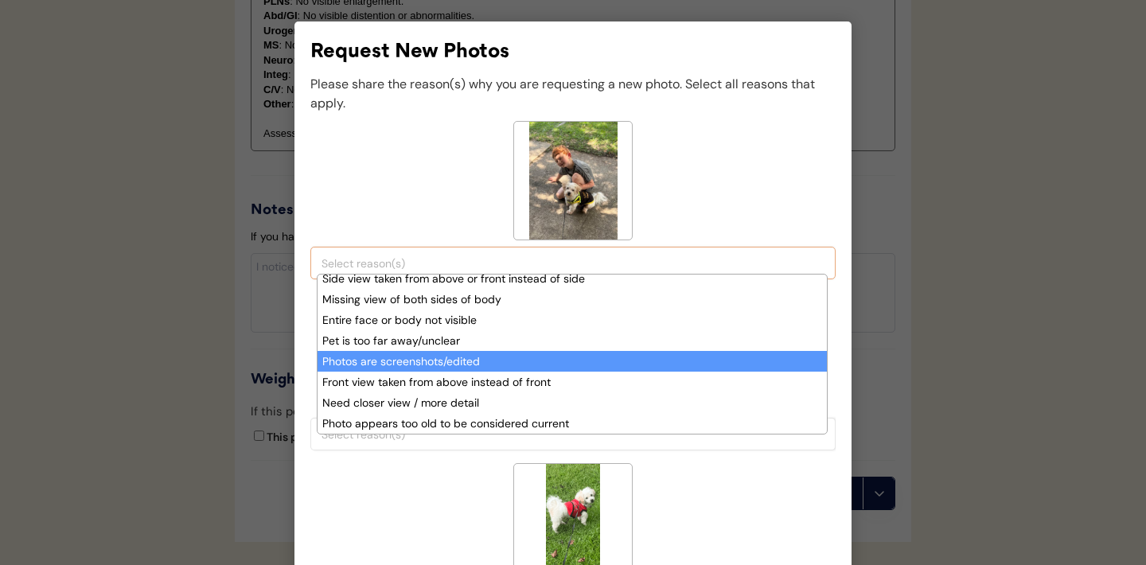
scroll to position [1850, 0]
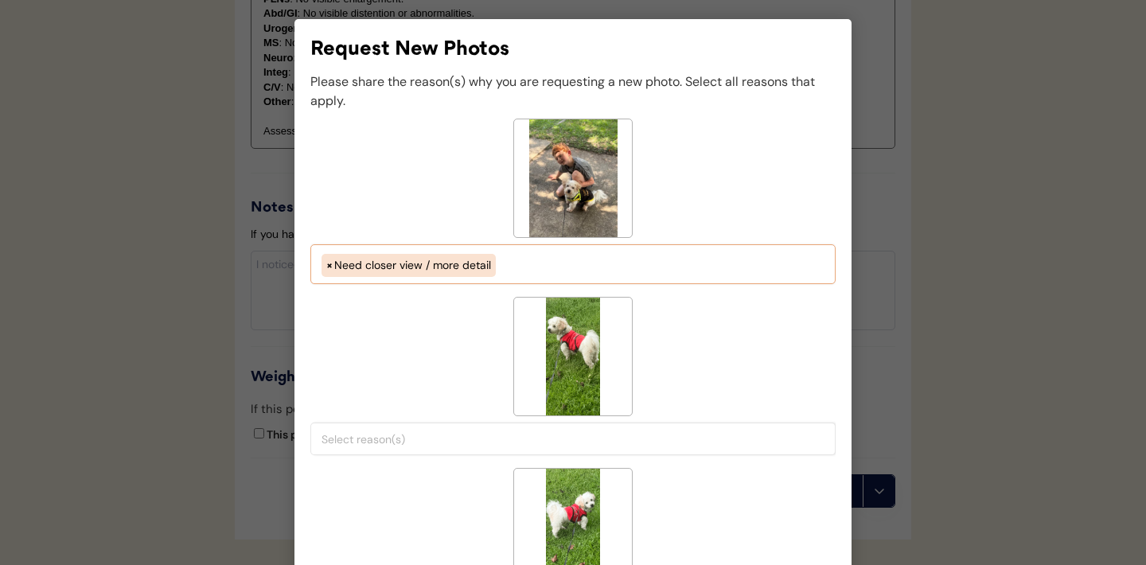
select select "need_closer_view___more_detail"
click at [464, 439] on input "search" at bounding box center [576, 439] width 511 height 14
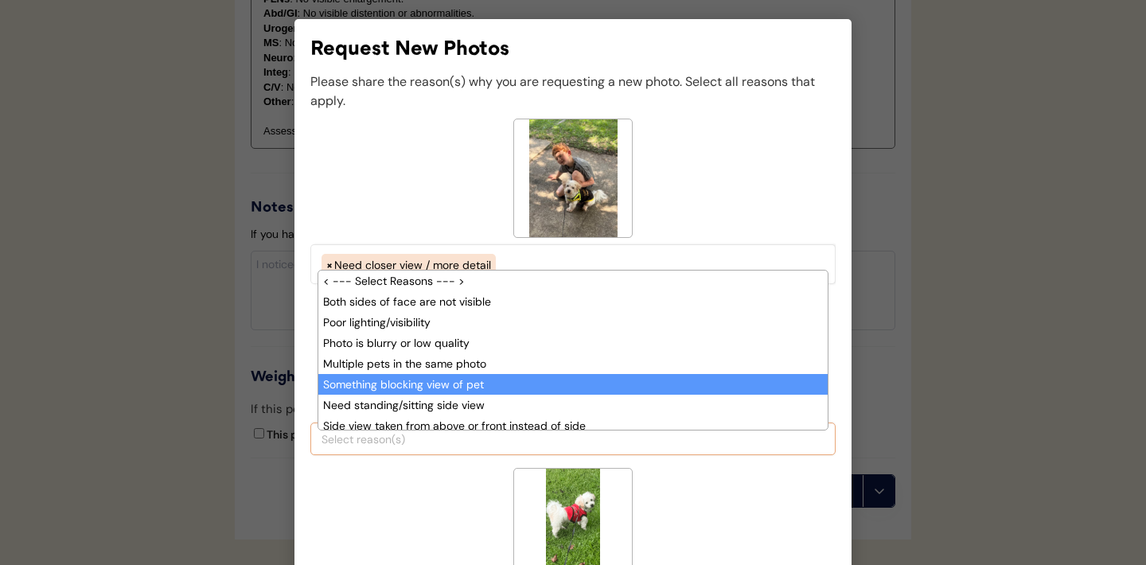
scroll to position [68, 0]
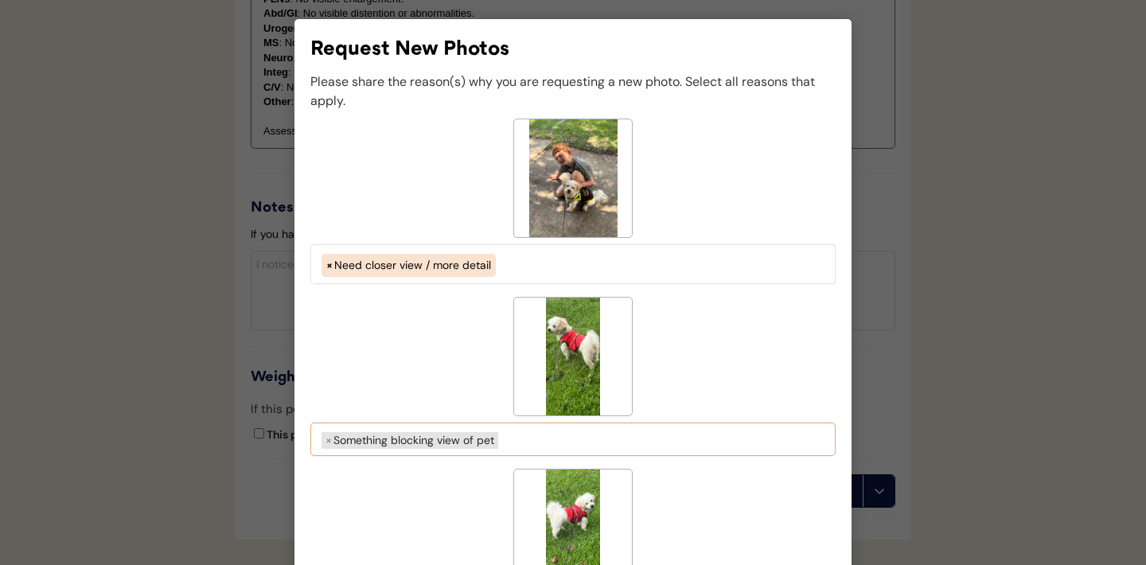
select select "something_blocking_view_of_pet"
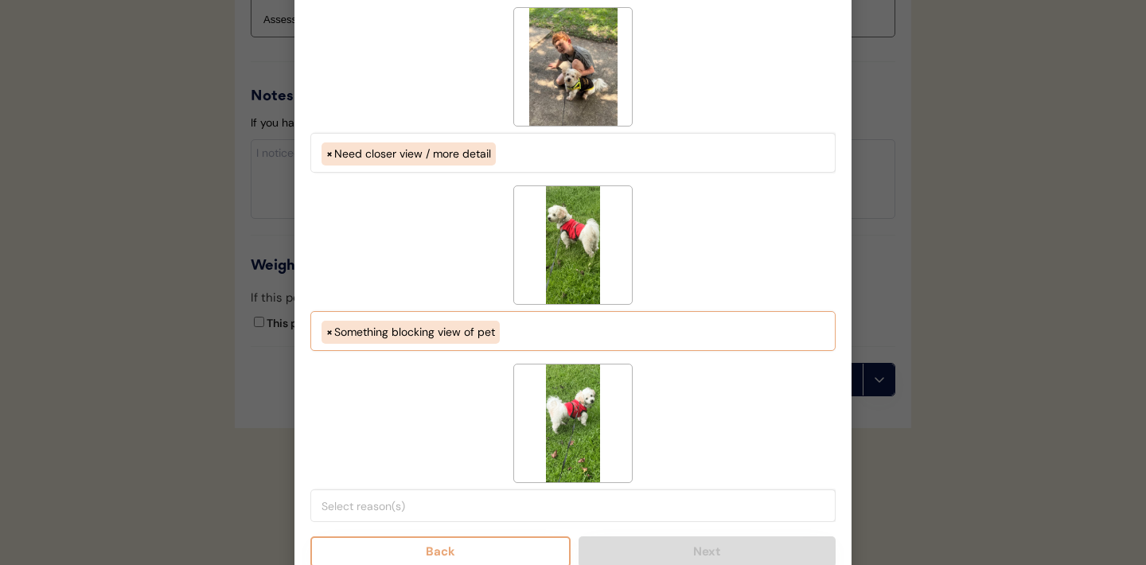
scroll to position [1980, 0]
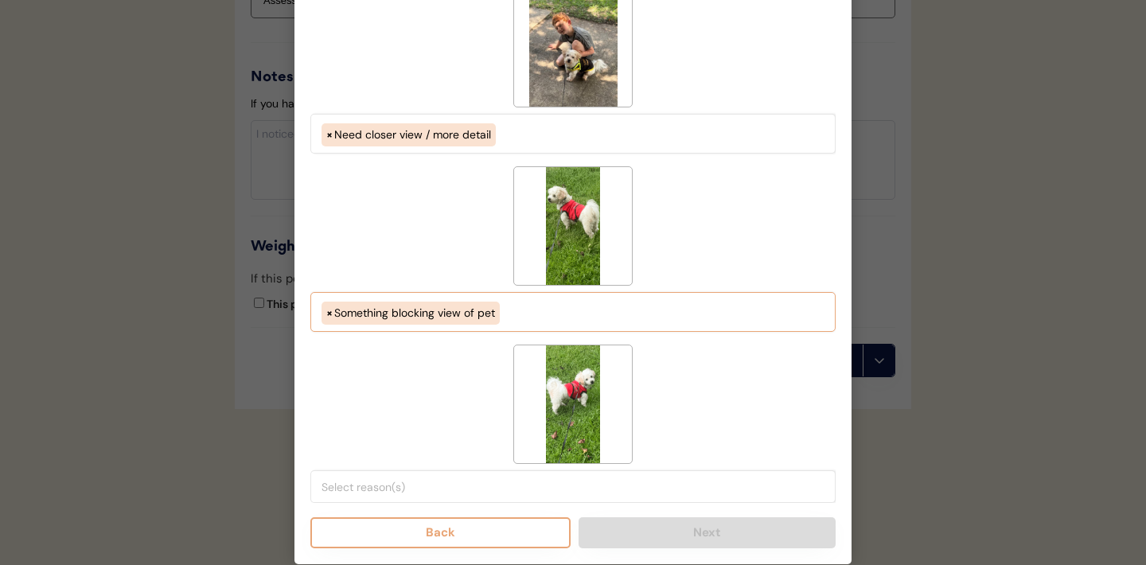
click at [486, 488] on input "search" at bounding box center [576, 487] width 511 height 14
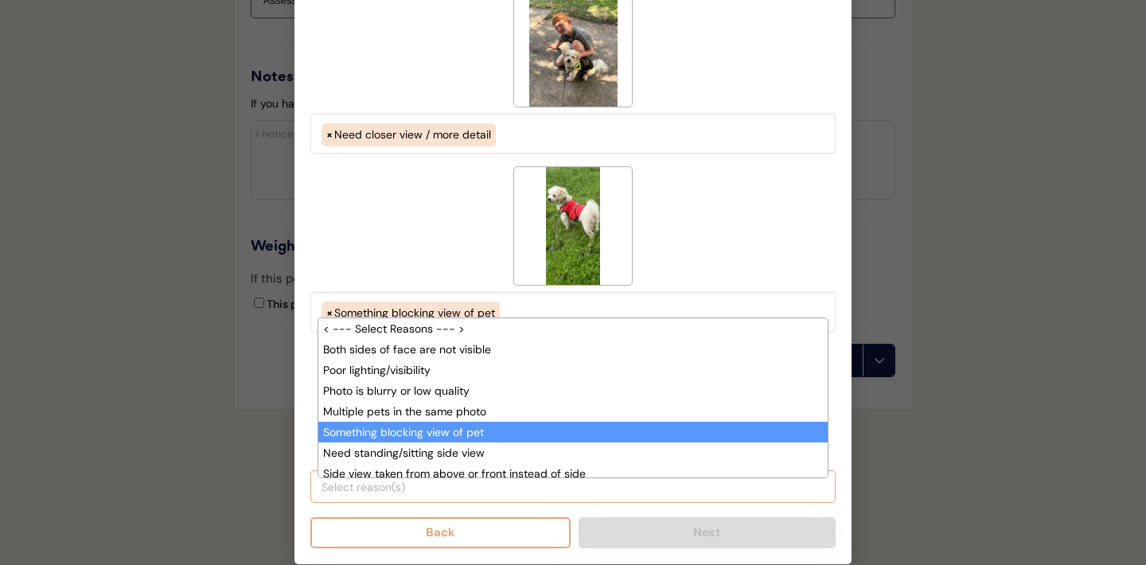
scroll to position [68, 0]
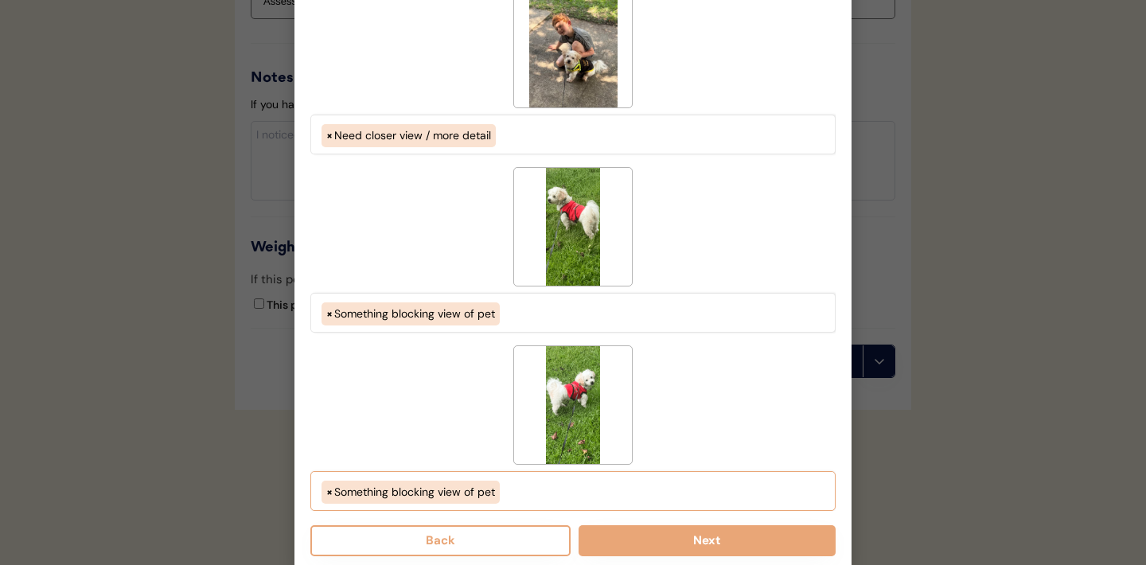
select select "something_blocking_view_of_pet"
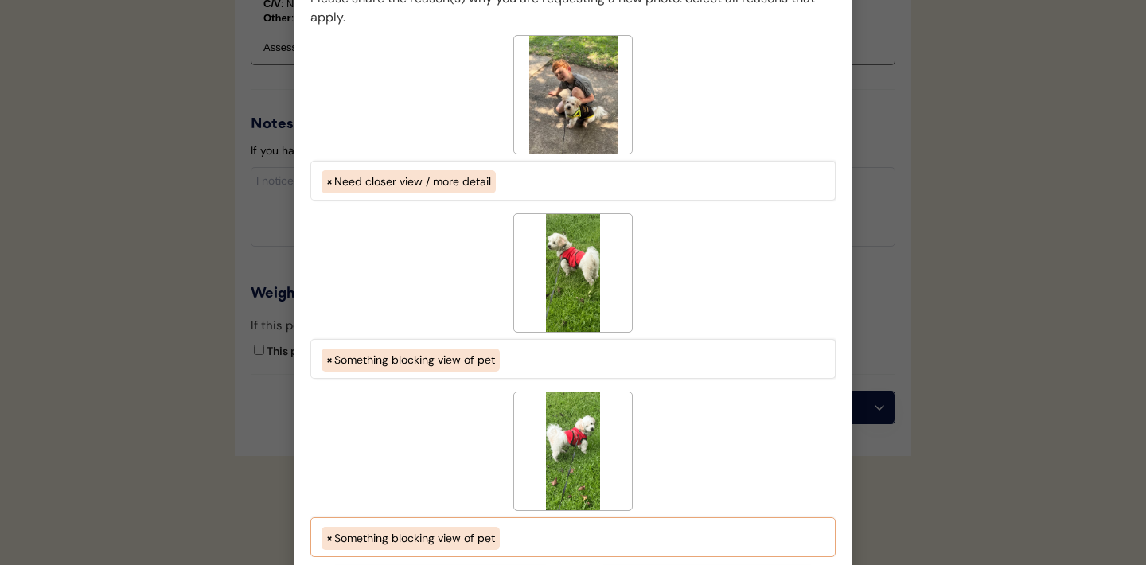
scroll to position [1987, 0]
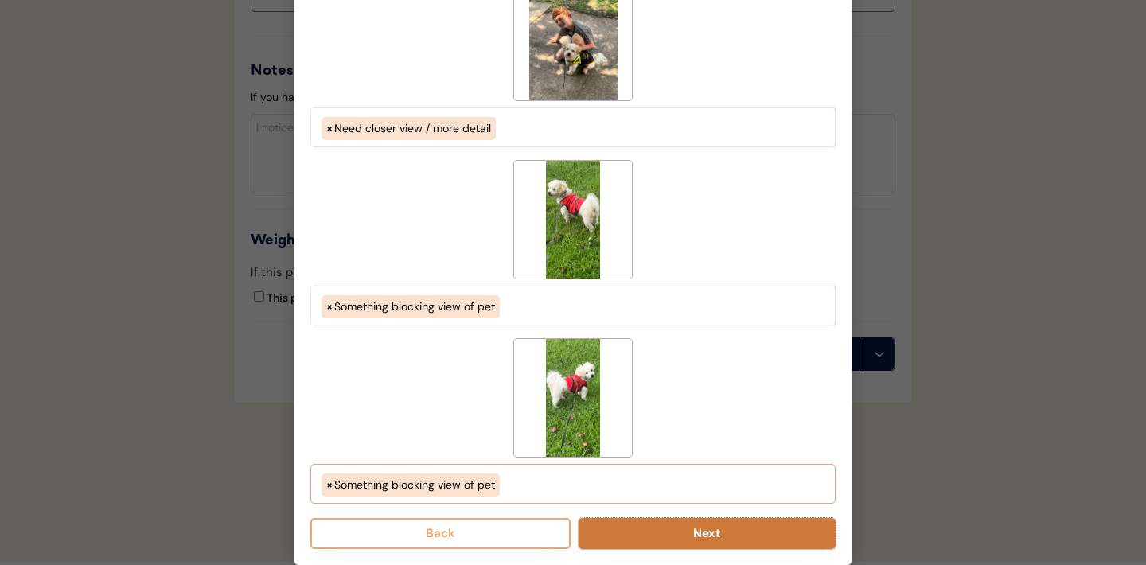
click at [671, 539] on button "Next" at bounding box center [706, 533] width 257 height 31
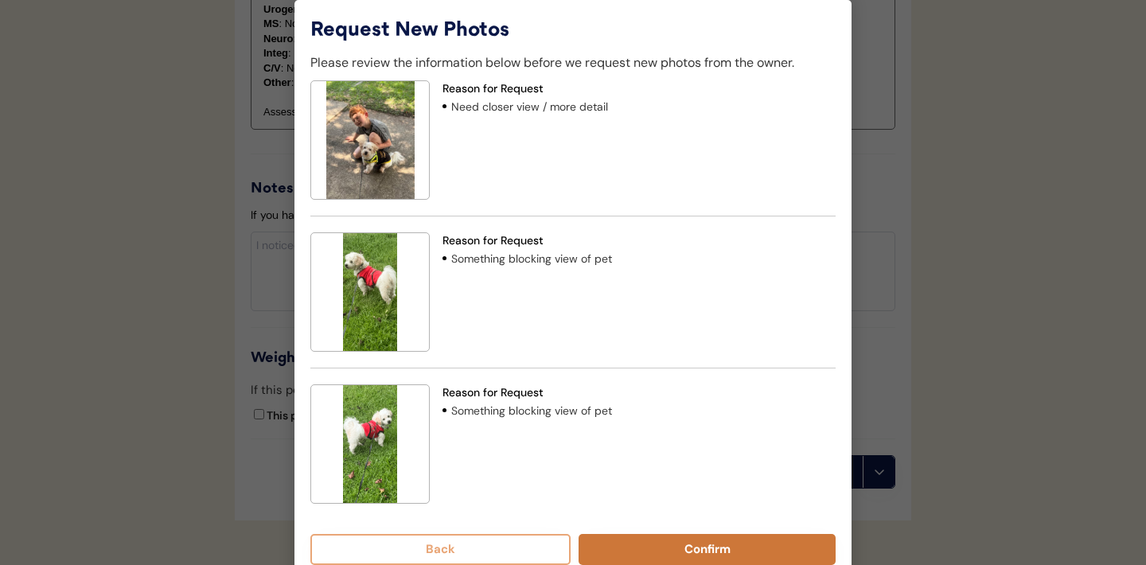
scroll to position [1868, 0]
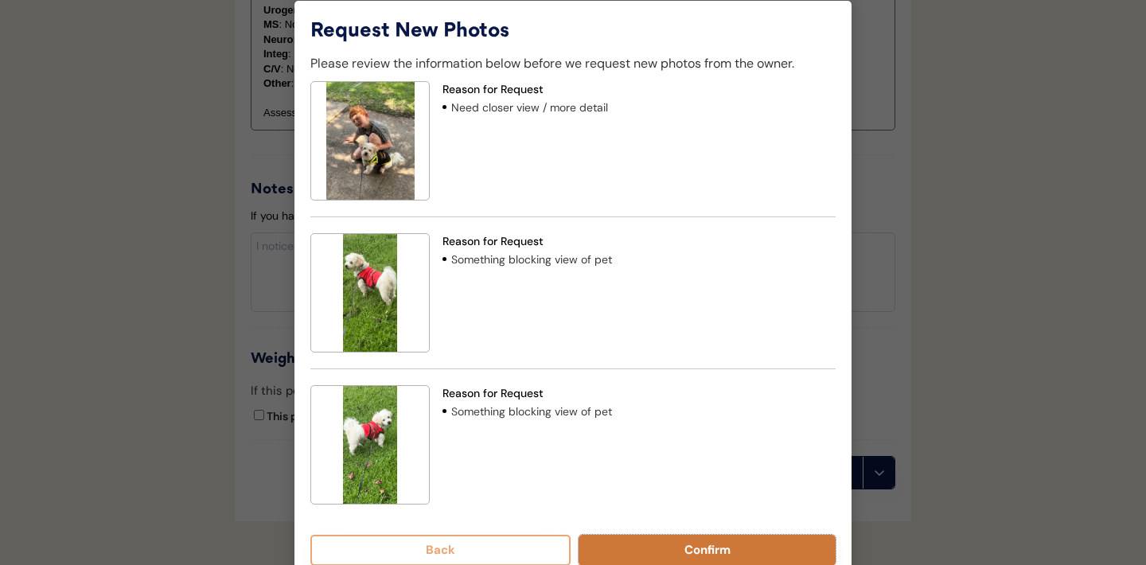
click at [614, 545] on button "Confirm" at bounding box center [706, 550] width 257 height 31
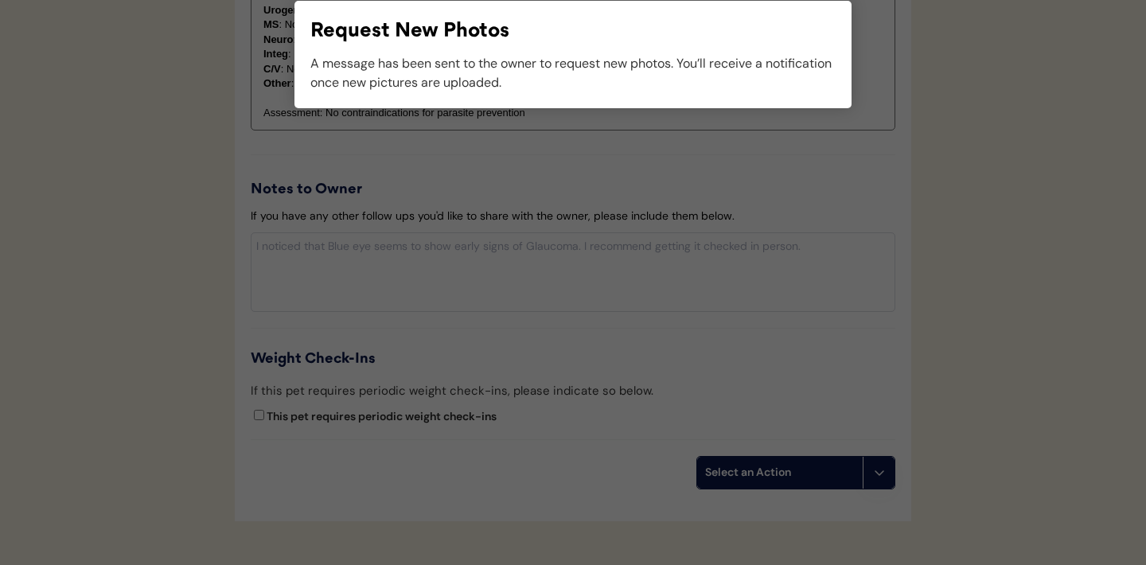
scroll to position [1900, 0]
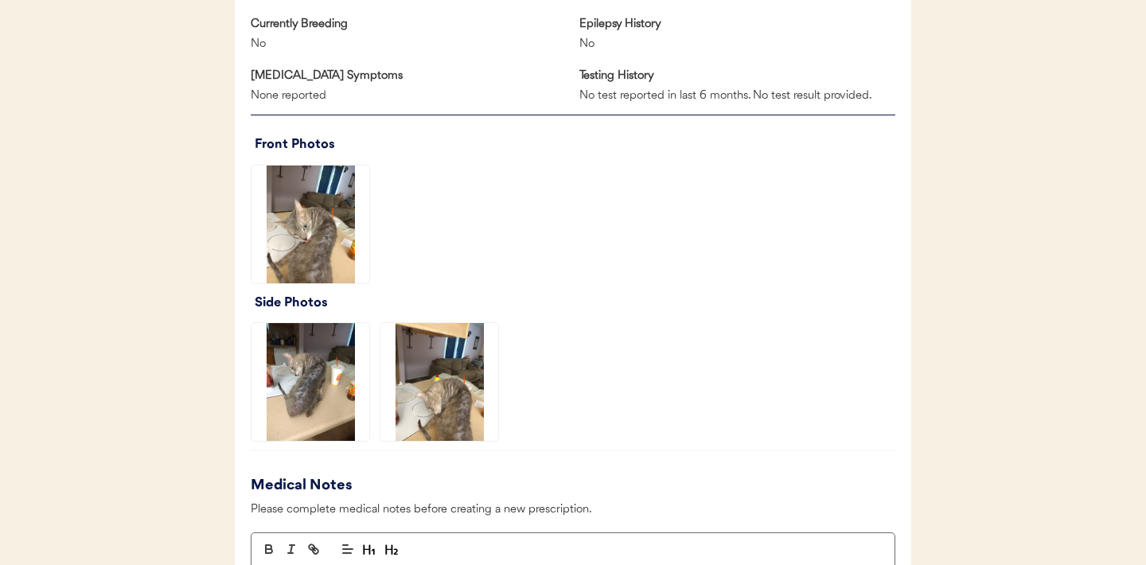
scroll to position [1052, 0]
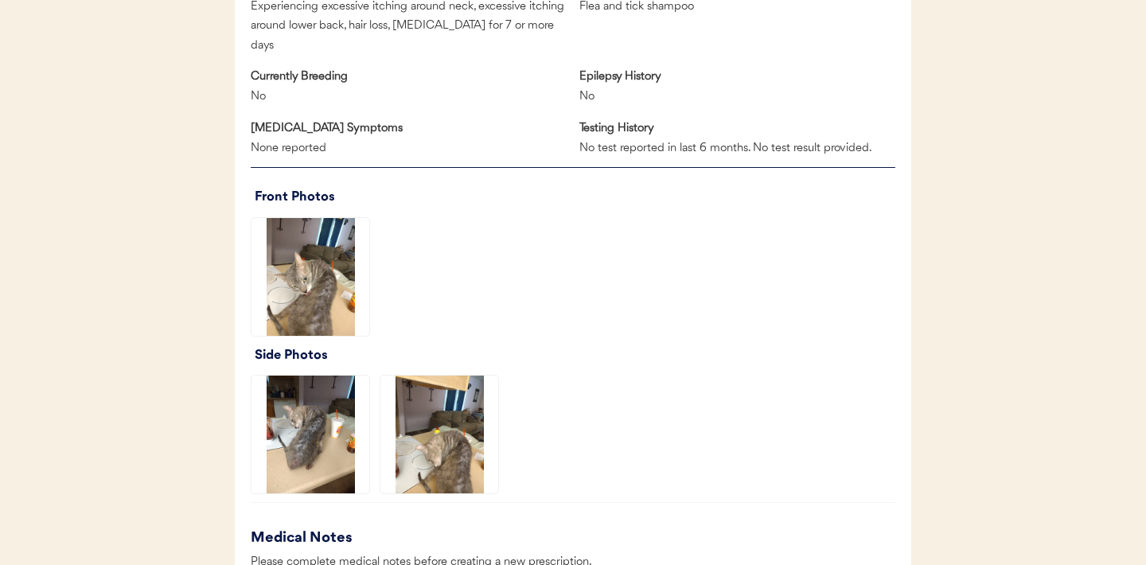
click at [309, 286] on img at bounding box center [310, 277] width 118 height 118
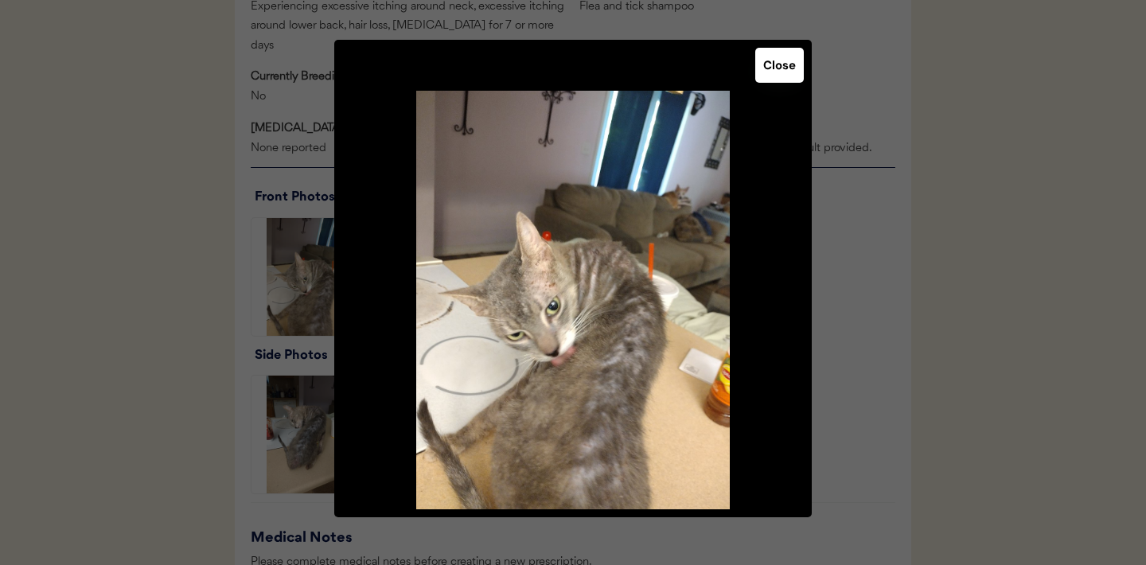
click at [776, 65] on button "Close" at bounding box center [779, 65] width 49 height 35
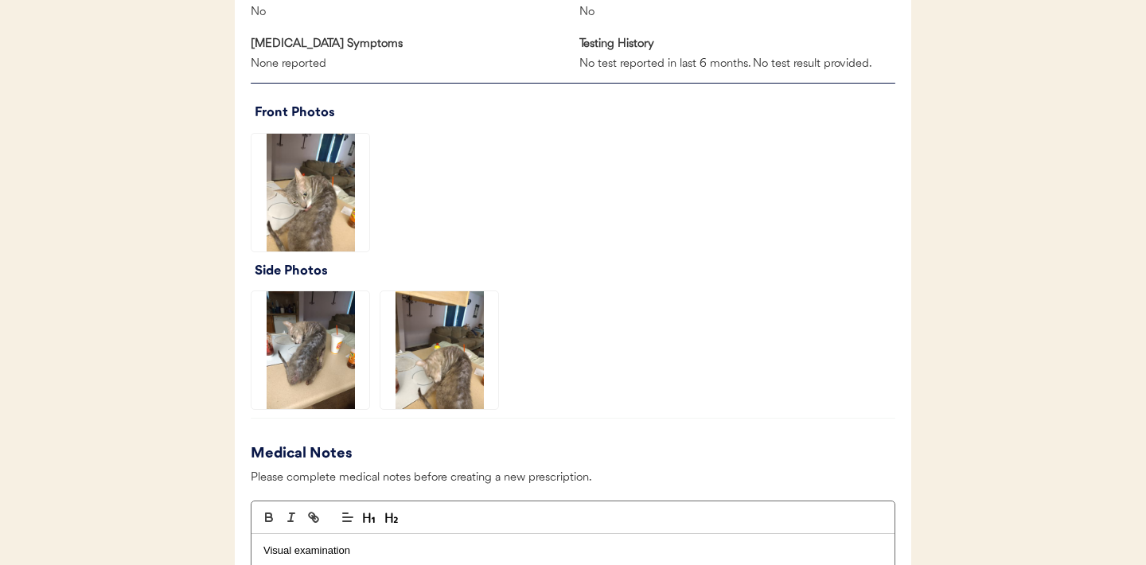
scroll to position [1142, 0]
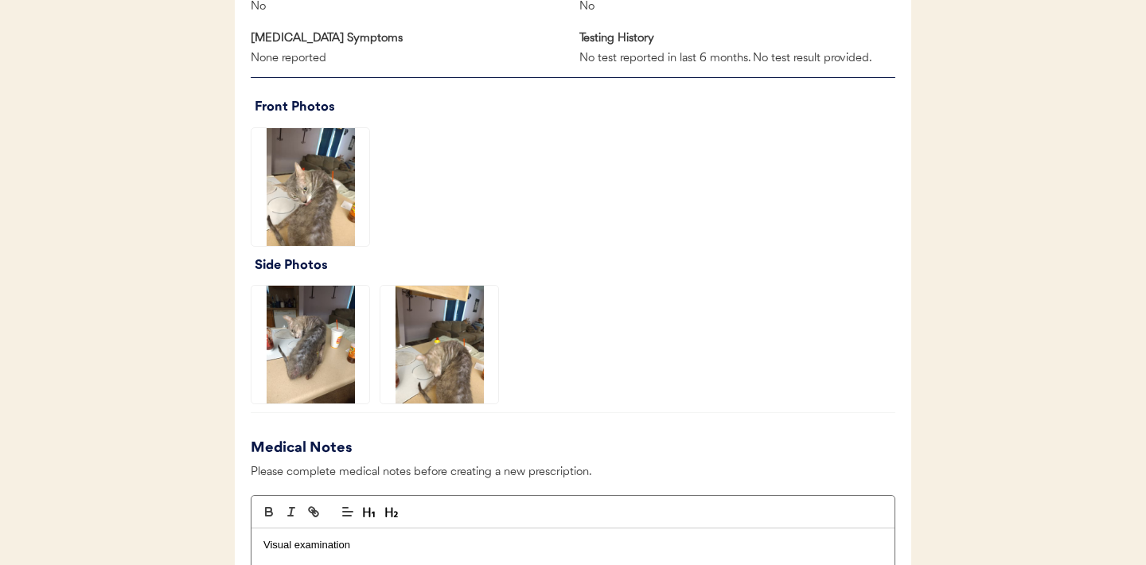
click at [301, 346] on img at bounding box center [310, 345] width 118 height 118
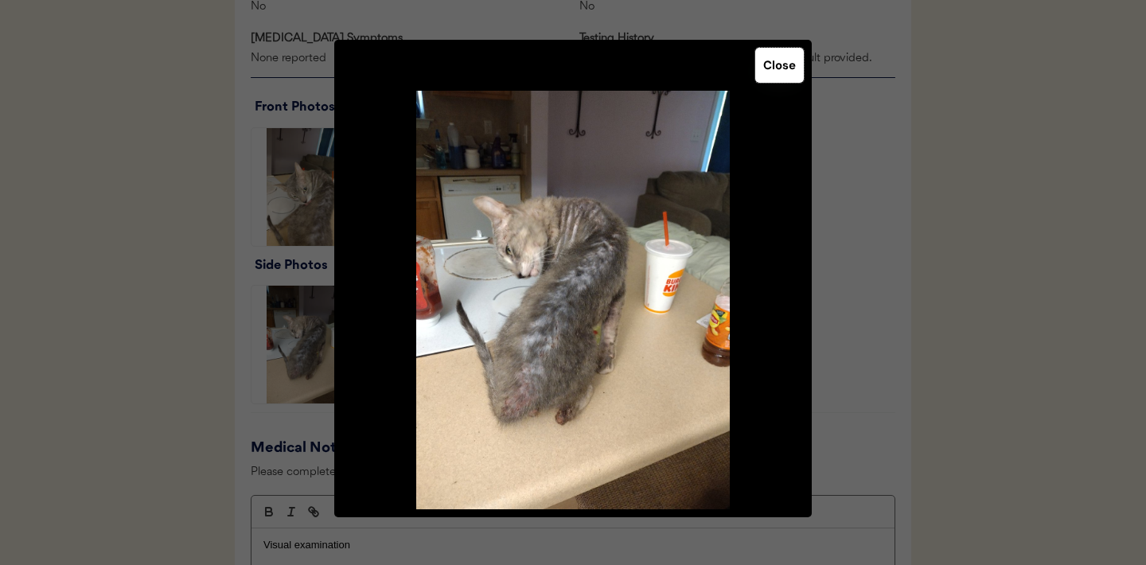
click at [776, 62] on button "Close" at bounding box center [779, 65] width 49 height 35
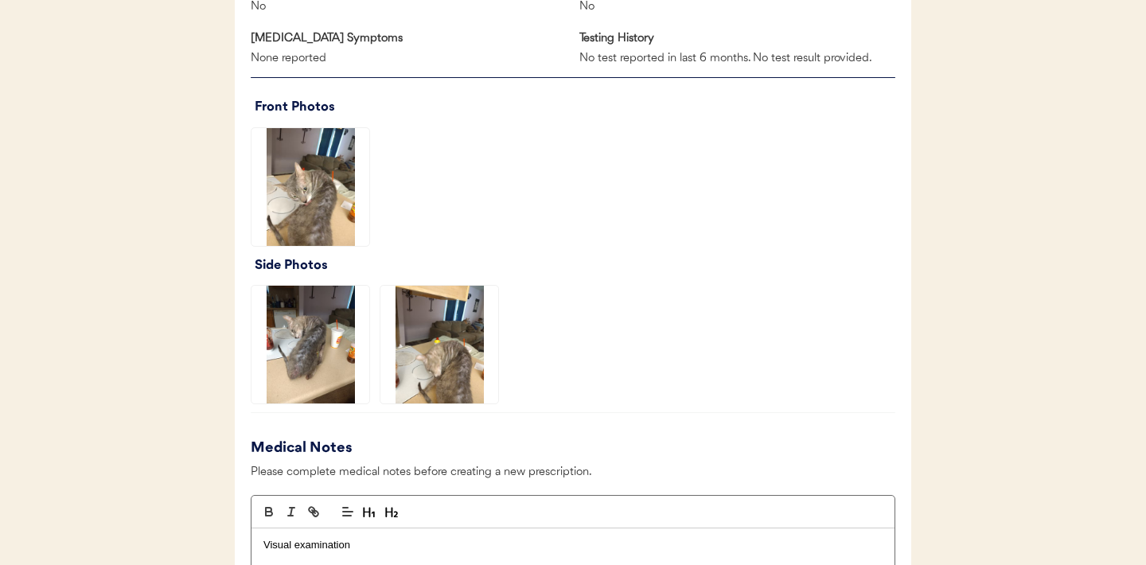
click at [434, 330] on img at bounding box center [439, 345] width 118 height 118
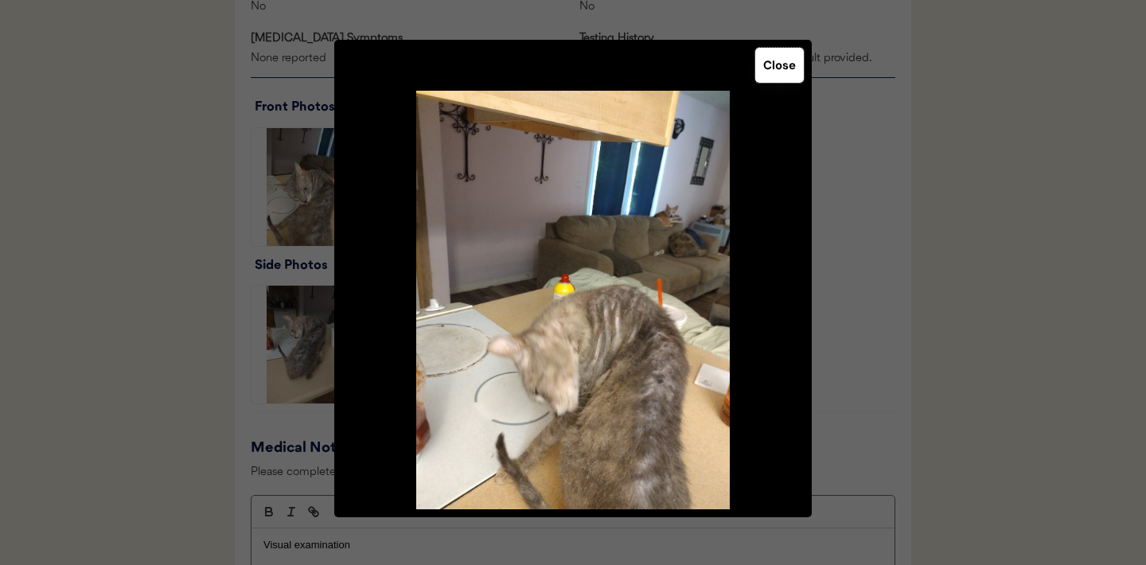
click at [776, 68] on button "Close" at bounding box center [779, 65] width 49 height 35
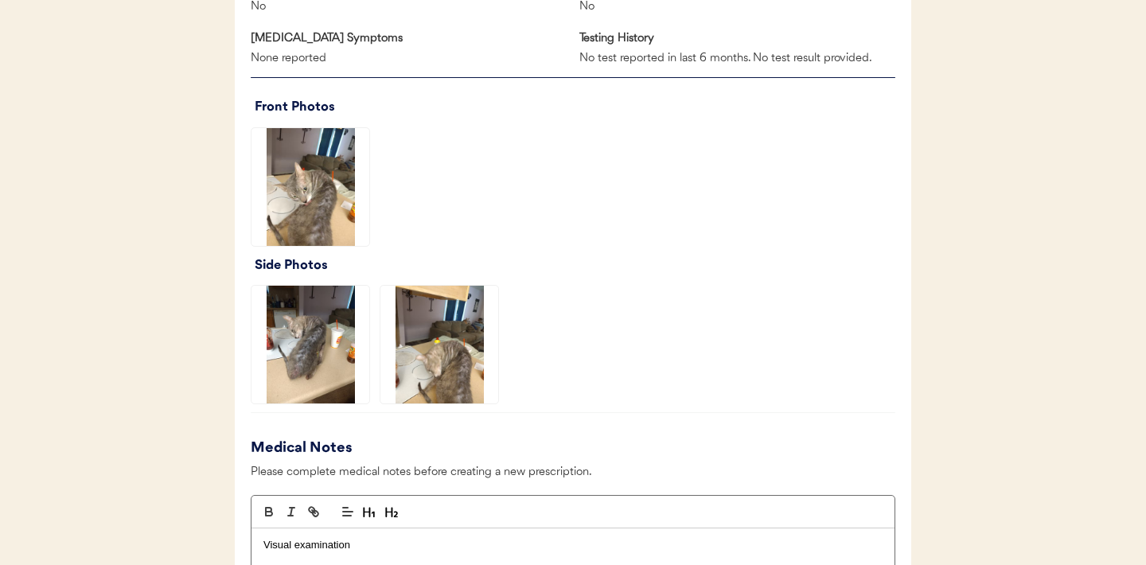
click at [295, 186] on img at bounding box center [310, 187] width 118 height 118
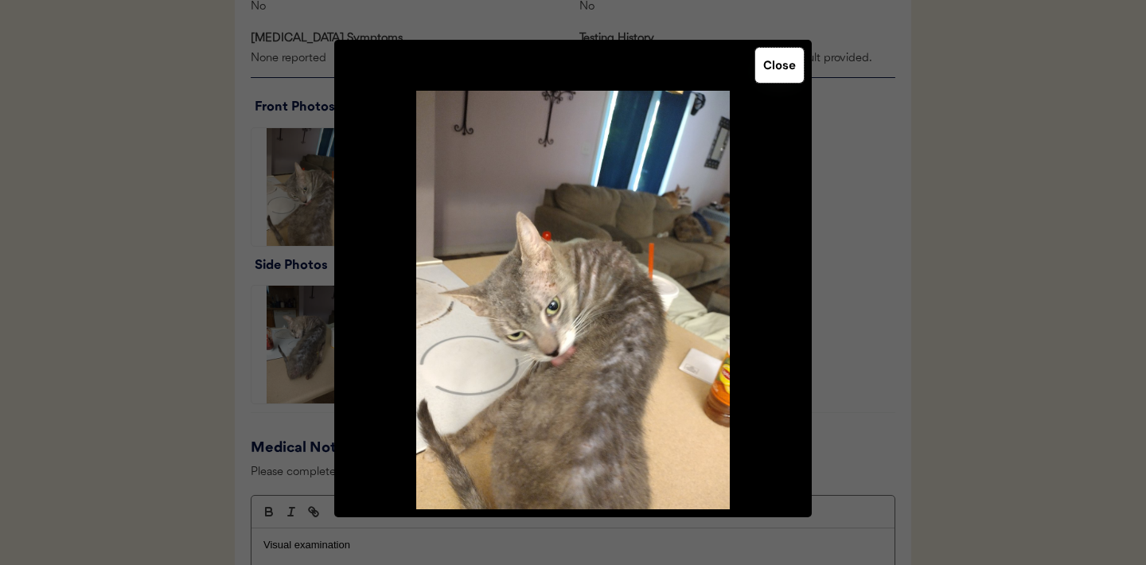
click at [776, 72] on button "Close" at bounding box center [779, 65] width 49 height 35
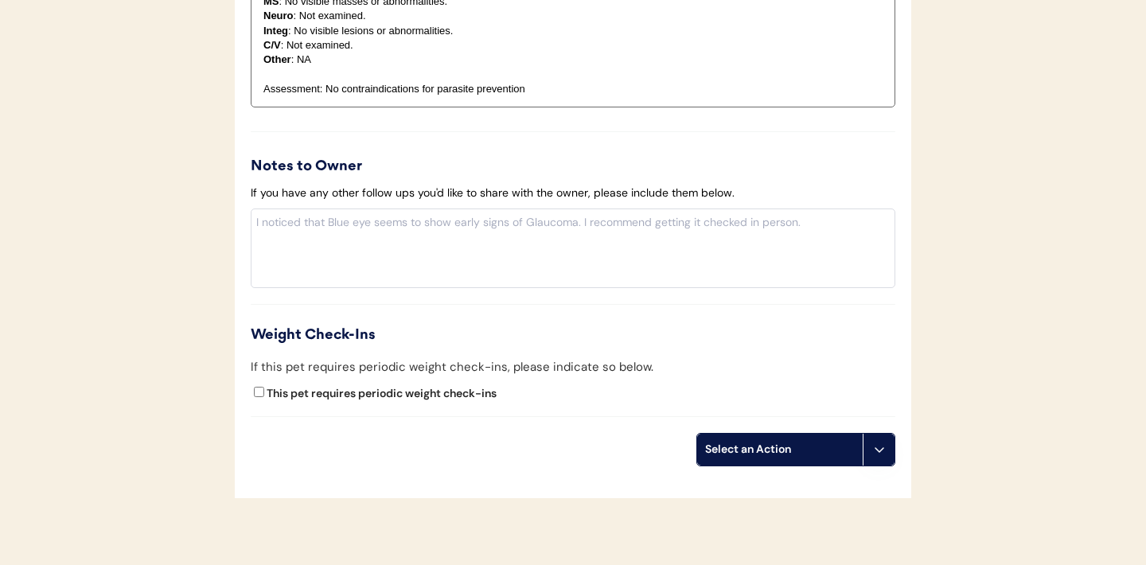
scroll to position [1800, 0]
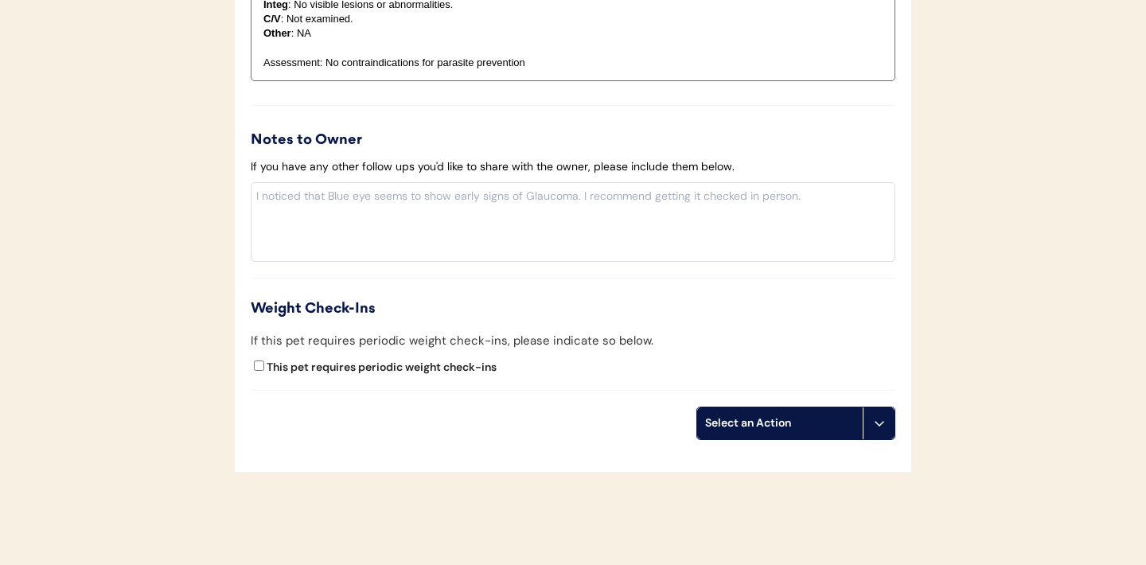
click at [874, 420] on icon at bounding box center [879, 423] width 13 height 13
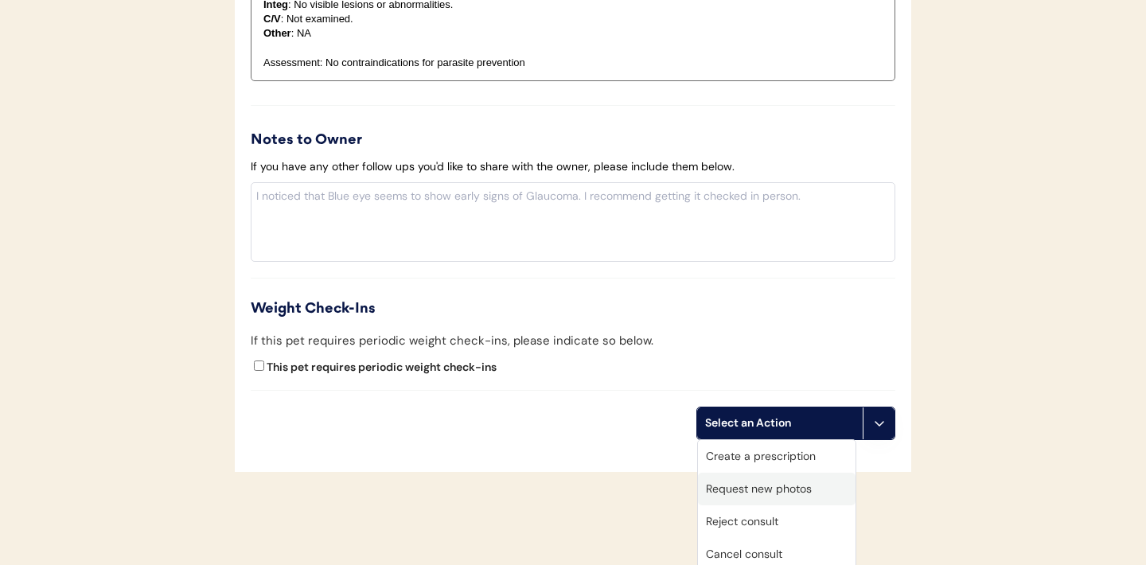
click at [737, 479] on div "Request new photos" at bounding box center [777, 489] width 158 height 33
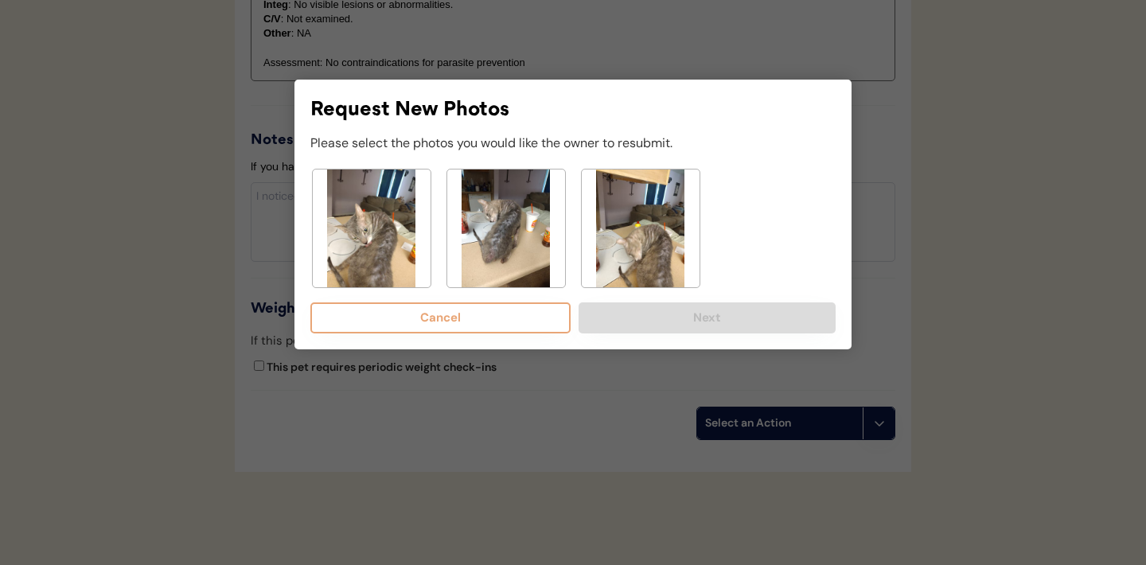
click at [372, 228] on img at bounding box center [372, 228] width 118 height 118
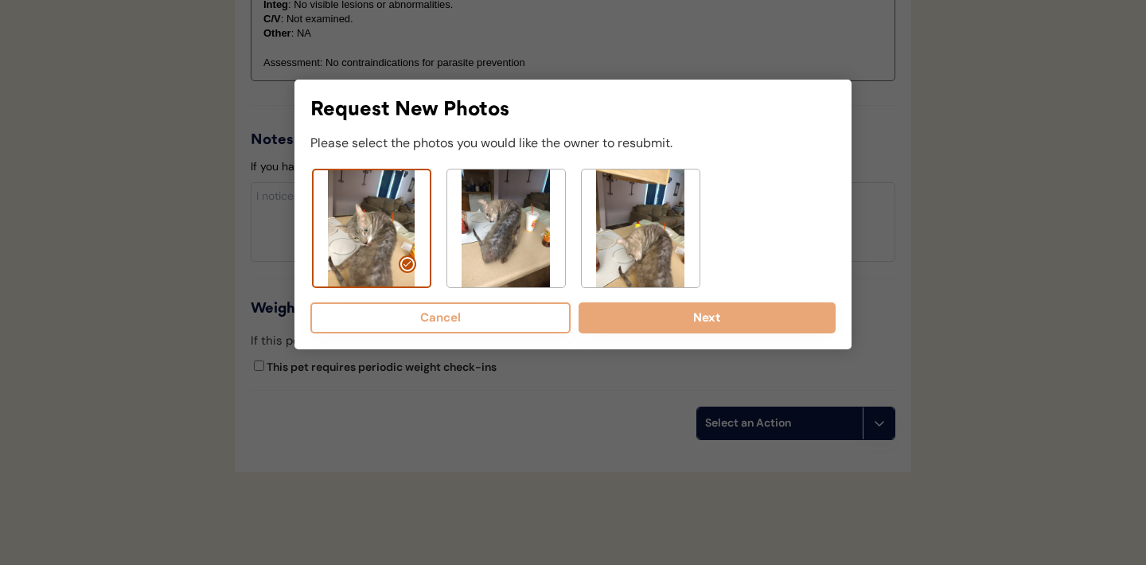
click at [504, 247] on img at bounding box center [506, 228] width 118 height 118
click at [638, 230] on img at bounding box center [641, 228] width 118 height 118
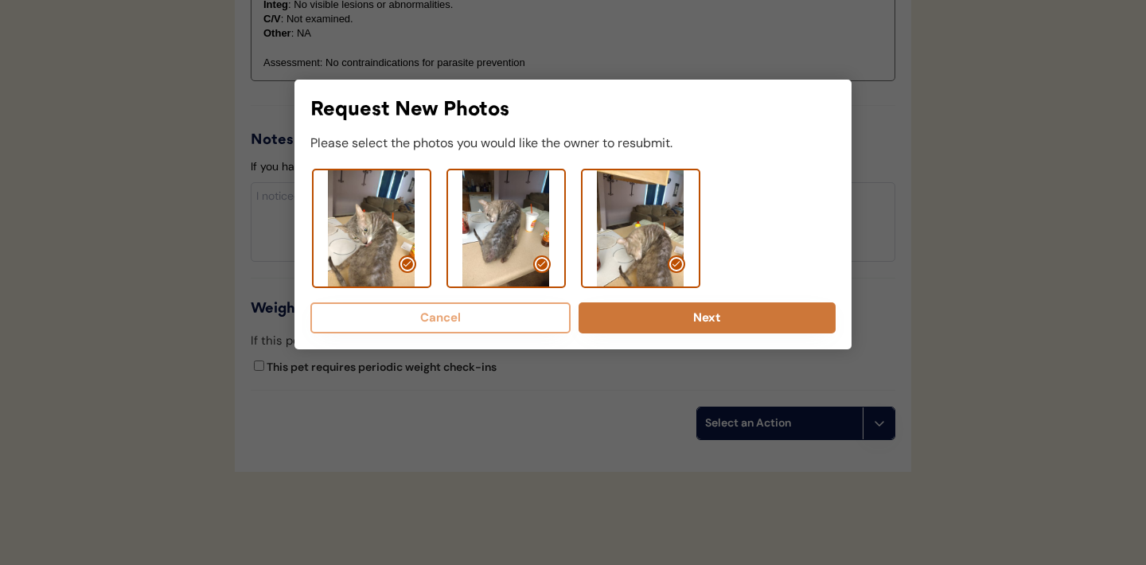
click at [671, 313] on button "Next" at bounding box center [706, 317] width 257 height 31
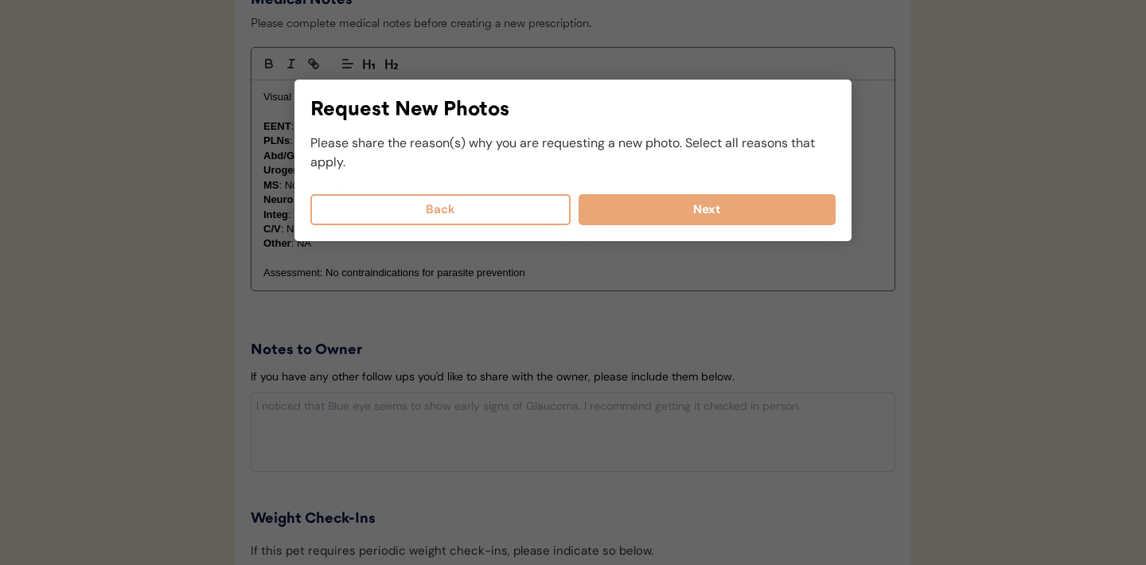
scroll to position [1584, 0]
select select
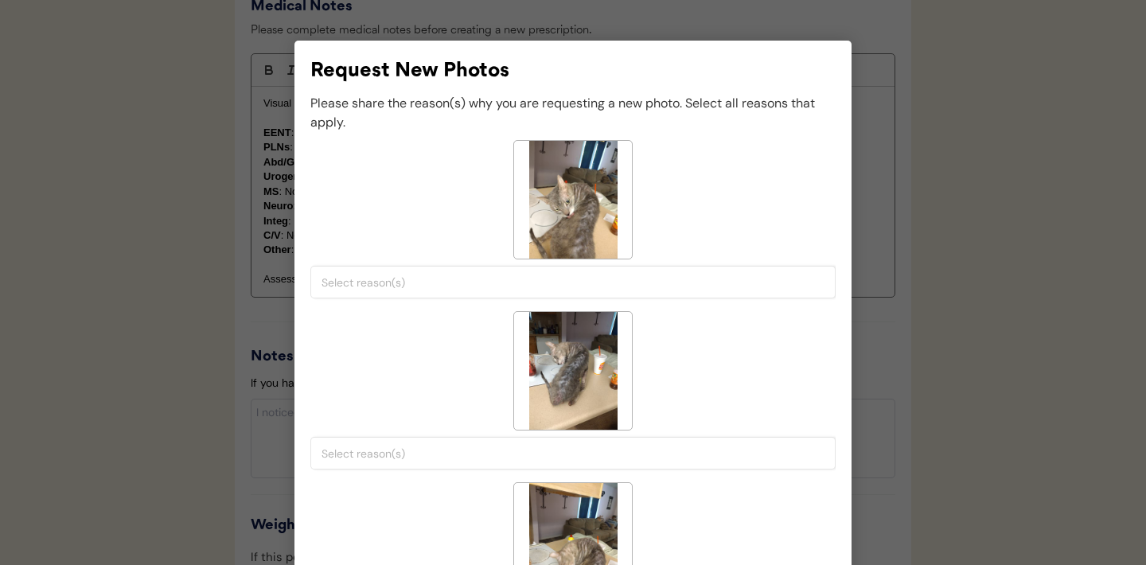
click at [421, 279] on input "search" at bounding box center [576, 282] width 511 height 14
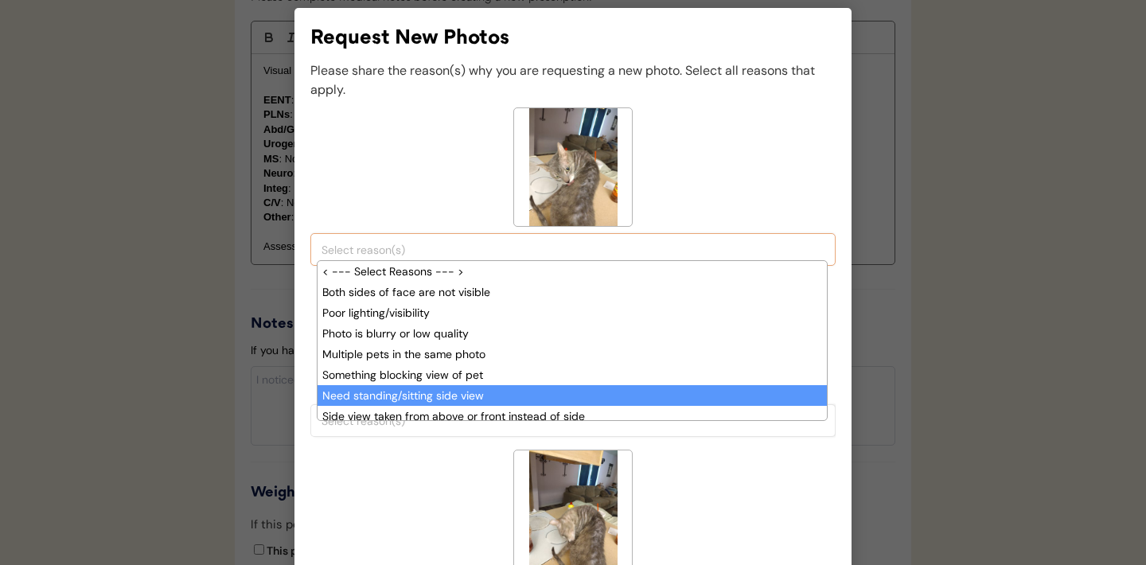
scroll to position [1, 0]
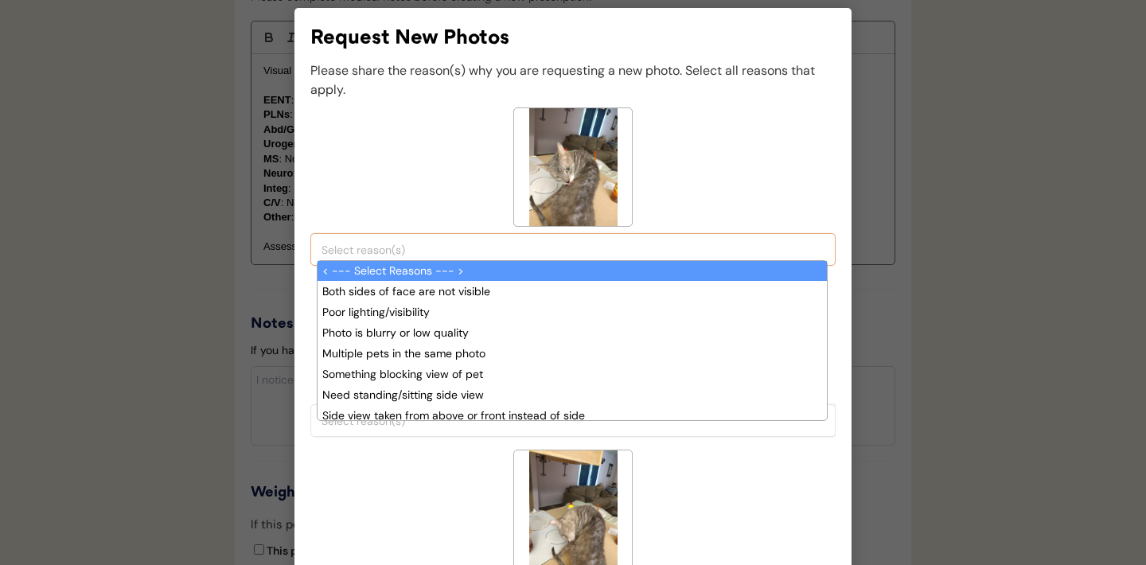
click at [457, 194] on div "< --- Select Reasons --- > Both sides of face are not visible Poor lighting/vis…" at bounding box center [572, 186] width 525 height 158
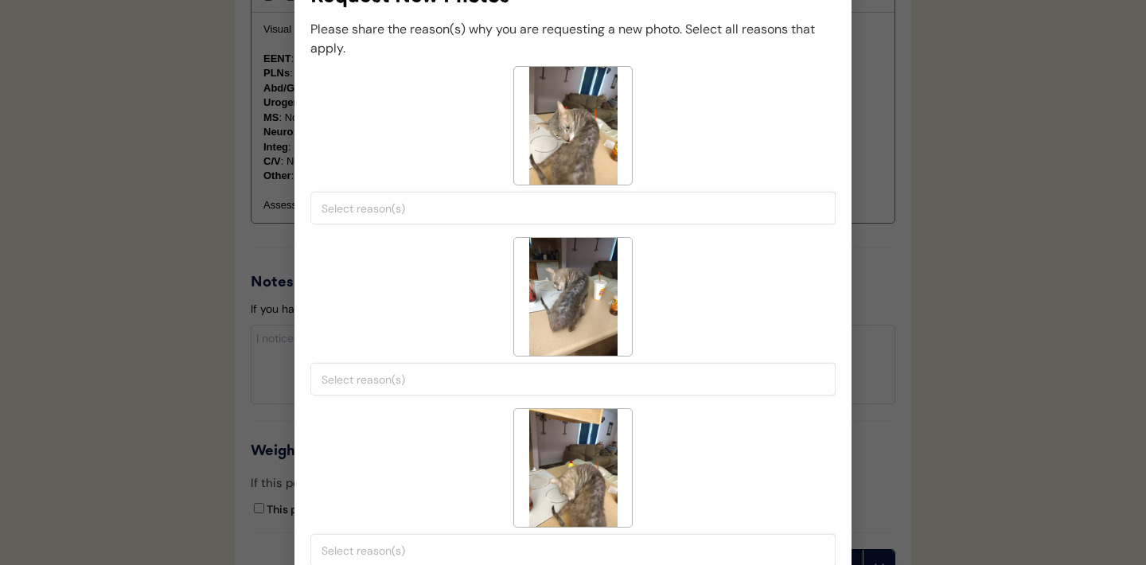
scroll to position [1663, 0]
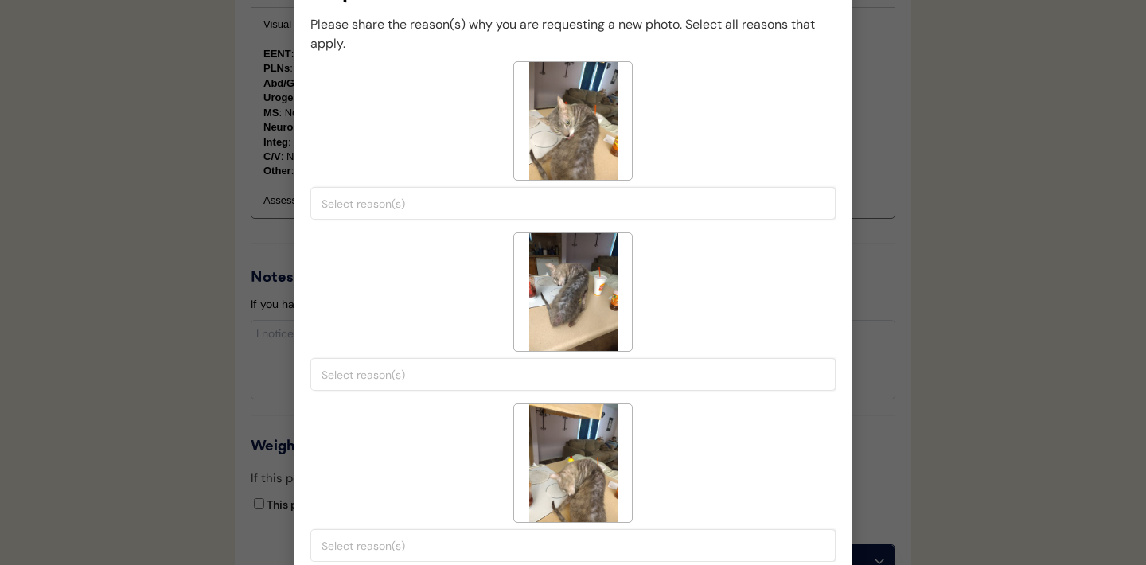
click at [433, 199] on input "search" at bounding box center [576, 203] width 511 height 14
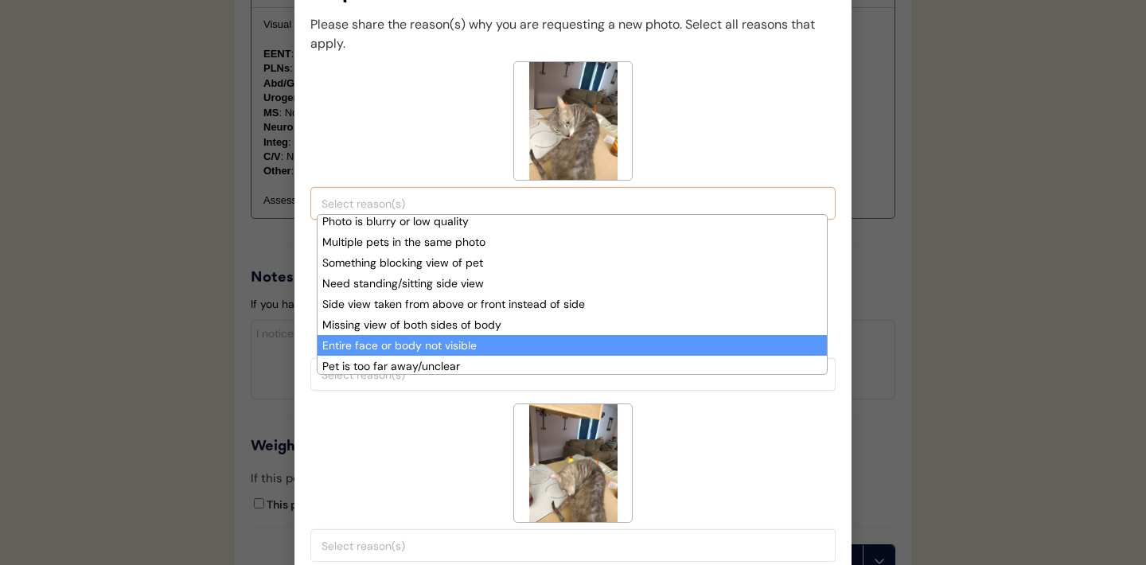
scroll to position [122, 0]
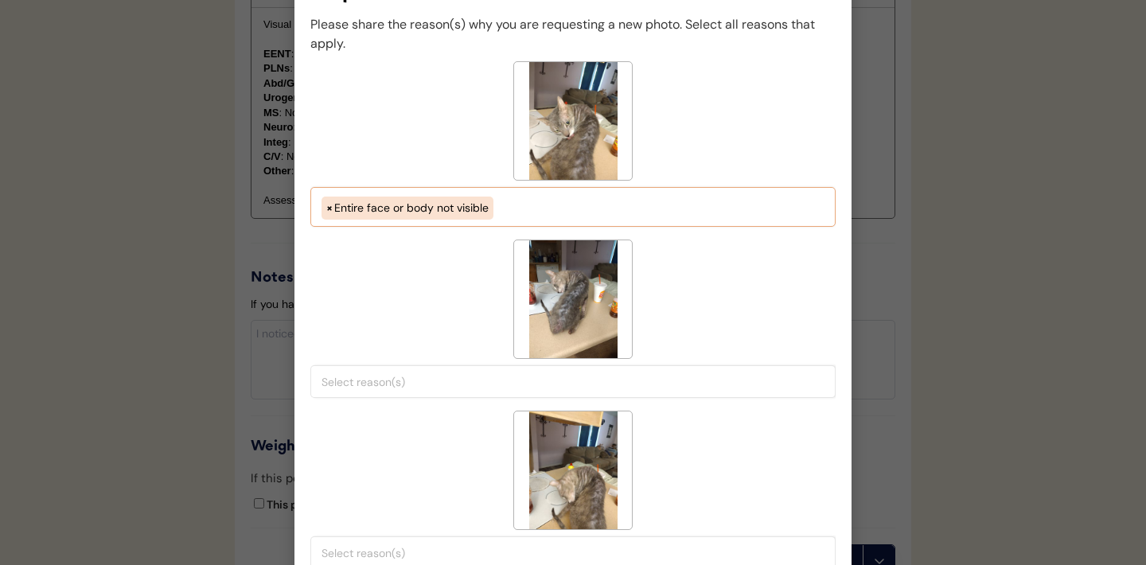
select select "pet_is_laying_down"
click at [427, 379] on input "search" at bounding box center [576, 382] width 511 height 14
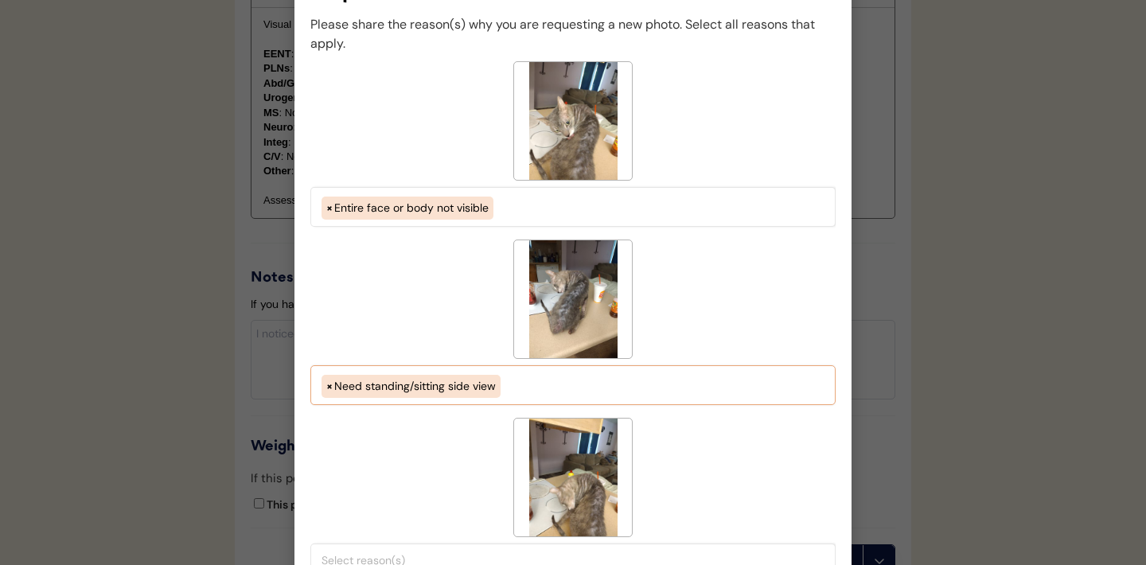
scroll to position [81, 0]
click at [530, 390] on ul "× Need standing/sitting side view" at bounding box center [572, 384] width 511 height 27
select select "need_standing_sitting_side_view"
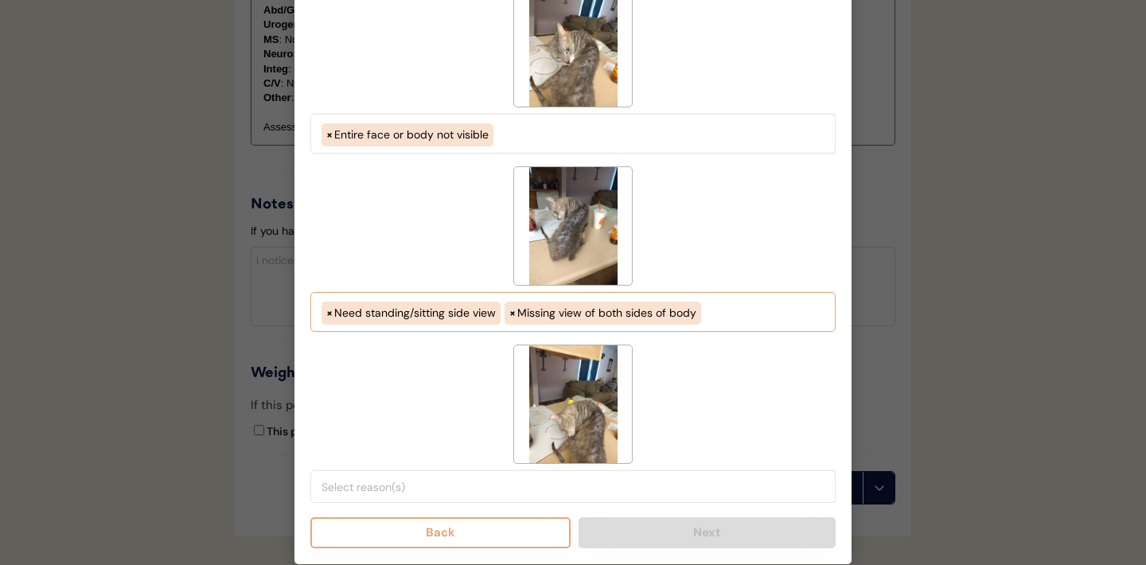
scroll to position [1740, 0]
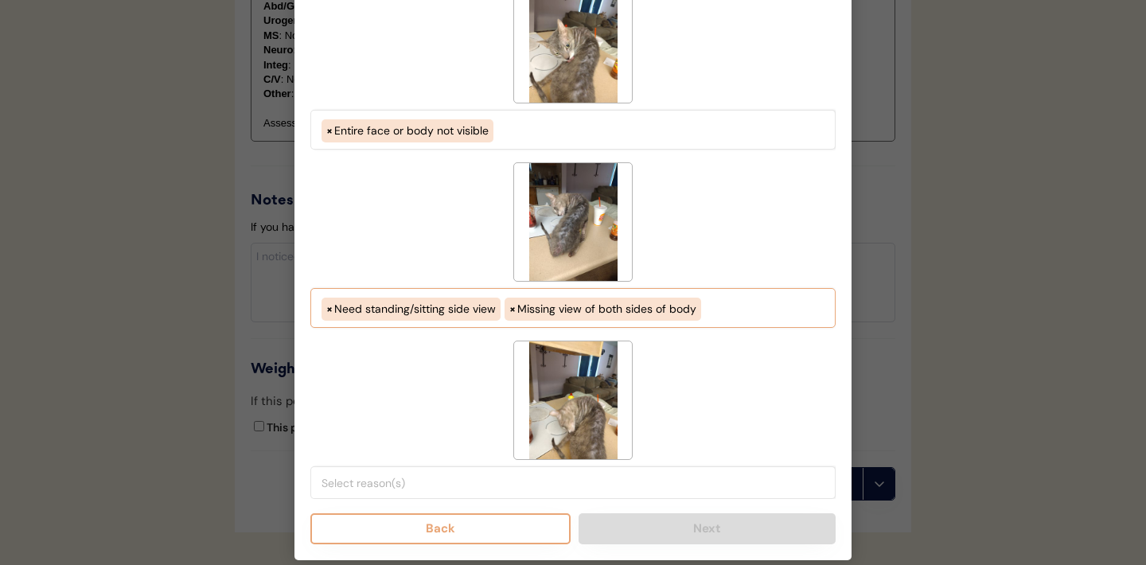
click at [407, 484] on input "search" at bounding box center [576, 483] width 511 height 14
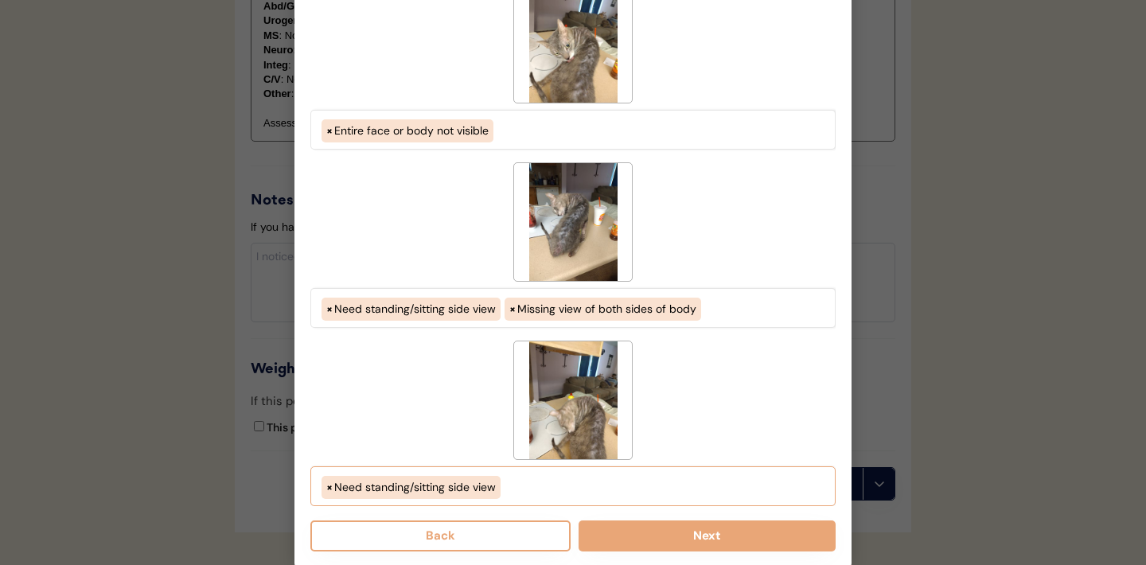
scroll to position [81, 0]
click at [524, 479] on ul "× Need standing/sitting side view" at bounding box center [572, 485] width 511 height 27
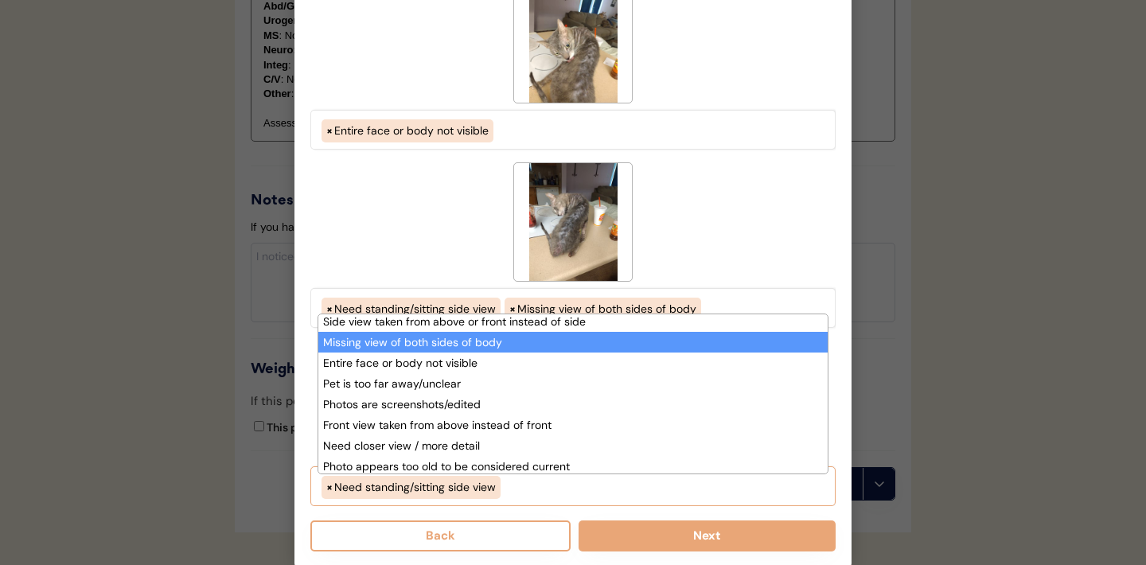
scroll to position [108, 0]
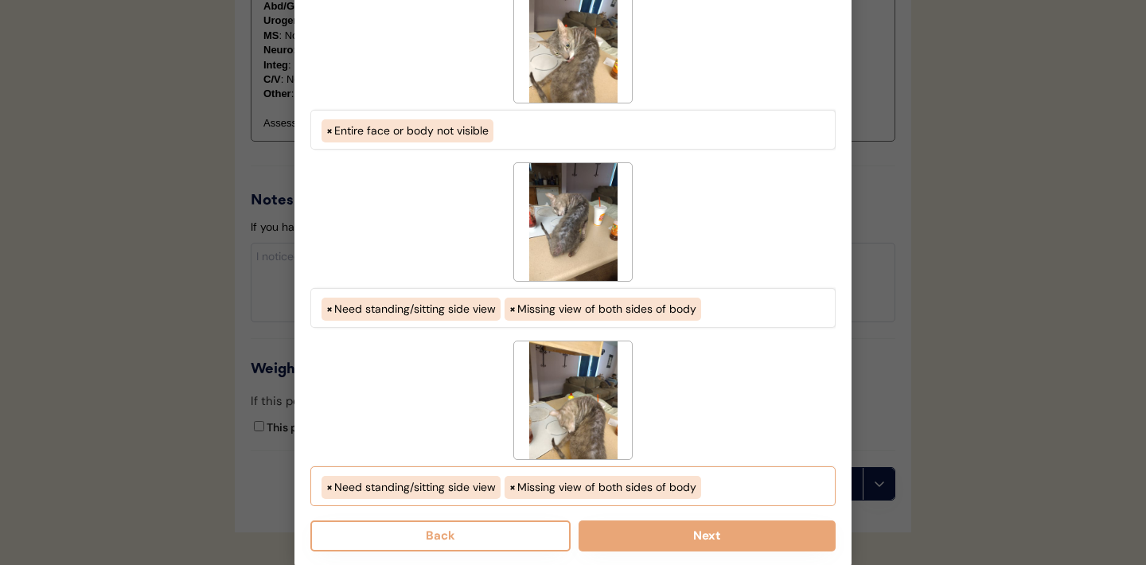
select select "need_standing_sitting_side_view"
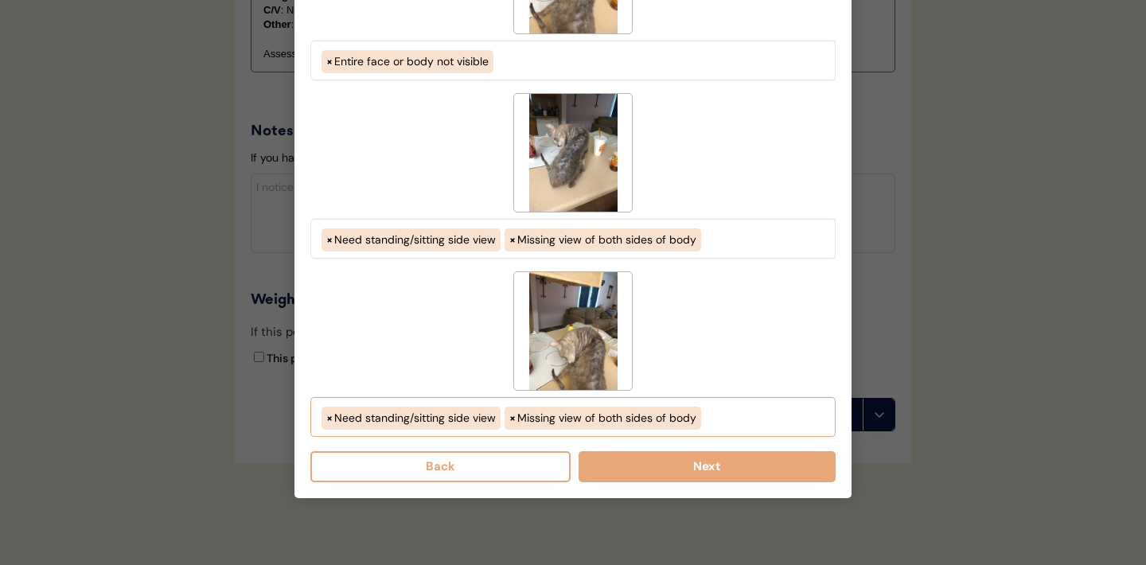
scroll to position [1866, 0]
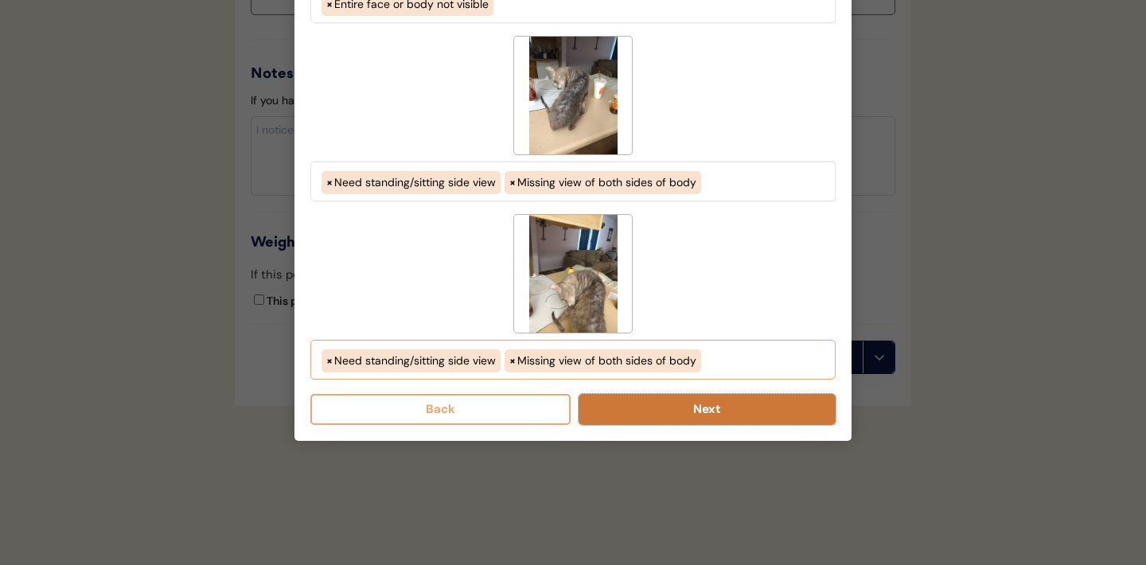
click at [691, 402] on button "Next" at bounding box center [706, 409] width 257 height 31
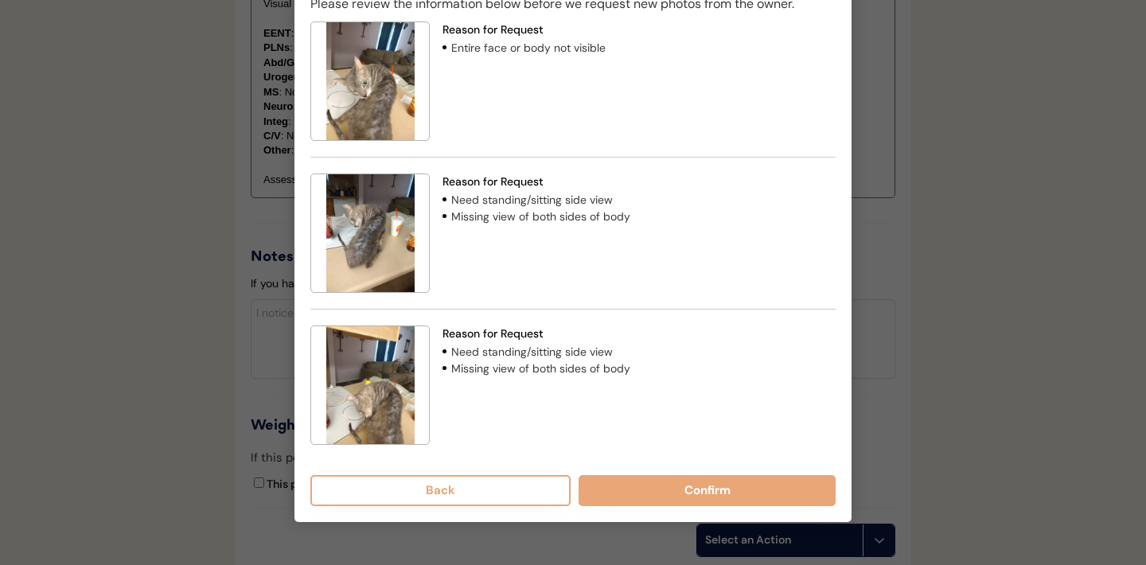
scroll to position [1694, 0]
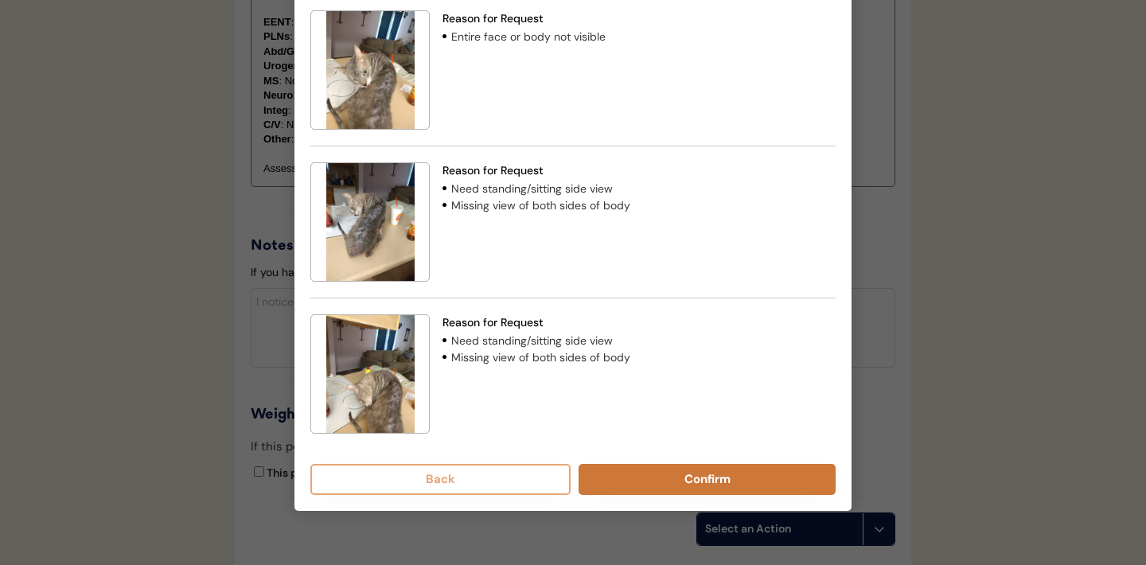
click at [651, 487] on button "Confirm" at bounding box center [706, 479] width 257 height 31
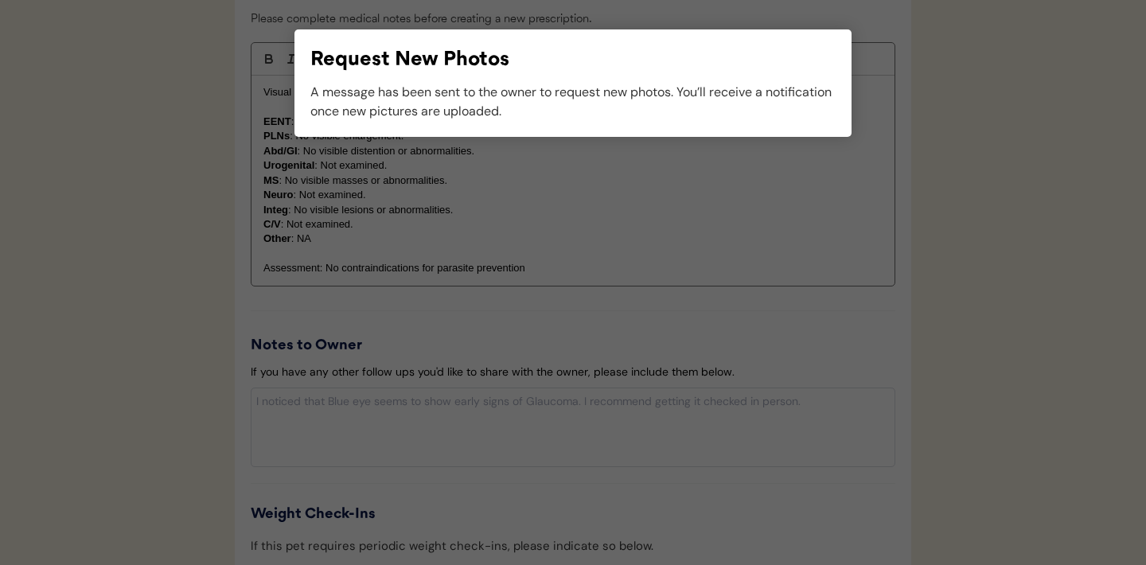
scroll to position [1593, 0]
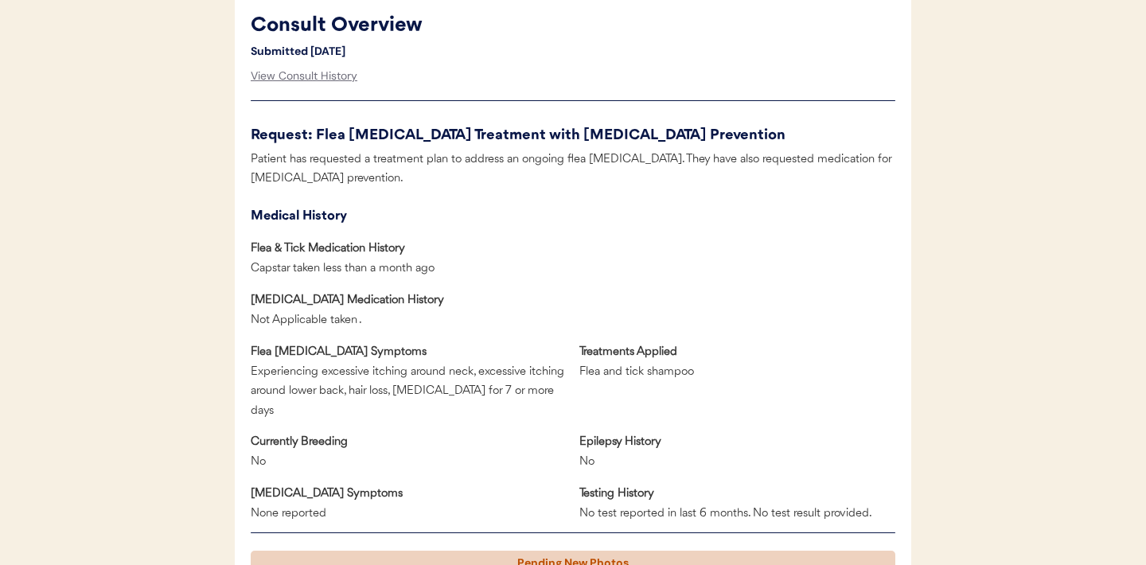
scroll to position [544, 0]
